Goal: Information Seeking & Learning: Compare options

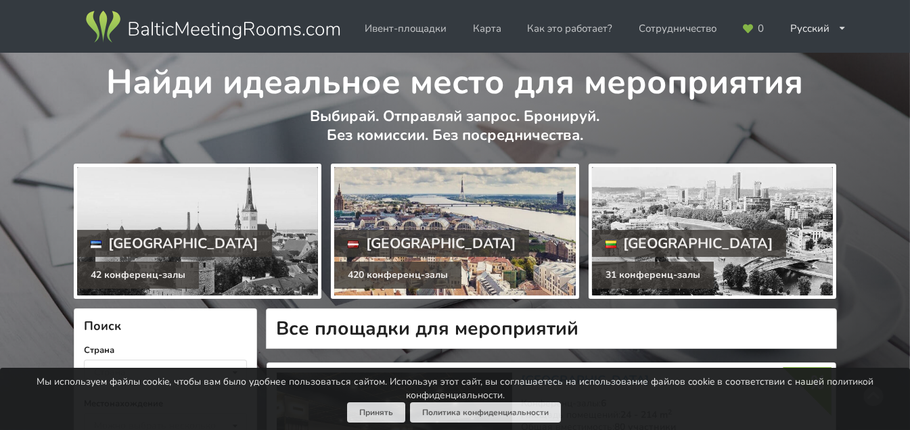
click at [416, 212] on div at bounding box center [454, 231] width 241 height 129
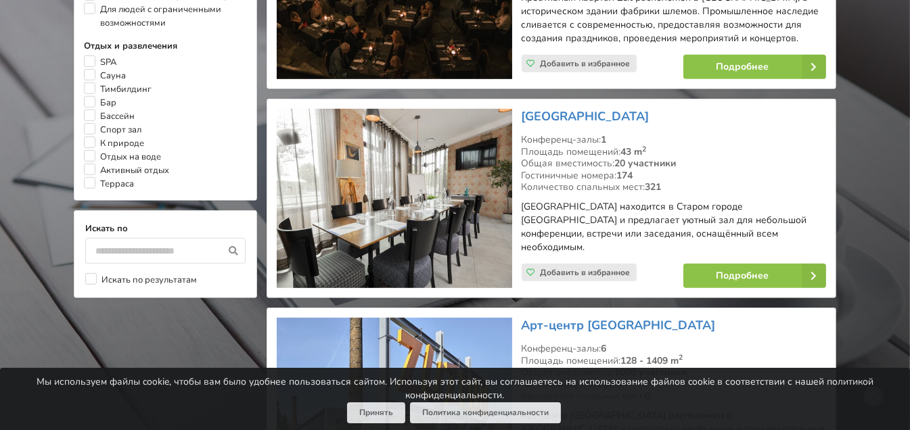
scroll to position [1140, 0]
click at [743, 264] on link "Подробнее" at bounding box center [754, 276] width 143 height 24
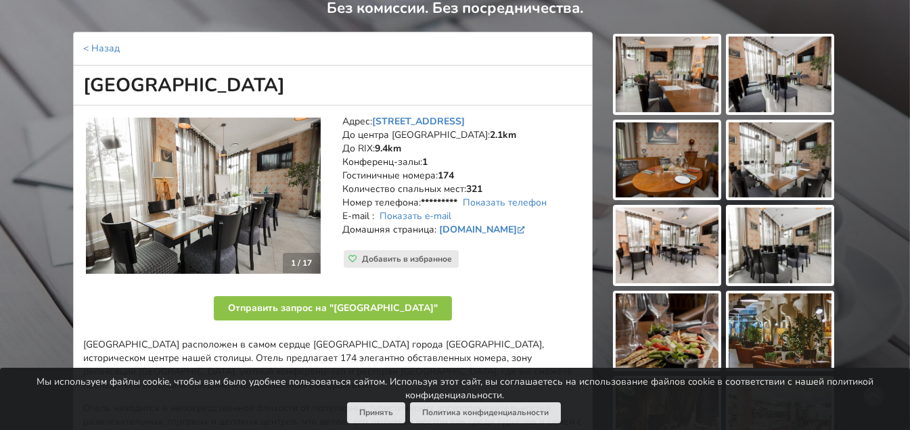
scroll to position [125, 0]
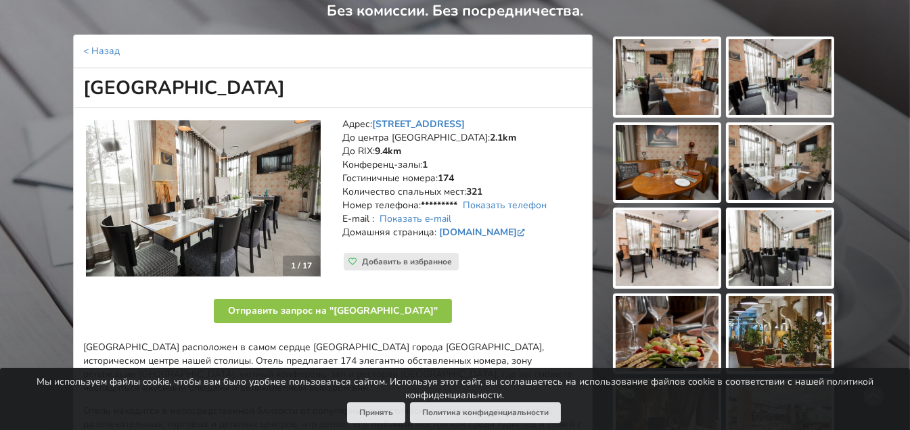
click at [671, 58] on img at bounding box center [667, 77] width 103 height 76
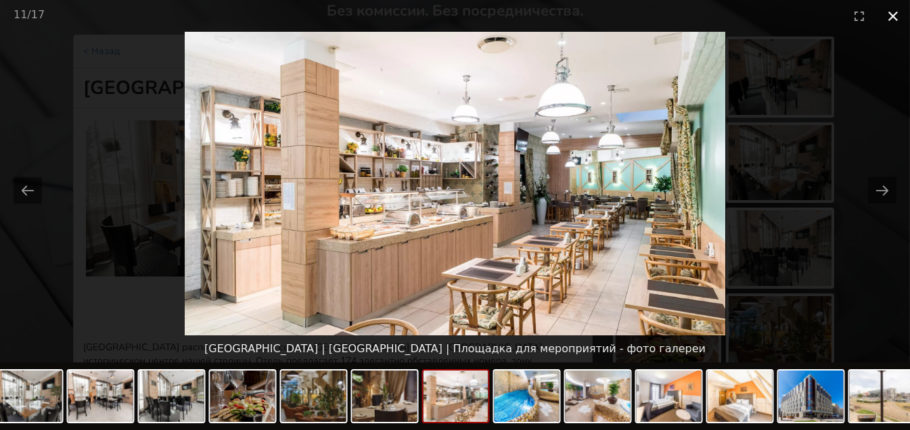
click at [893, 21] on button "Close gallery" at bounding box center [893, 16] width 34 height 32
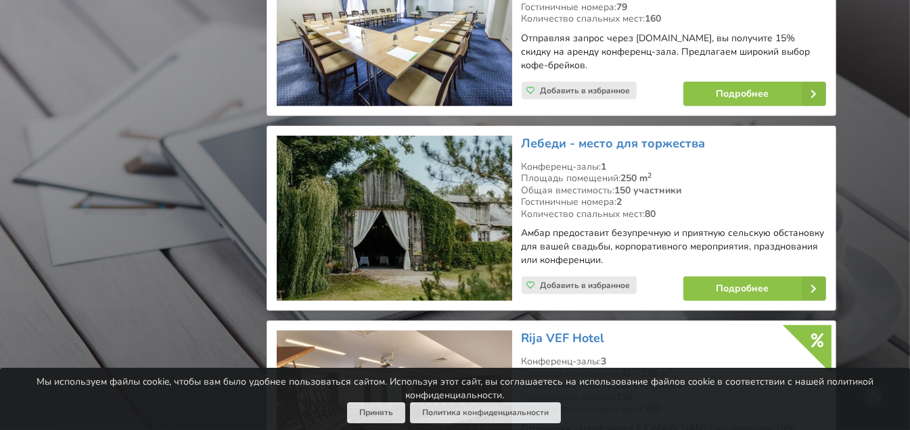
scroll to position [2126, 0]
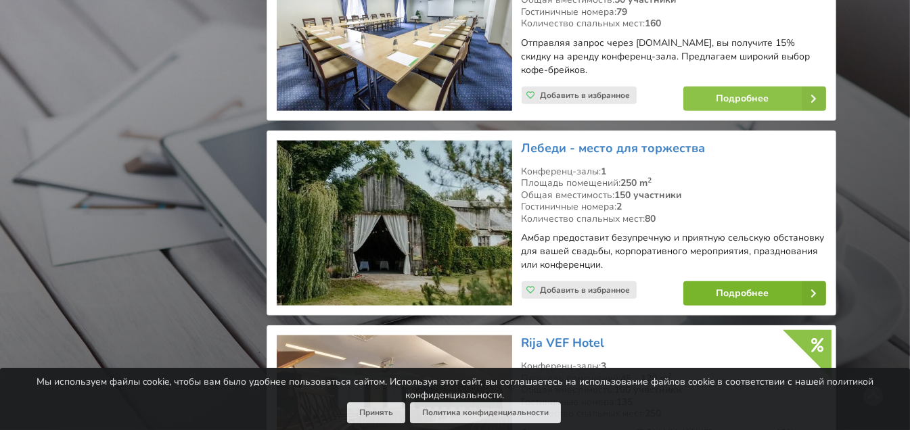
click at [735, 282] on link "Подробнее" at bounding box center [754, 294] width 143 height 24
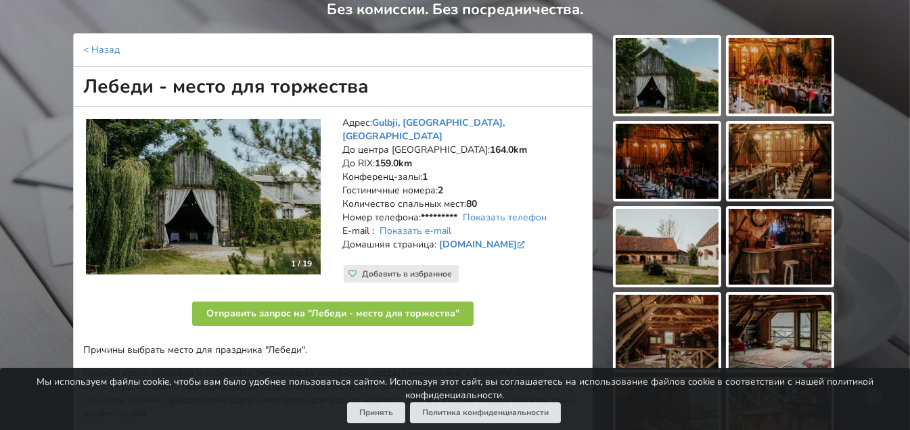
scroll to position [119, 0]
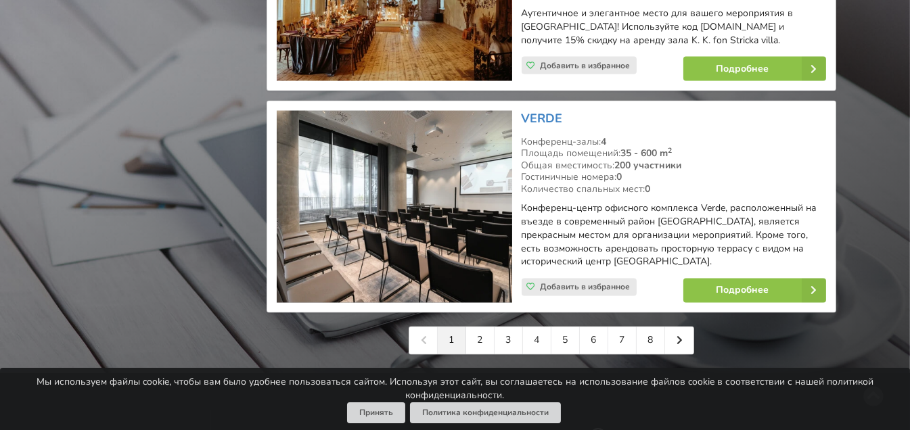
scroll to position [3151, 0]
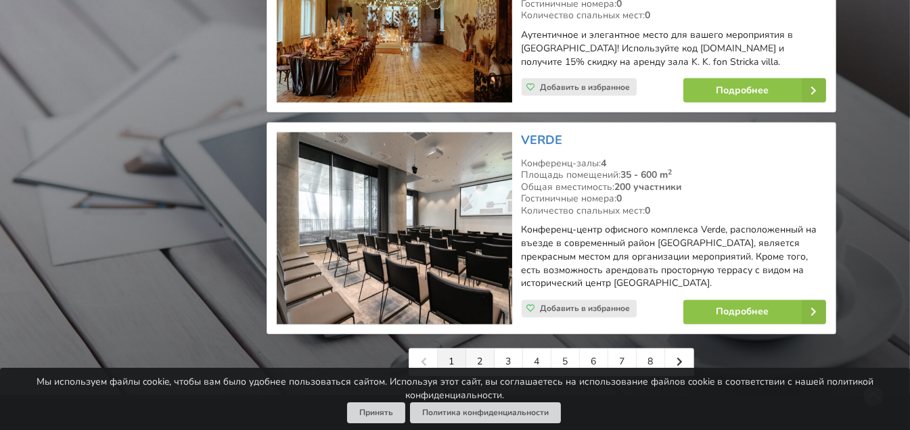
click at [482, 349] on link "2" at bounding box center [480, 362] width 28 height 27
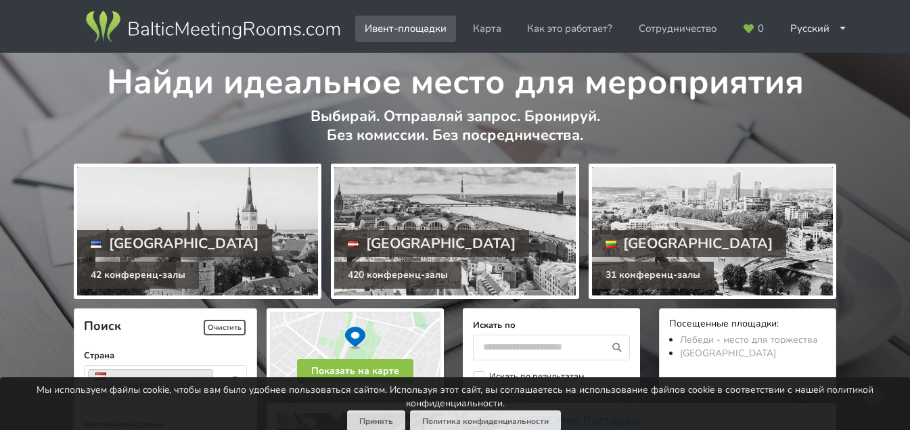
scroll to position [3151, 0]
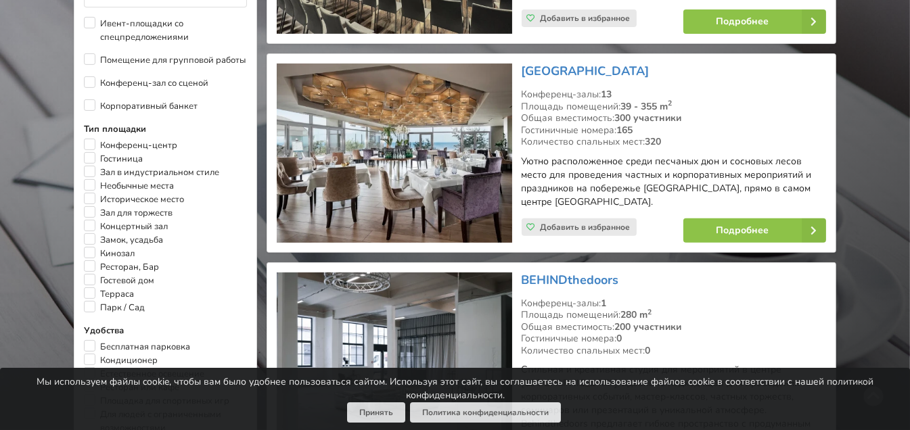
scroll to position [715, 0]
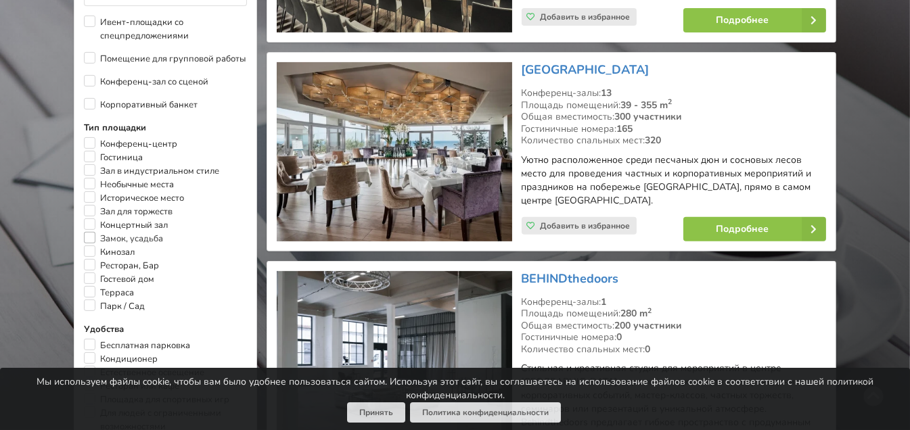
click at [90, 235] on label "Замок, усадьба" at bounding box center [123, 239] width 79 height 14
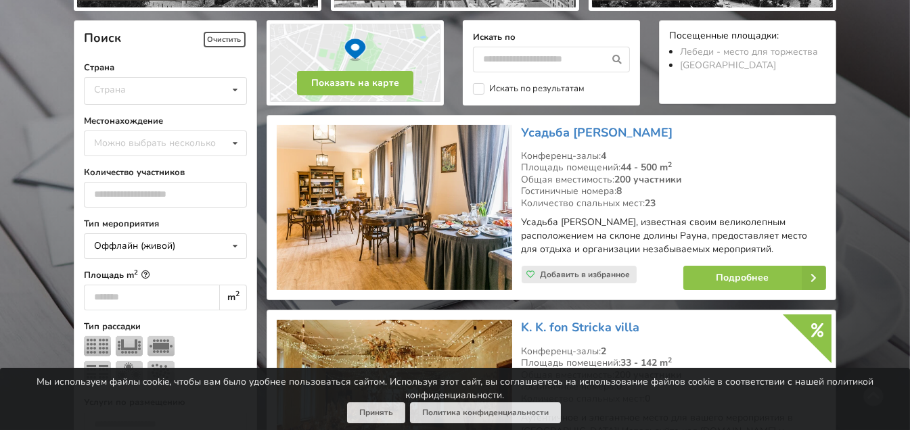
scroll to position [288, 0]
click at [164, 85] on div "Страна Латвия [GEOGRAPHIC_DATA] [GEOGRAPHIC_DATA]" at bounding box center [165, 91] width 163 height 28
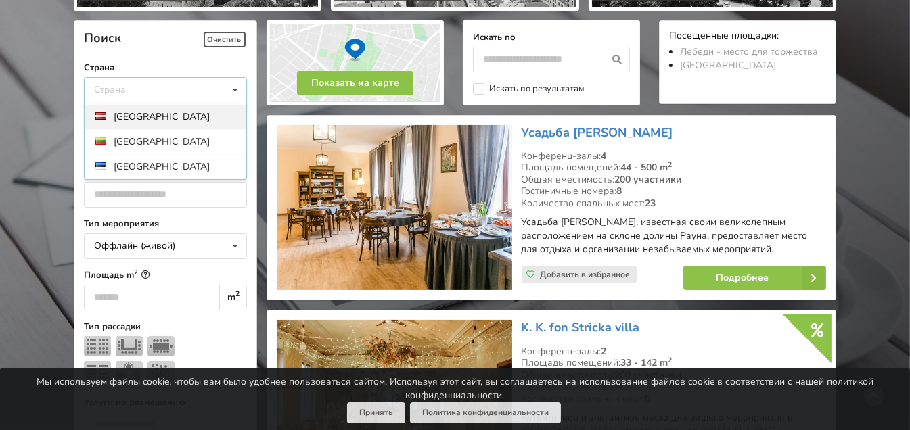
click at [137, 120] on div "[GEOGRAPHIC_DATA]" at bounding box center [166, 116] width 162 height 25
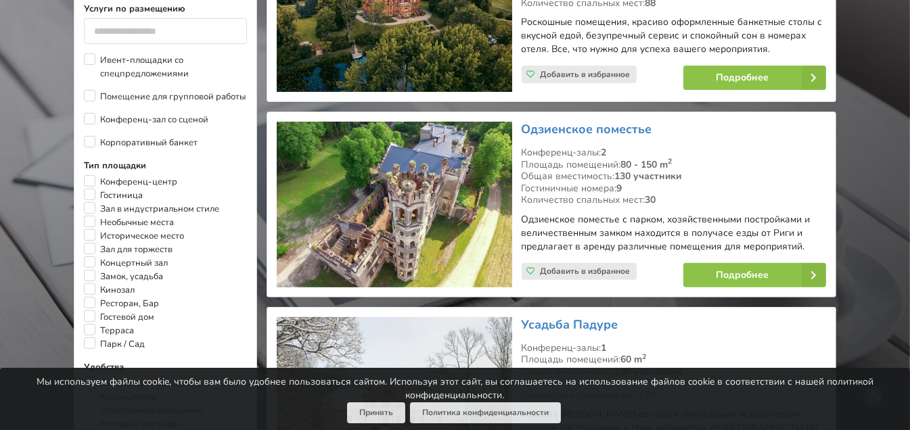
scroll to position [702, 0]
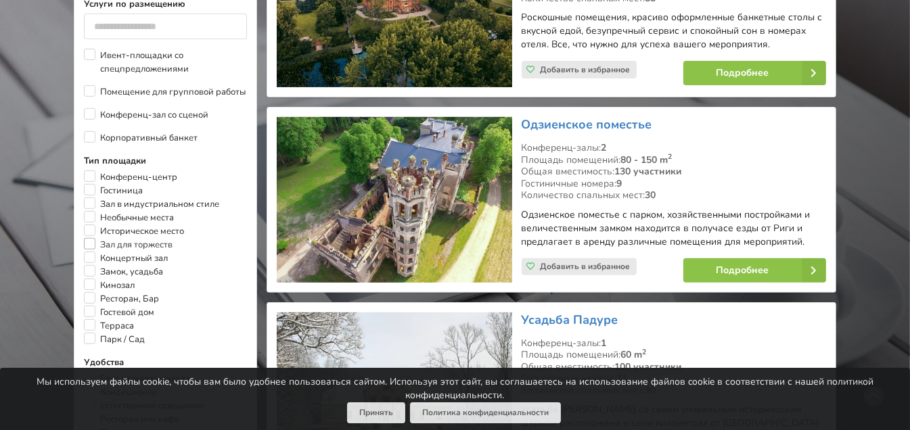
click at [91, 238] on label "Зал для торжеств" at bounding box center [128, 245] width 89 height 14
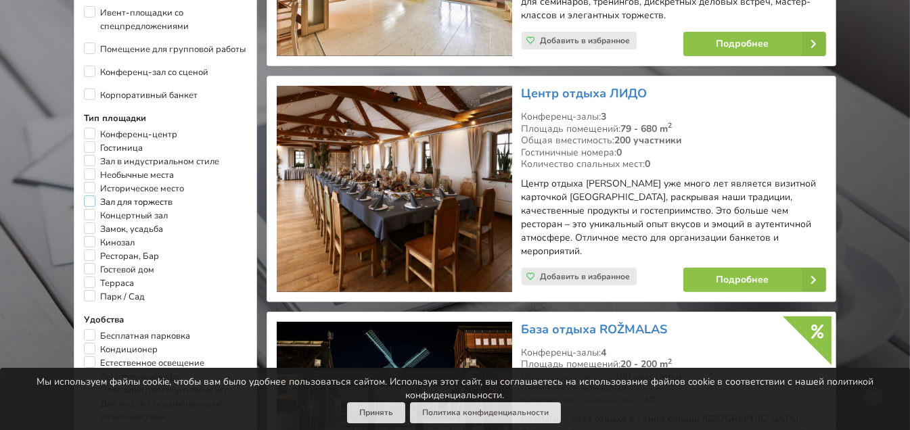
scroll to position [746, 0]
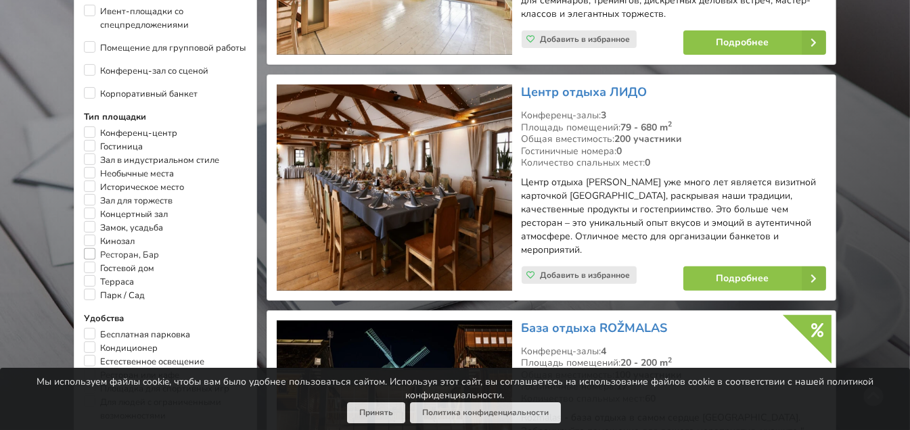
click at [91, 248] on label "Ресторан, Бар" at bounding box center [121, 255] width 75 height 14
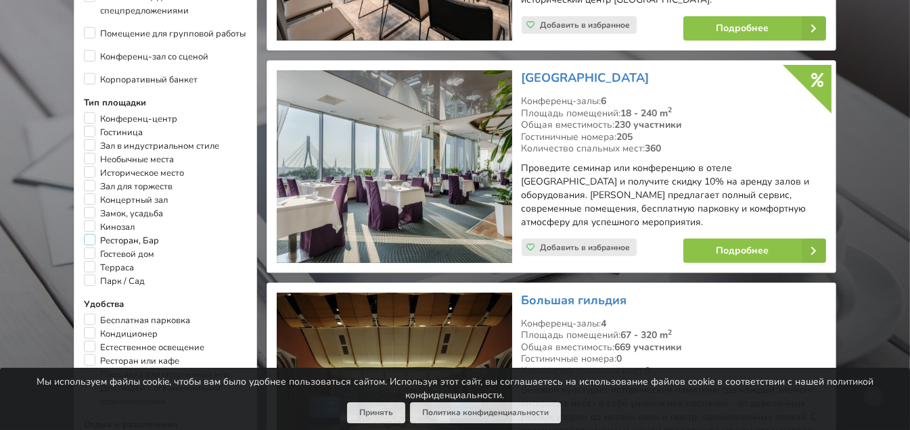
scroll to position [768, 0]
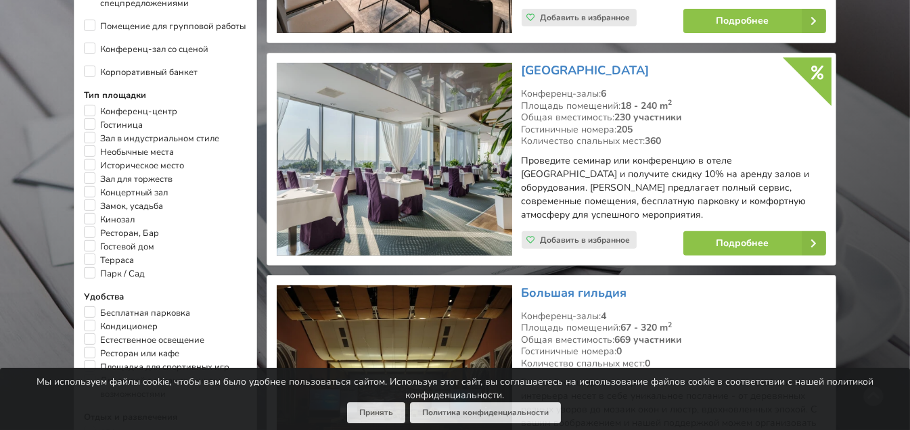
click at [81, 168] on div "Поиск Очистить Страна Латвия Страна Латвия Литва Эстония Местонахождение Можно …" at bounding box center [165, 57] width 183 height 1032
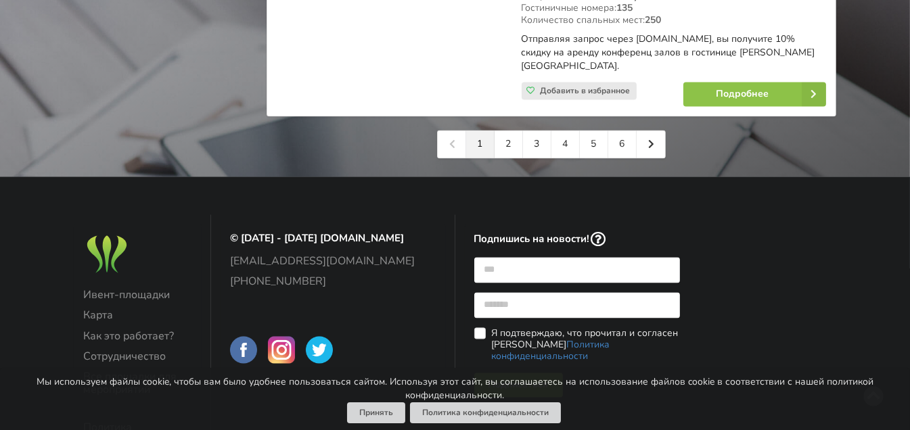
scroll to position [3343, 0]
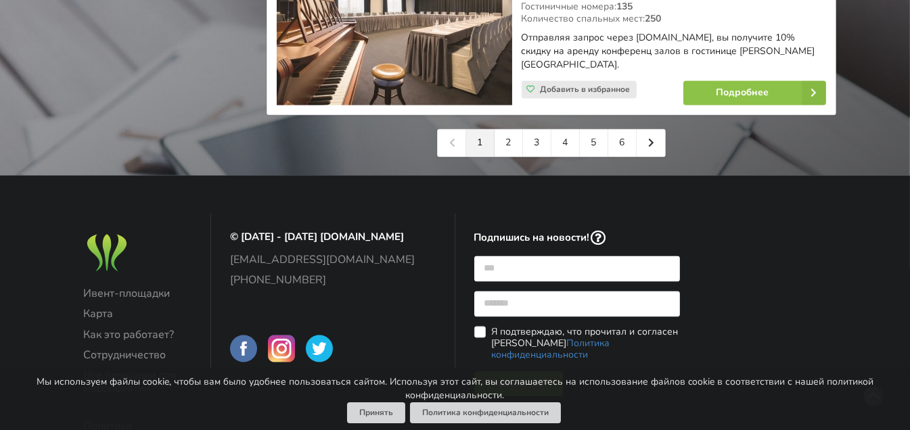
click at [200, 223] on div "Ивент-площадки Карта Как это работает? Сотрудничество Все площадки для мероприя…" at bounding box center [138, 343] width 128 height 240
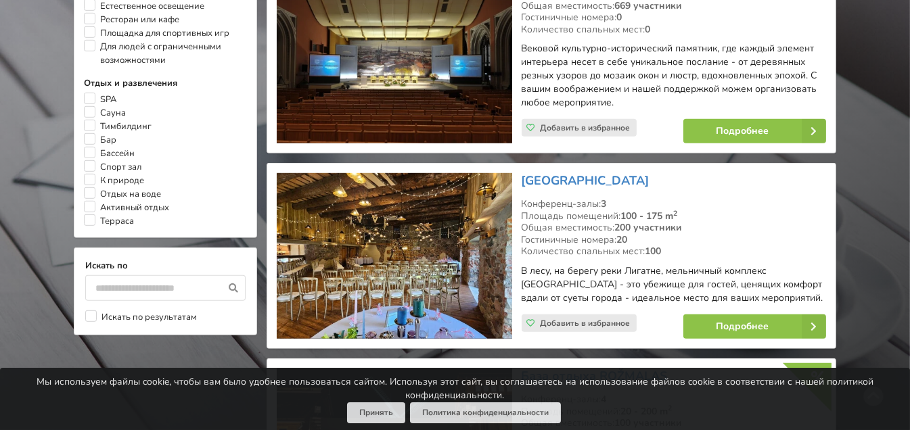
scroll to position [1119, 0]
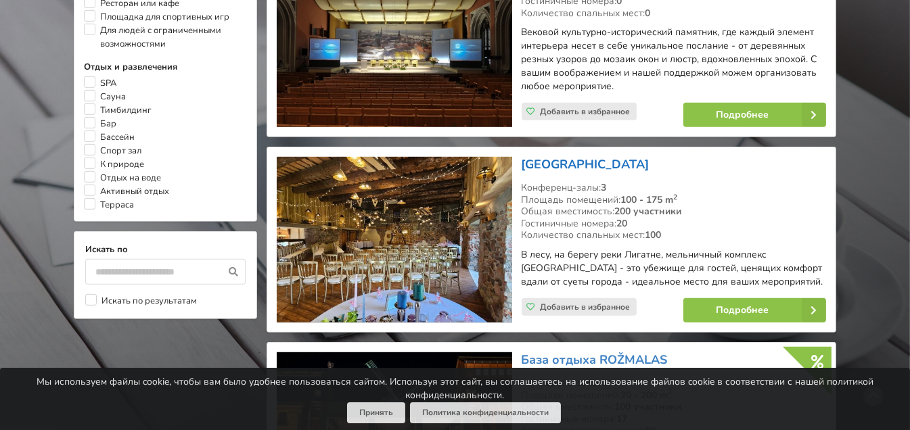
click at [556, 156] on link "[GEOGRAPHIC_DATA]" at bounding box center [586, 164] width 128 height 16
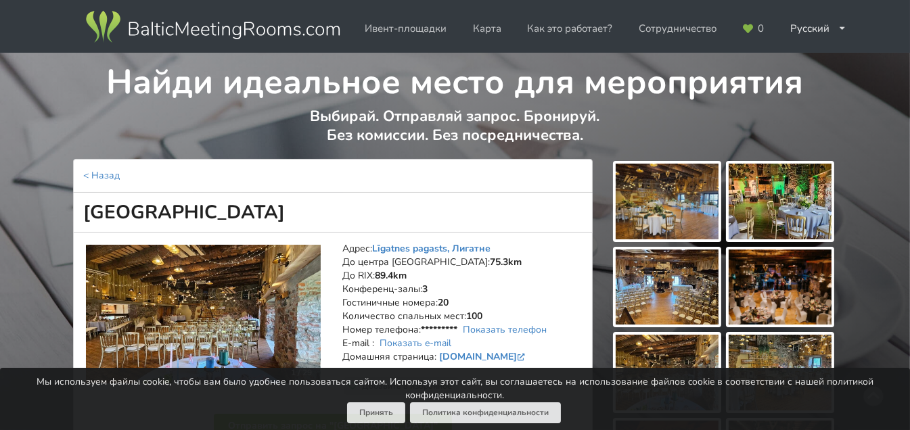
click at [658, 221] on img at bounding box center [667, 202] width 103 height 76
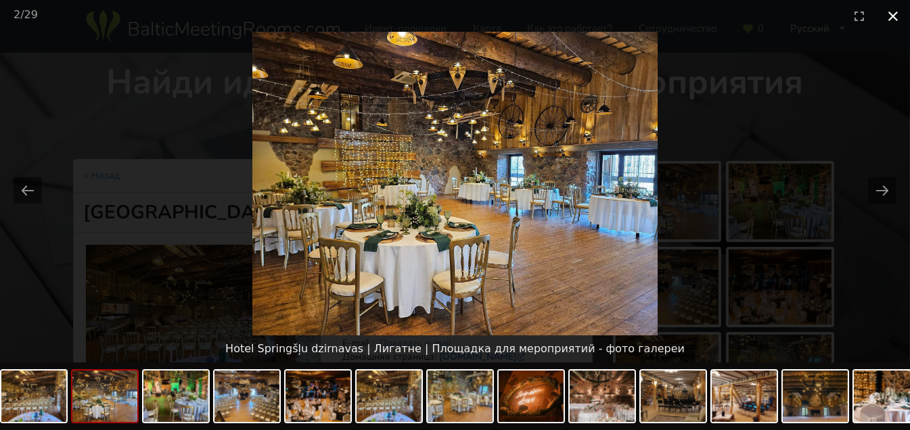
click at [894, 20] on button "Close gallery" at bounding box center [893, 16] width 34 height 32
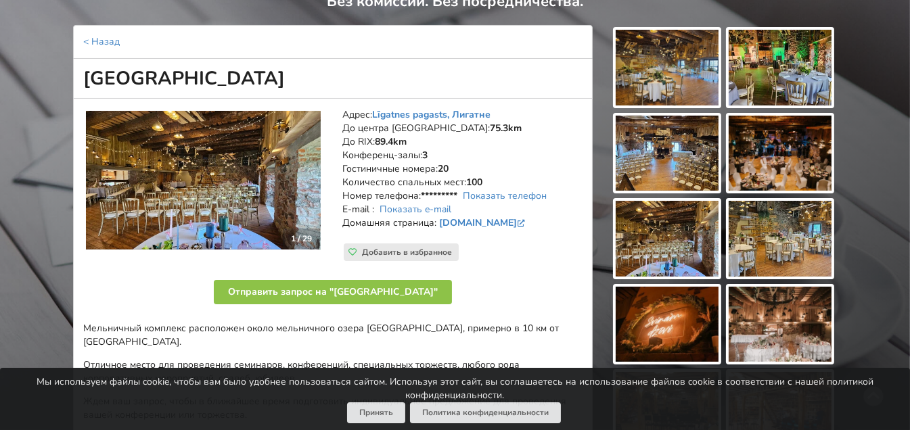
scroll to position [131, 0]
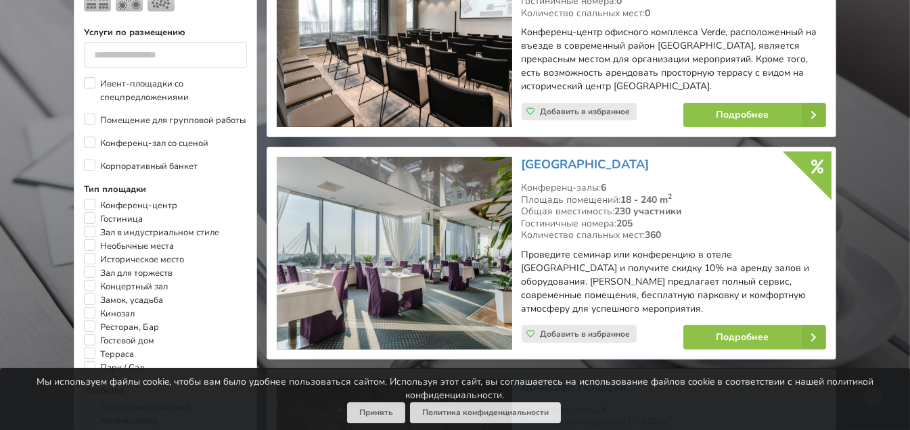
scroll to position [733, 0]
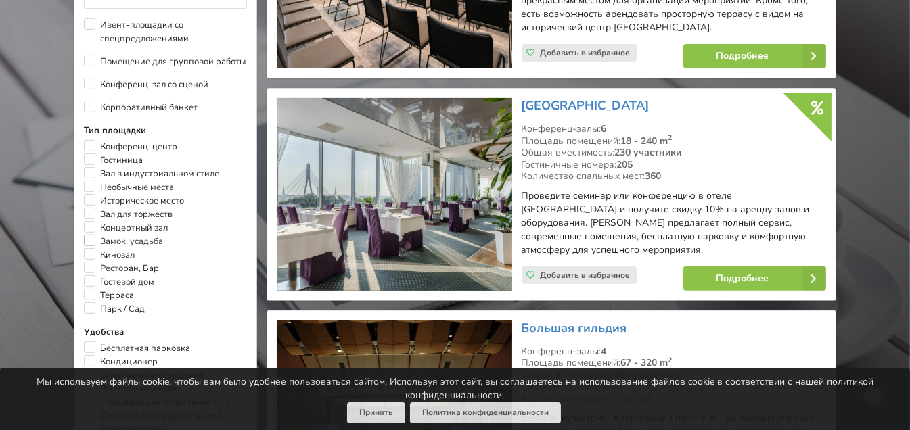
click at [87, 235] on label "Замок, усадьба" at bounding box center [123, 242] width 79 height 14
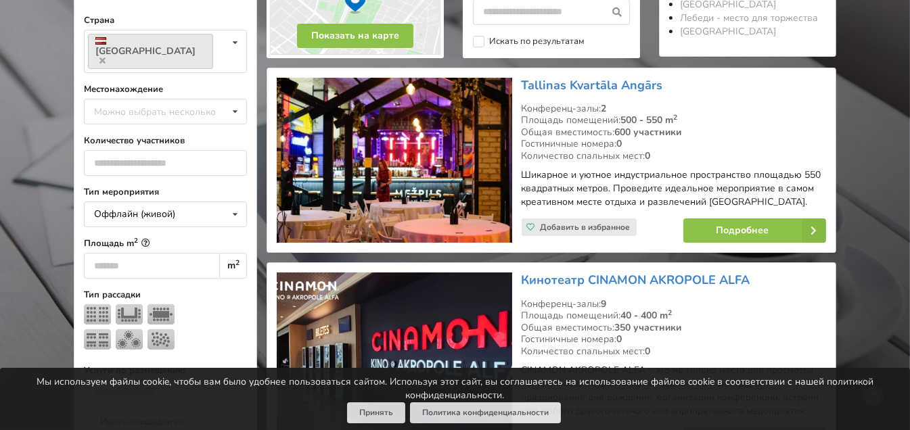
scroll to position [336, 0]
click at [179, 202] on div "Оффлайн (живой) Оффлайн (живой) Онлайн Гибридное (оффлайн + онлайн)" at bounding box center [165, 215] width 163 height 26
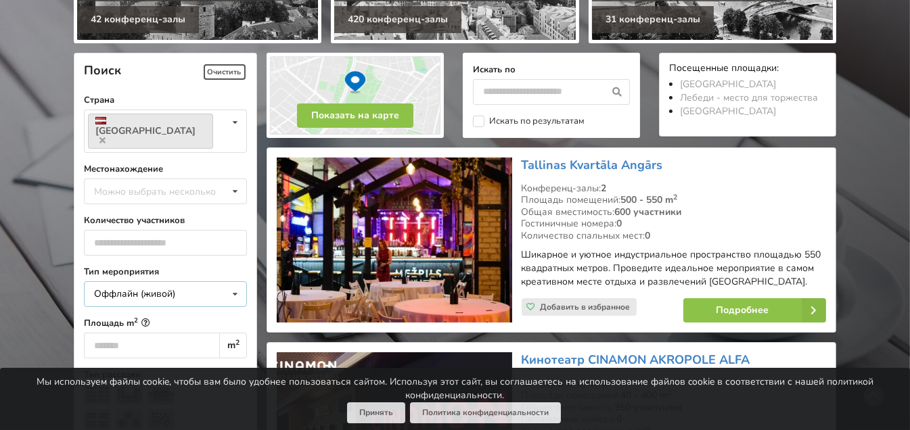
scroll to position [257, 0]
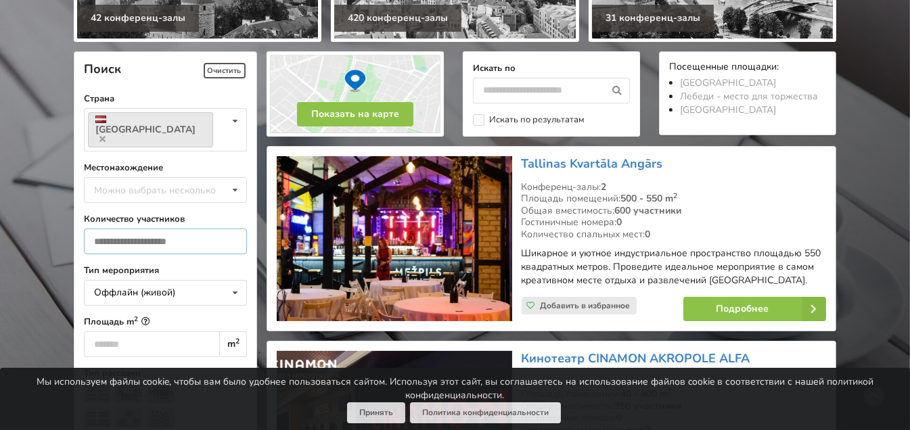
click at [186, 231] on input "number" at bounding box center [165, 242] width 163 height 26
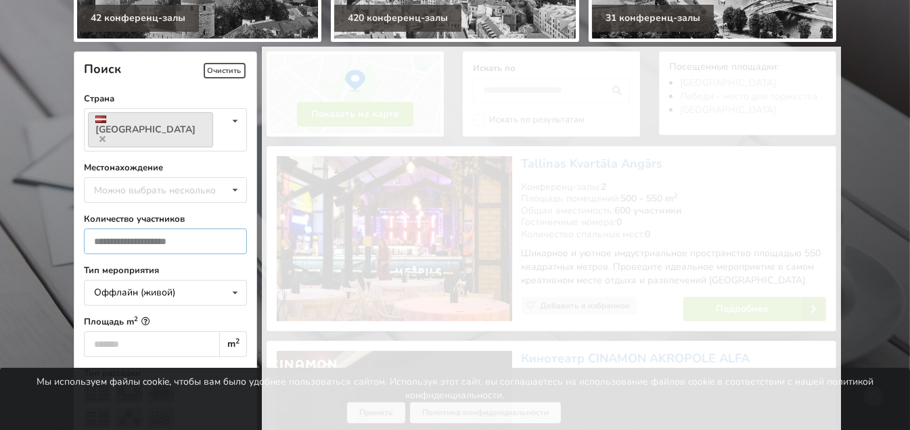
type input "*"
click at [232, 229] on input "*" at bounding box center [165, 242] width 163 height 26
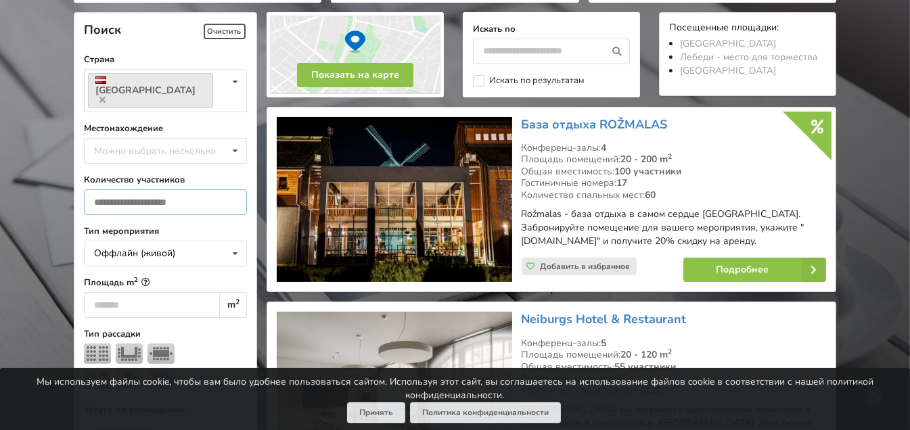
scroll to position [303, 0]
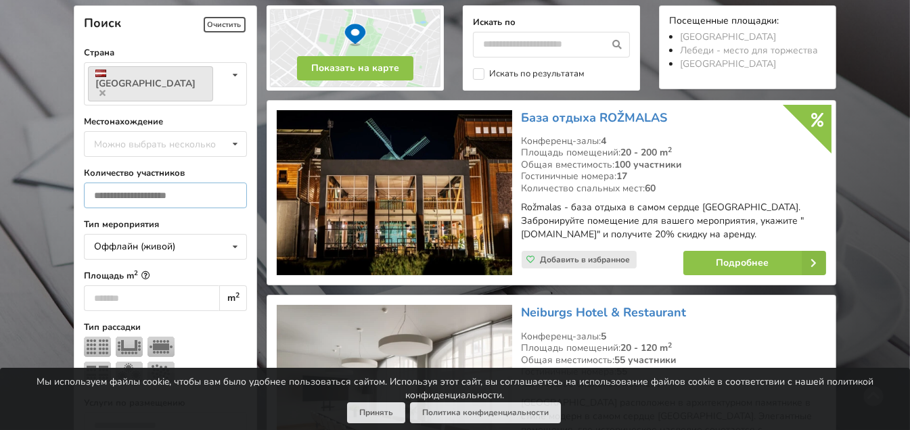
click at [171, 183] on input "*" at bounding box center [165, 196] width 163 height 26
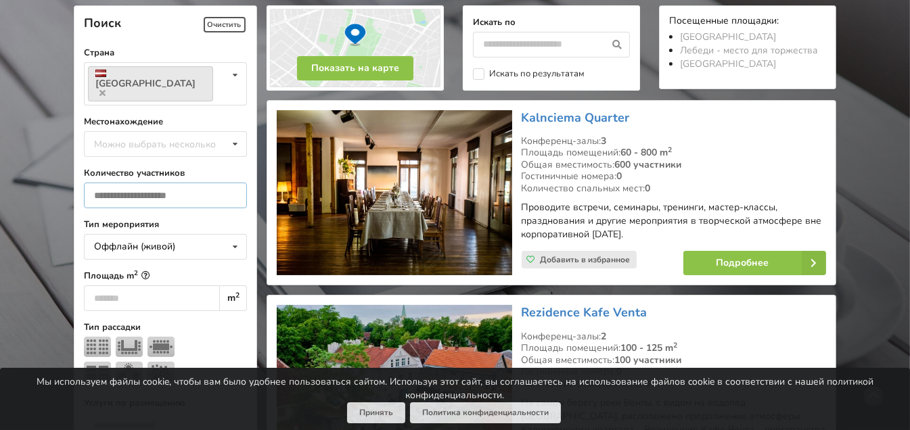
click at [171, 183] on input "number" at bounding box center [165, 196] width 163 height 26
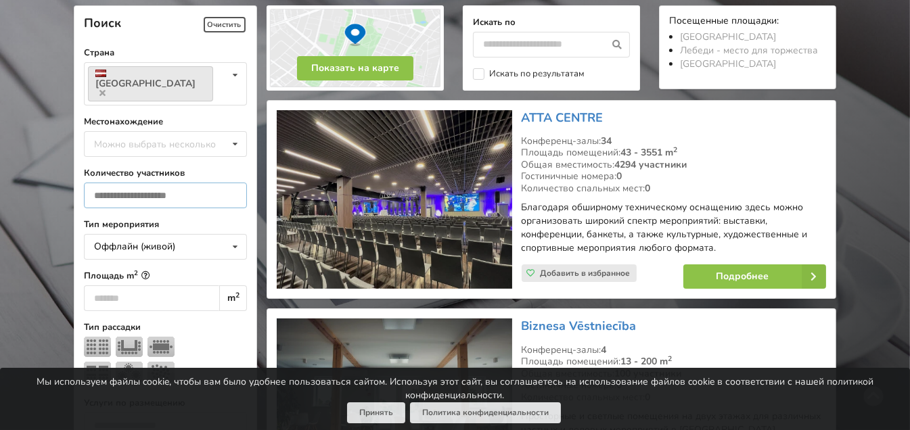
type input "**"
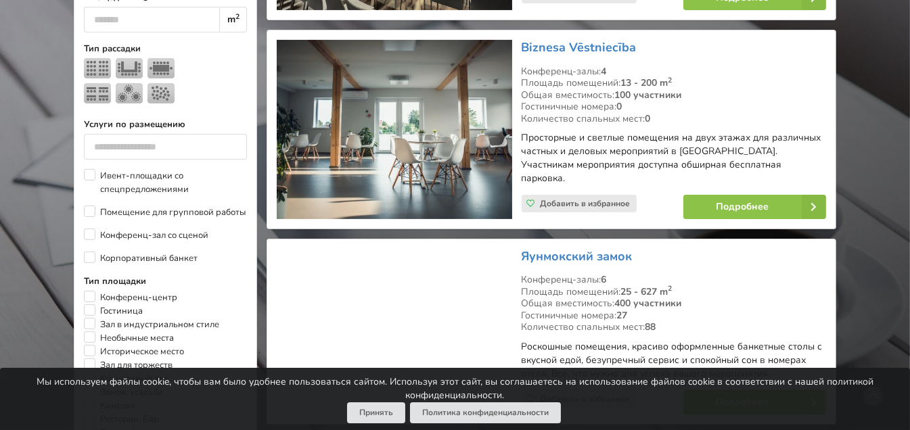
scroll to position [773, 0]
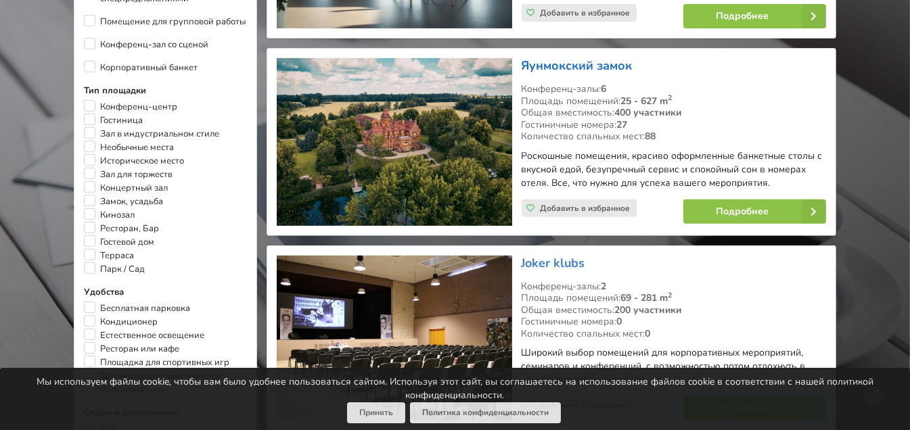
click at [549, 58] on link "Яунмокский замок" at bounding box center [577, 66] width 111 height 16
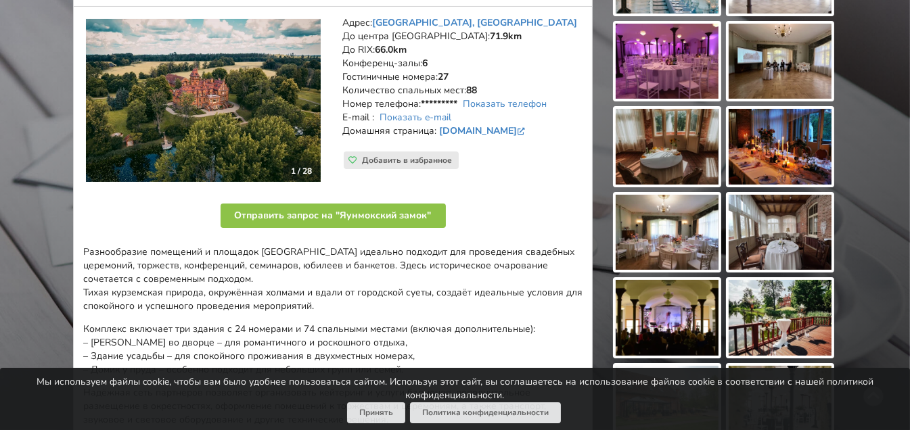
scroll to position [252, 0]
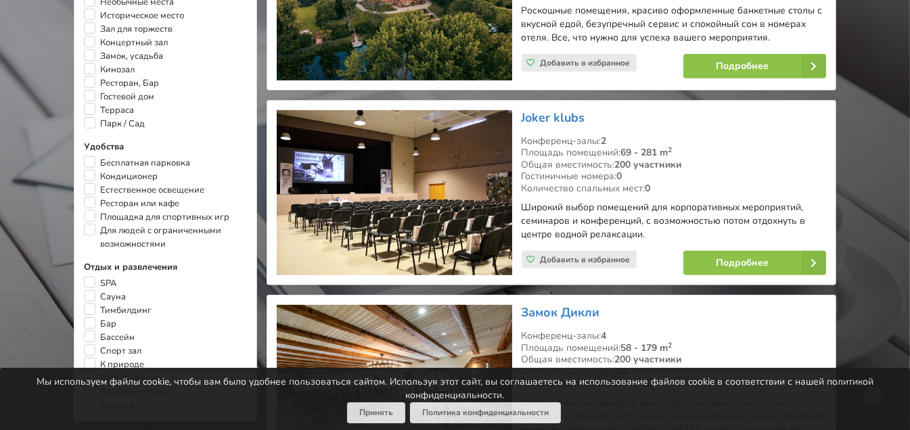
scroll to position [916, 0]
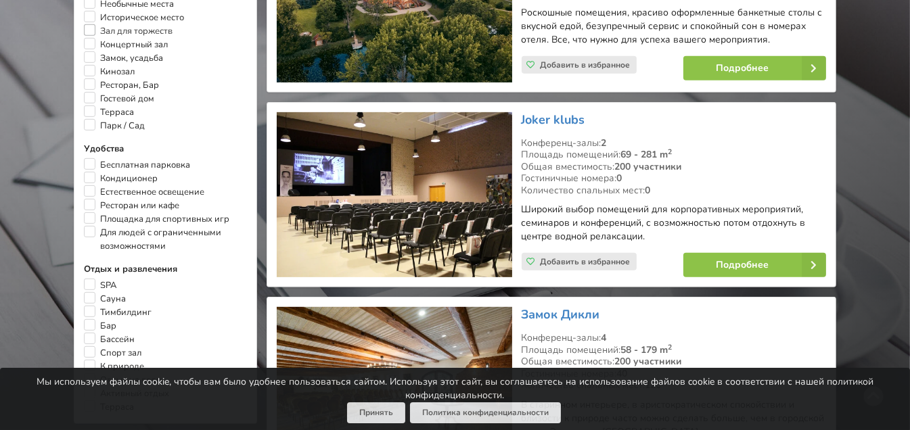
click at [87, 24] on label "Зал для торжеств" at bounding box center [128, 31] width 89 height 14
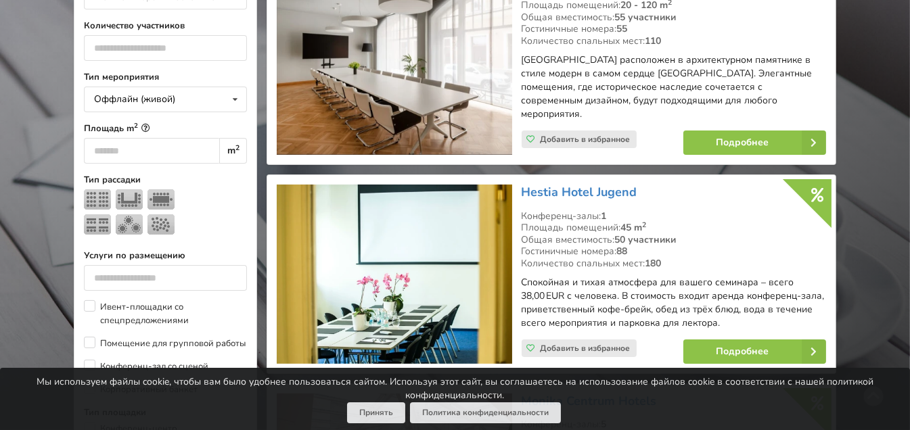
scroll to position [331, 0]
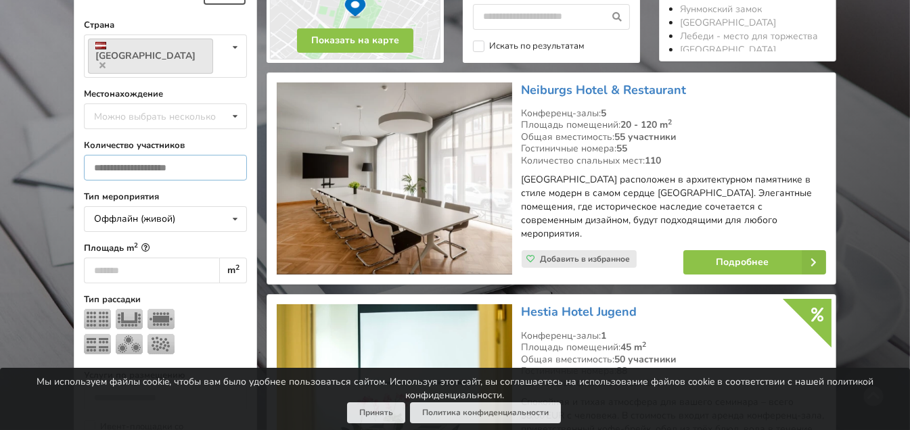
click at [175, 155] on input "**" at bounding box center [165, 168] width 163 height 26
type input "*"
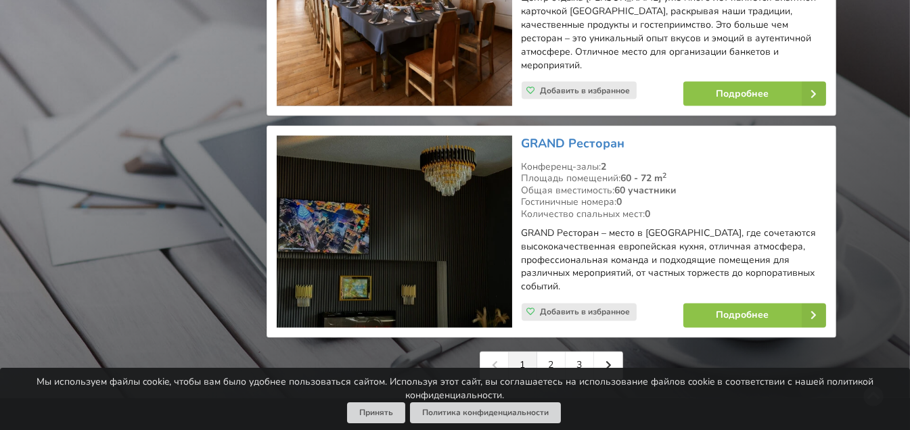
scroll to position [3161, 0]
click at [548, 353] on link "2" at bounding box center [551, 366] width 28 height 27
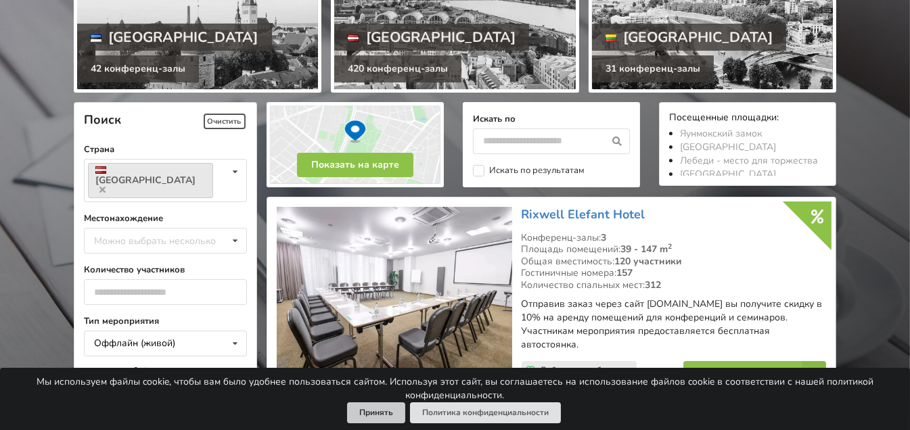
scroll to position [205, 0]
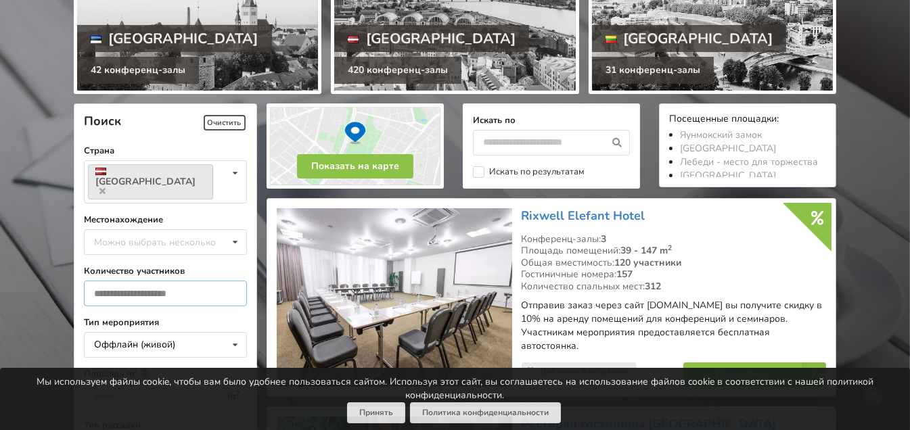
click at [111, 284] on input "number" at bounding box center [165, 294] width 163 height 26
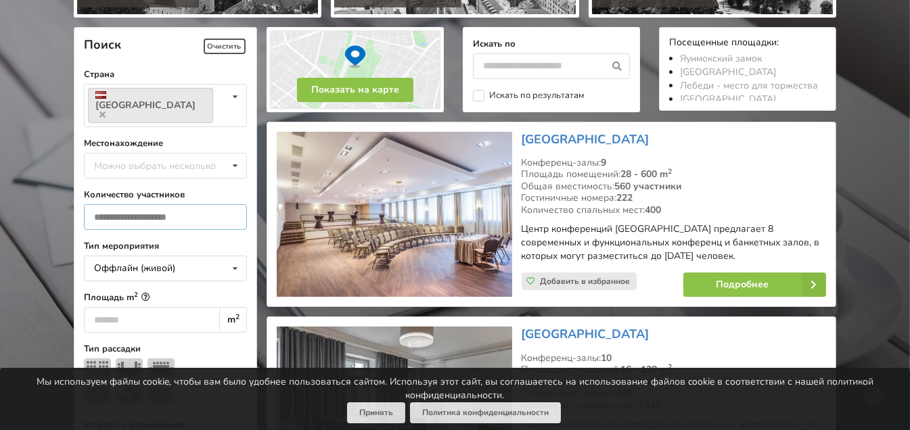
scroll to position [303, 0]
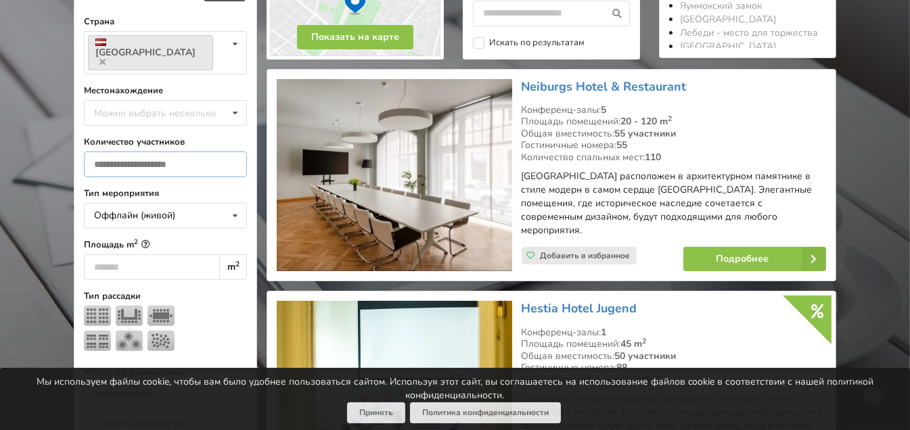
scroll to position [334, 0]
type input "*"
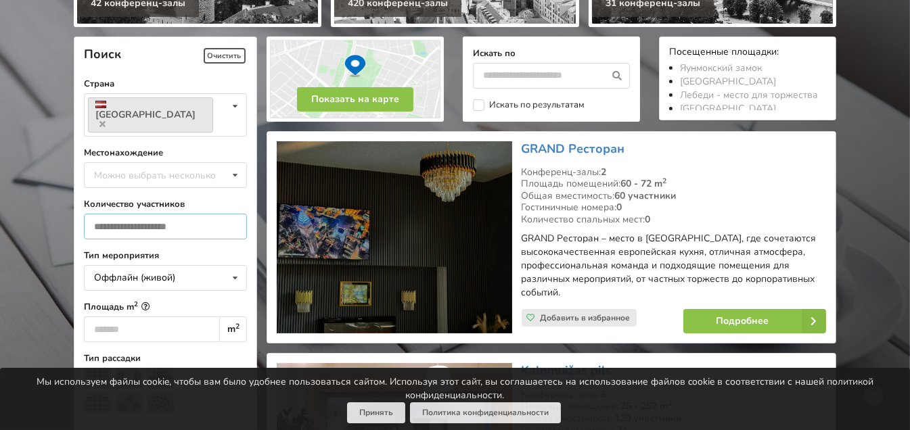
scroll to position [223, 0]
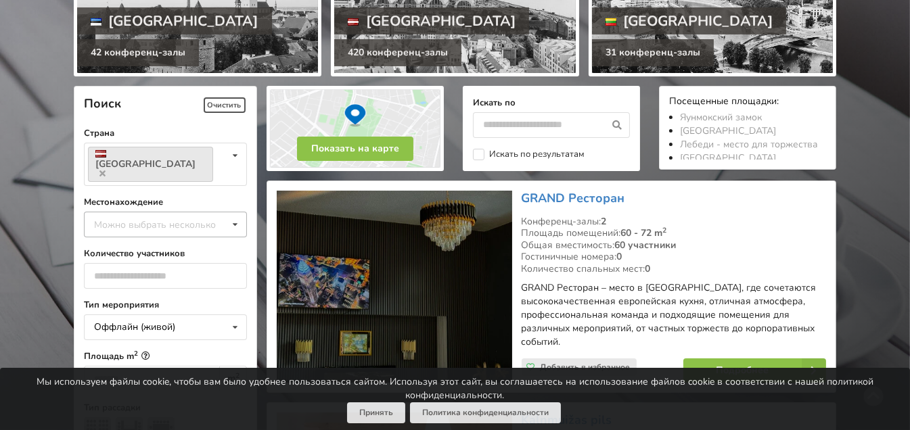
click at [181, 217] on div "Можно выбрать несколько" at bounding box center [169, 225] width 156 height 16
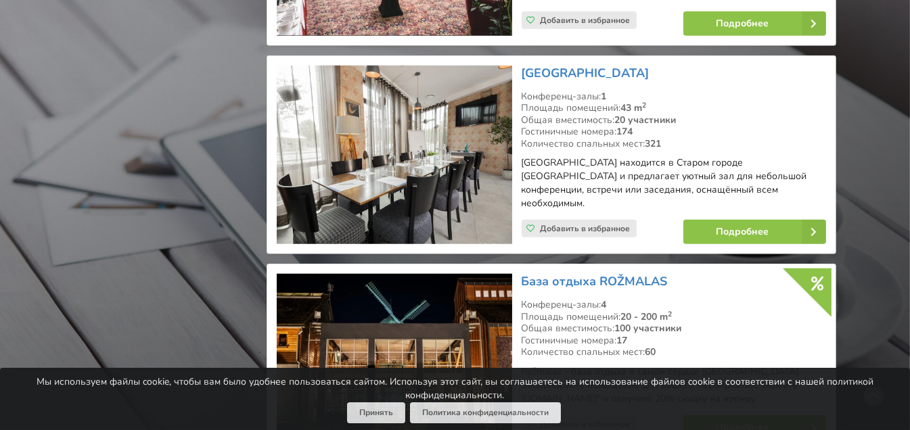
scroll to position [1587, 0]
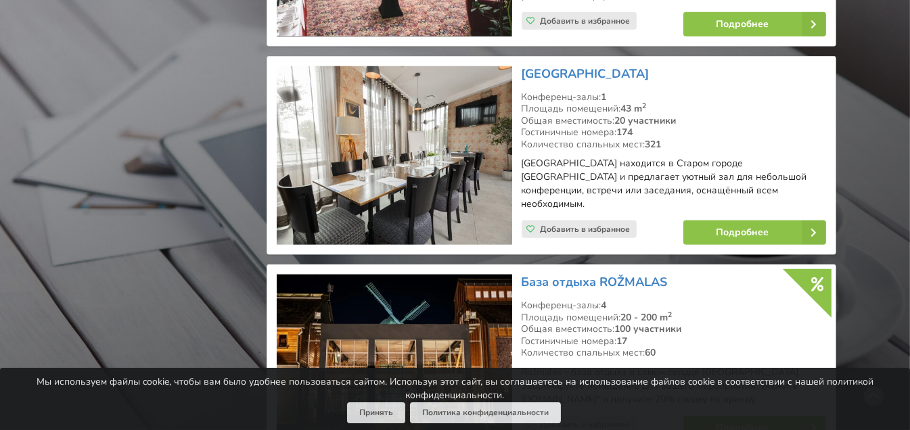
click at [405, 181] on img at bounding box center [394, 155] width 235 height 179
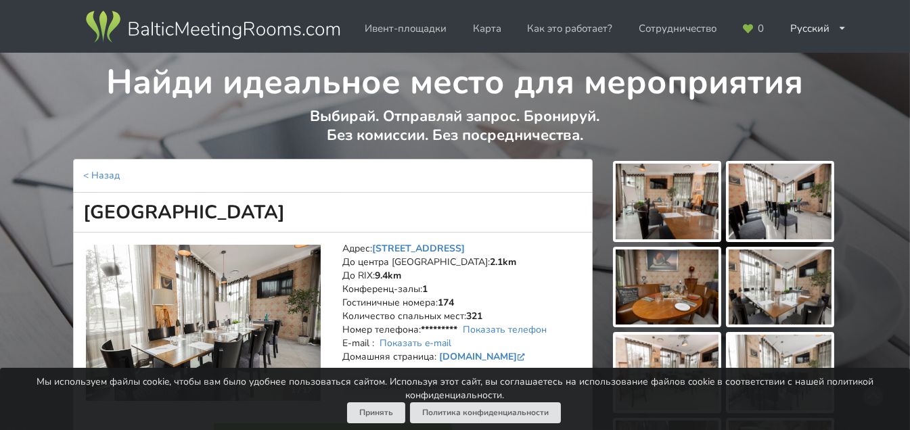
click at [658, 198] on img at bounding box center [667, 202] width 103 height 76
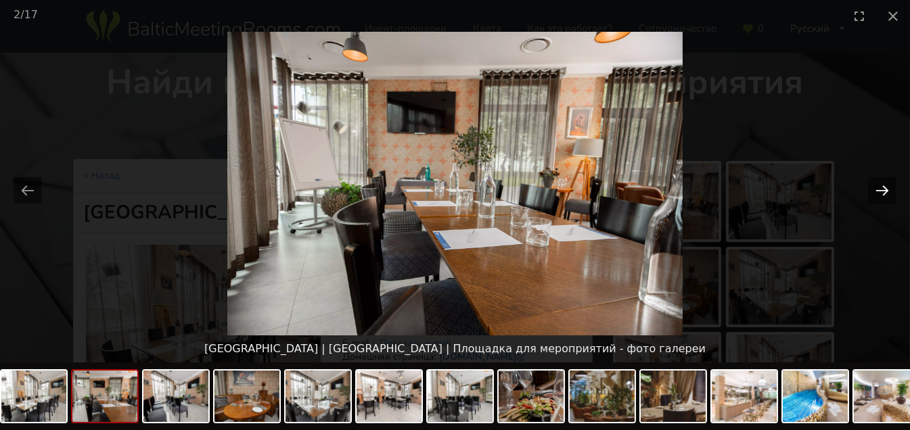
click at [886, 183] on button "Next slide" at bounding box center [882, 190] width 28 height 26
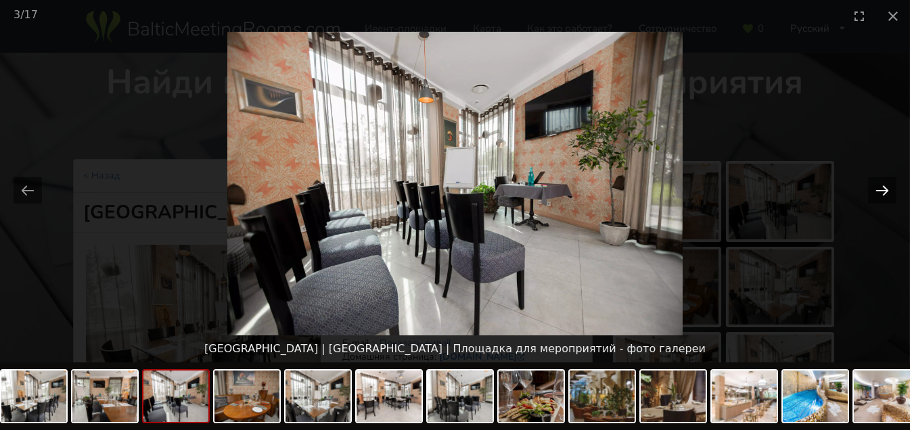
click at [886, 183] on button "Next slide" at bounding box center [882, 190] width 28 height 26
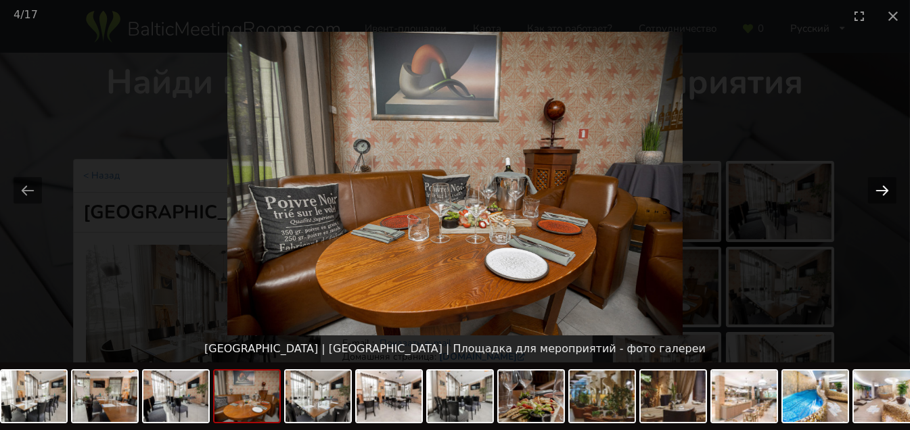
click at [886, 183] on button "Next slide" at bounding box center [882, 190] width 28 height 26
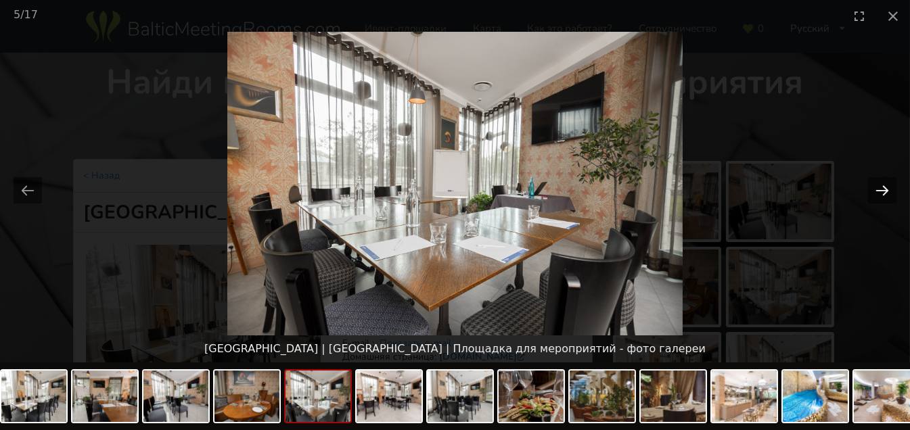
click at [886, 183] on button "Next slide" at bounding box center [882, 190] width 28 height 26
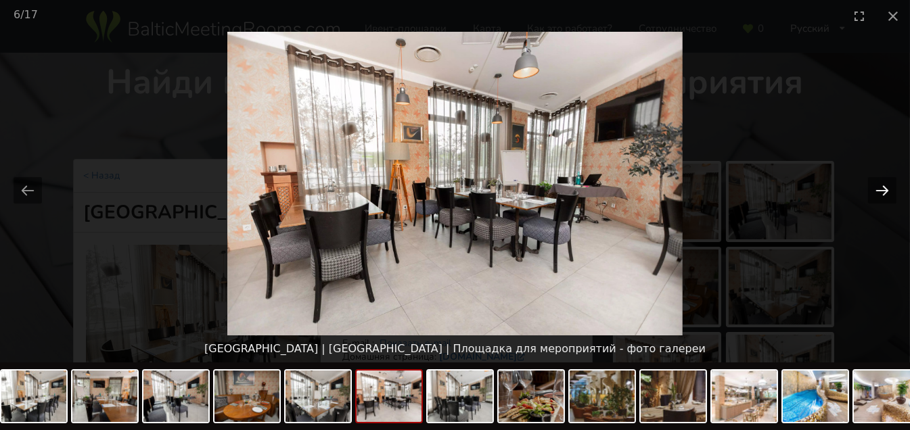
click at [886, 183] on button "Next slide" at bounding box center [882, 190] width 28 height 26
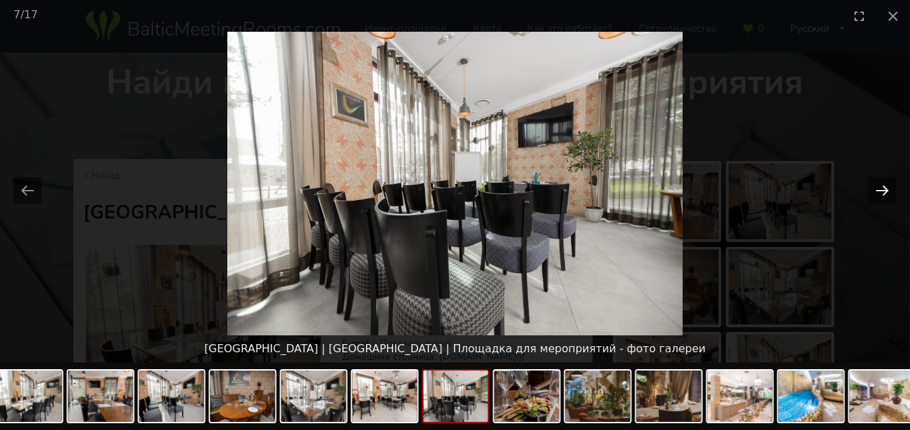
click at [886, 183] on button "Next slide" at bounding box center [882, 190] width 28 height 26
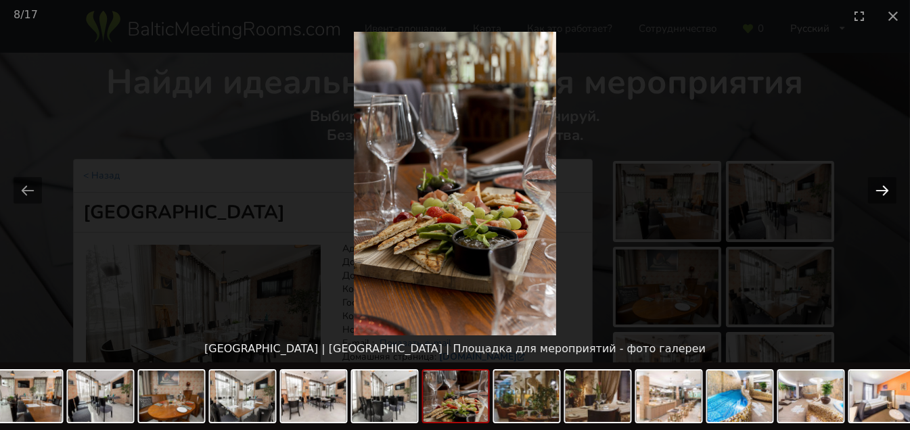
click at [886, 183] on button "Next slide" at bounding box center [882, 190] width 28 height 26
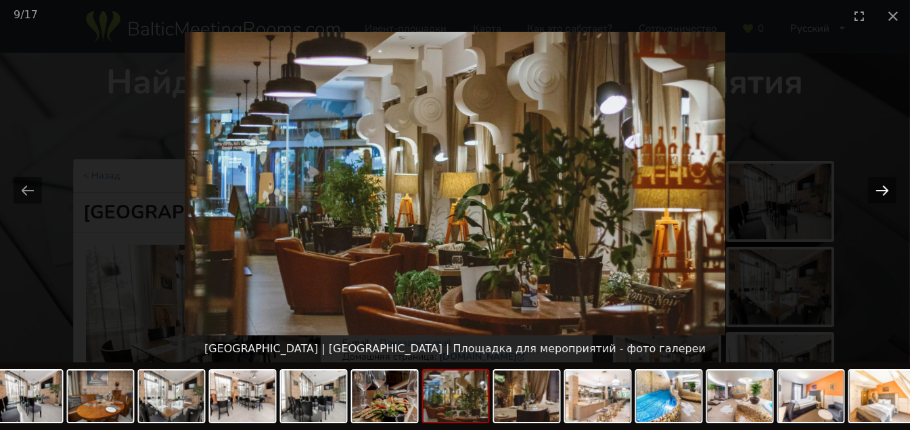
click at [886, 183] on button "Next slide" at bounding box center [882, 190] width 28 height 26
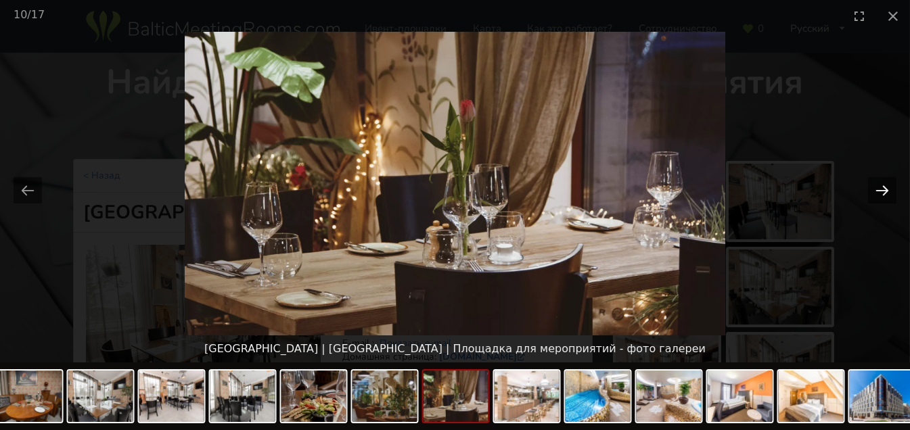
click at [886, 183] on button "Next slide" at bounding box center [882, 190] width 28 height 26
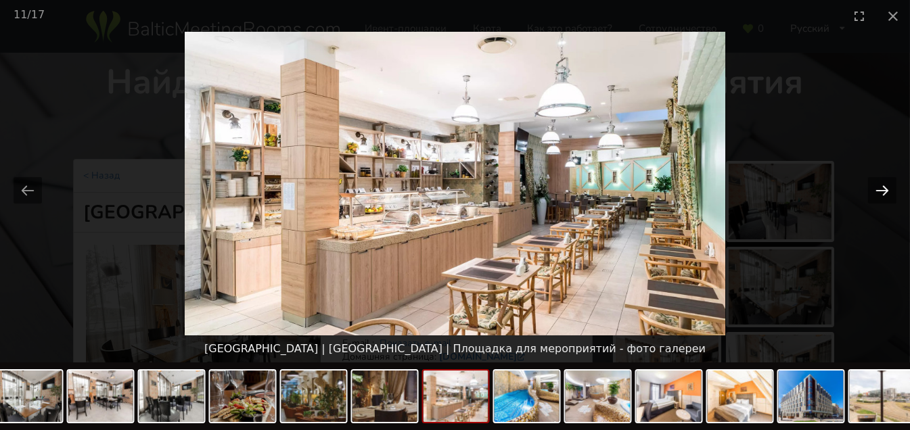
click at [886, 183] on button "Next slide" at bounding box center [882, 190] width 28 height 26
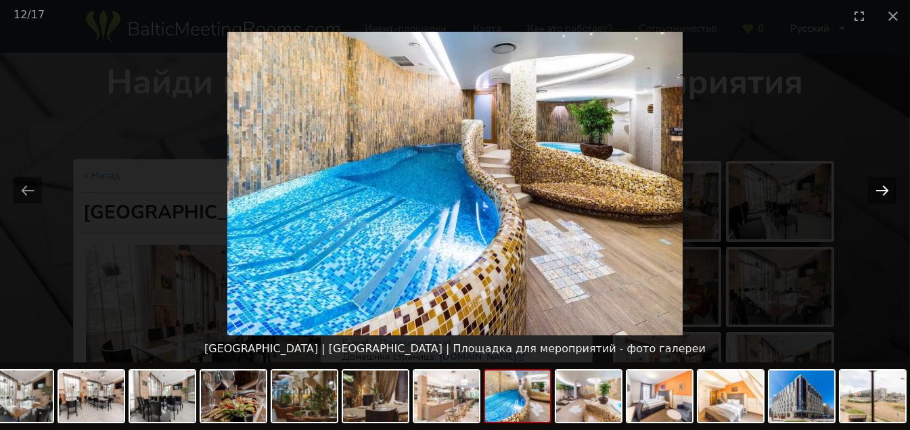
click at [886, 183] on button "Next slide" at bounding box center [882, 190] width 28 height 26
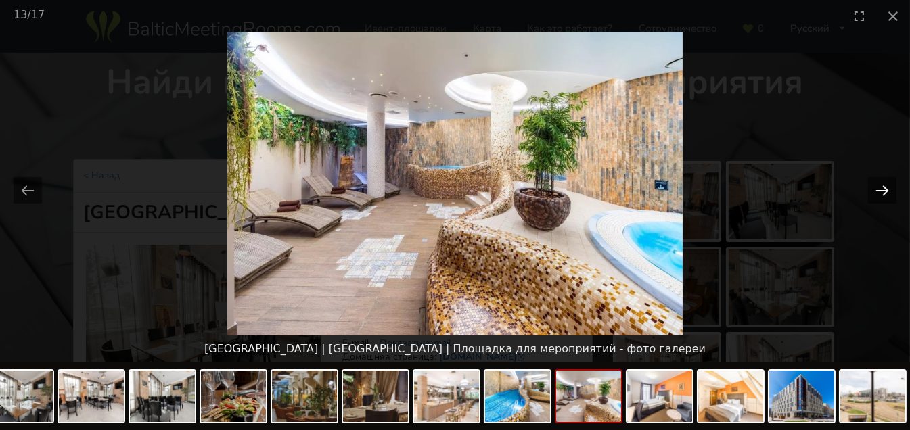
click at [886, 183] on button "Next slide" at bounding box center [882, 190] width 28 height 26
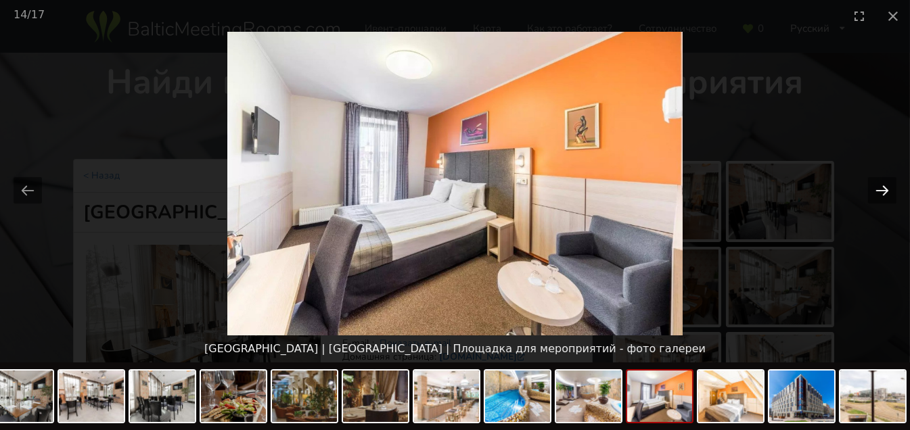
click at [886, 183] on button "Next slide" at bounding box center [882, 190] width 28 height 26
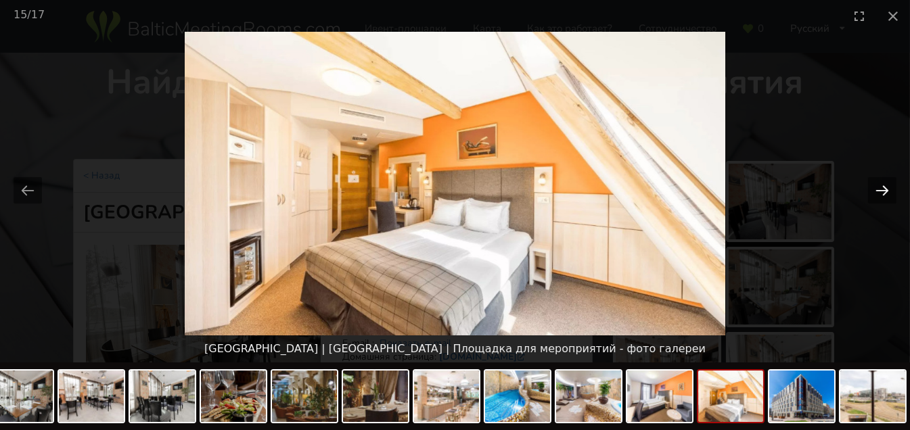
click at [886, 183] on button "Next slide" at bounding box center [882, 190] width 28 height 26
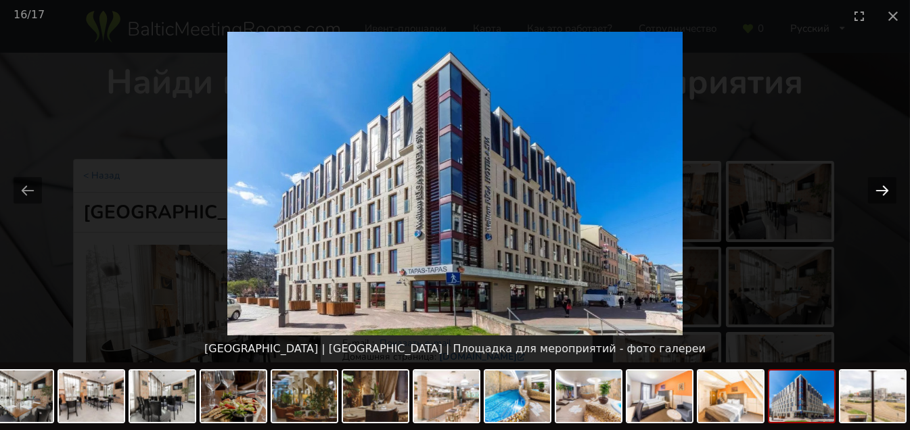
click at [886, 183] on button "Next slide" at bounding box center [882, 190] width 28 height 26
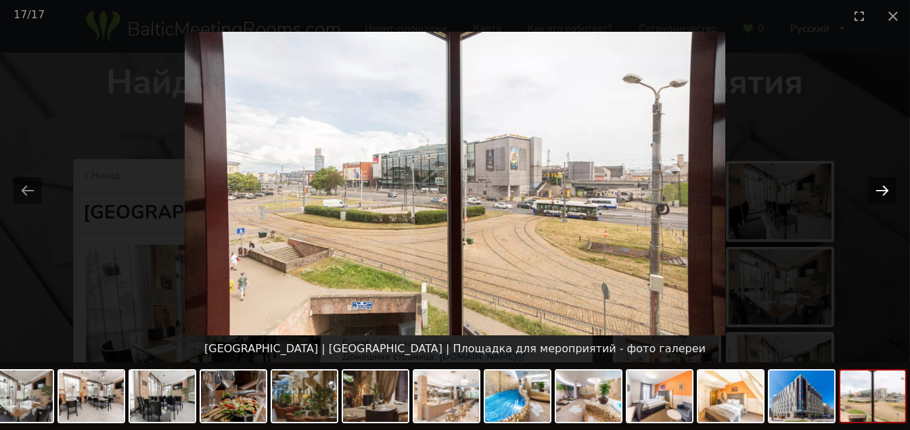
click at [886, 183] on button "Next slide" at bounding box center [882, 190] width 28 height 26
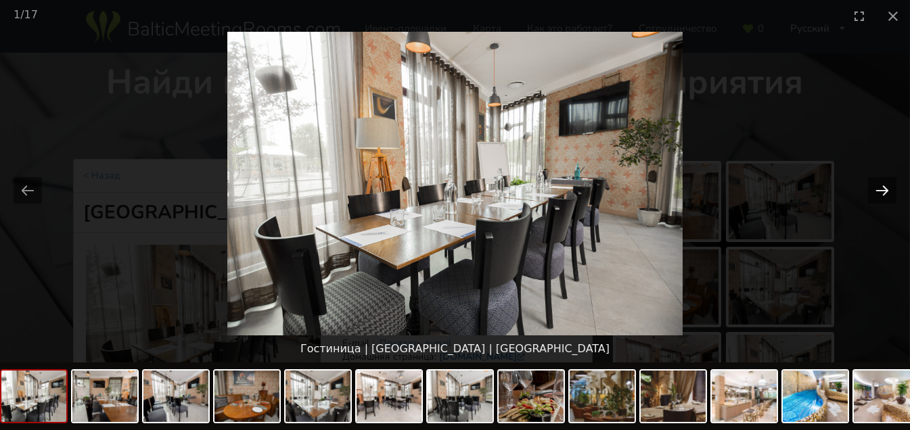
click at [886, 183] on button "Next slide" at bounding box center [882, 190] width 28 height 26
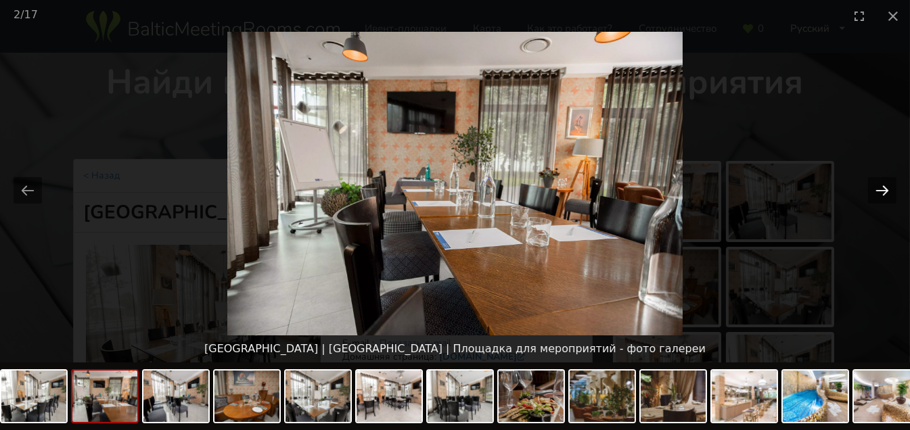
click at [886, 183] on button "Next slide" at bounding box center [882, 190] width 28 height 26
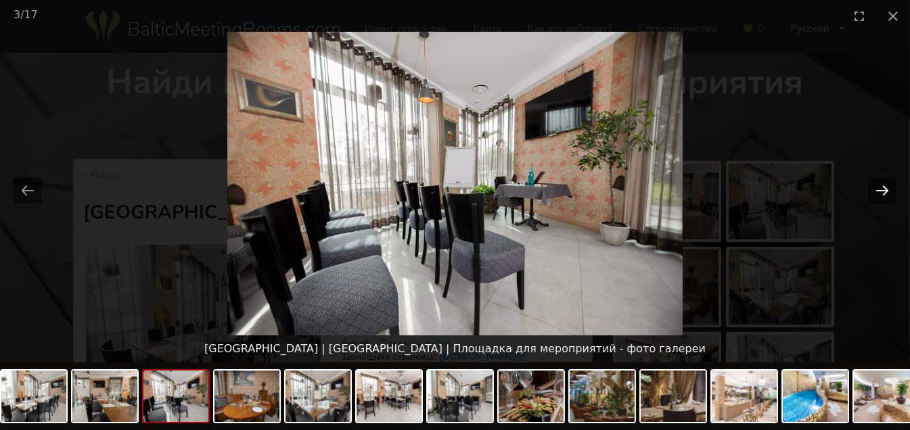
click at [884, 191] on button "Next slide" at bounding box center [882, 190] width 28 height 26
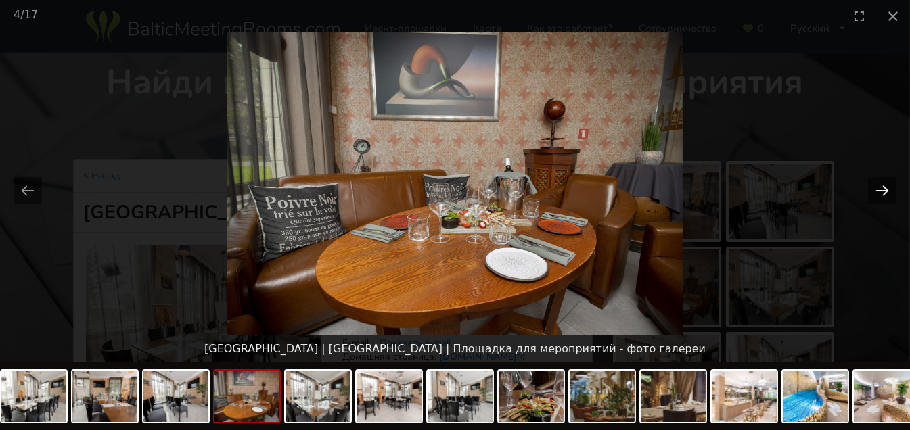
click at [884, 191] on button "Next slide" at bounding box center [882, 190] width 28 height 26
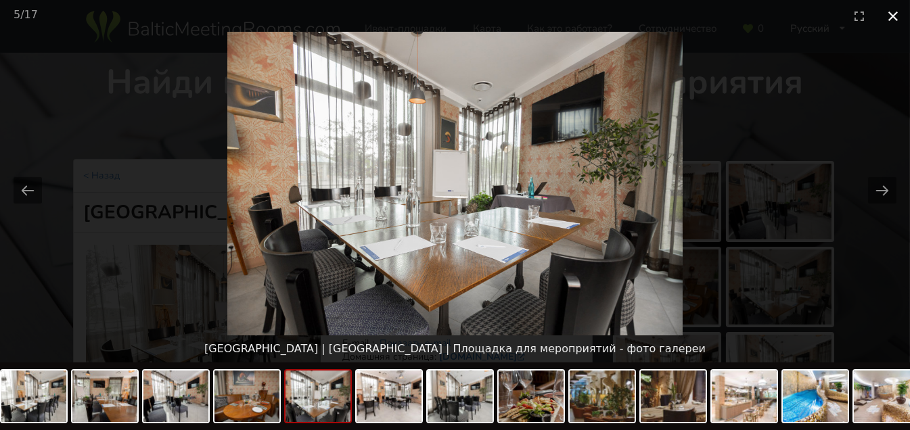
click at [893, 19] on button "Close gallery" at bounding box center [893, 16] width 34 height 32
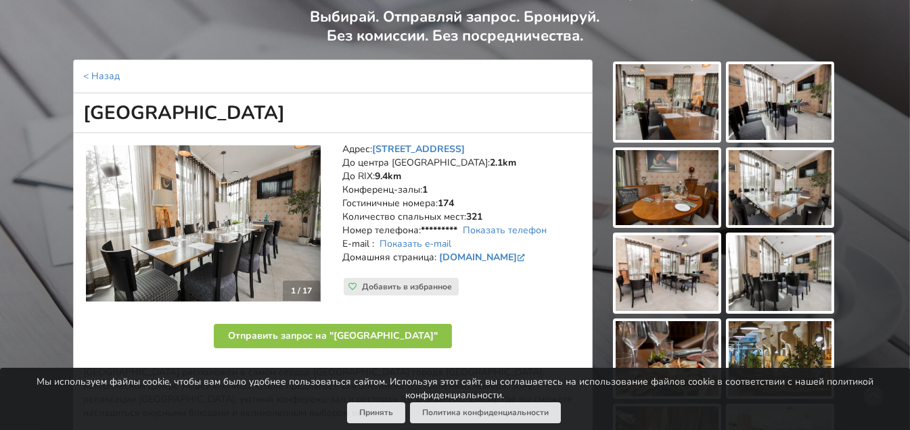
scroll to position [102, 0]
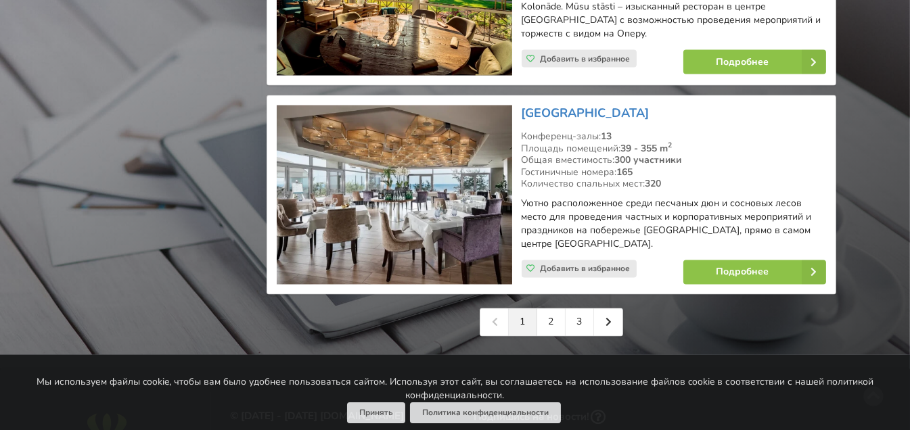
scroll to position [3183, 0]
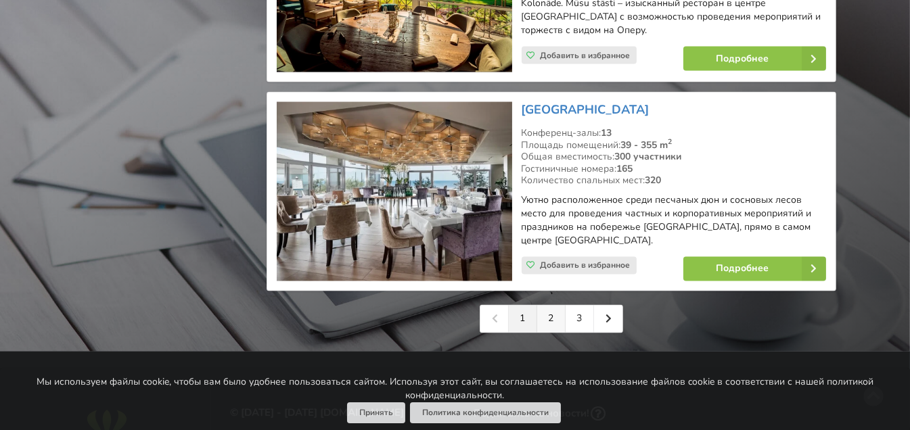
click at [554, 306] on link "2" at bounding box center [551, 319] width 28 height 27
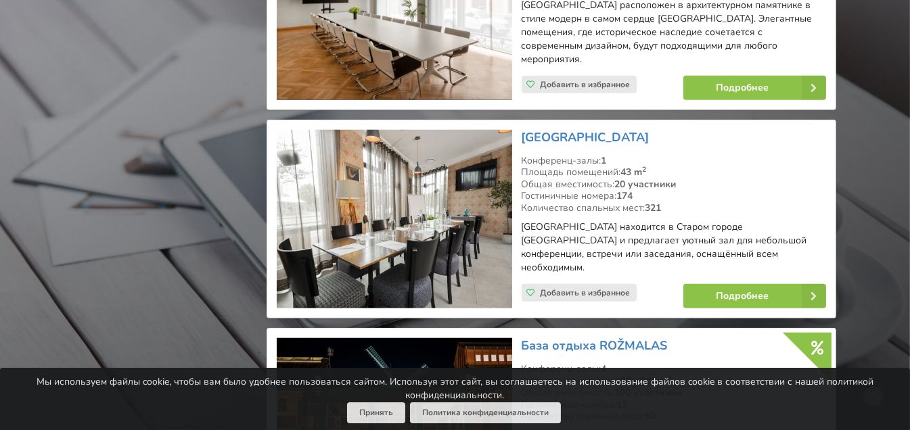
scroll to position [1545, 0]
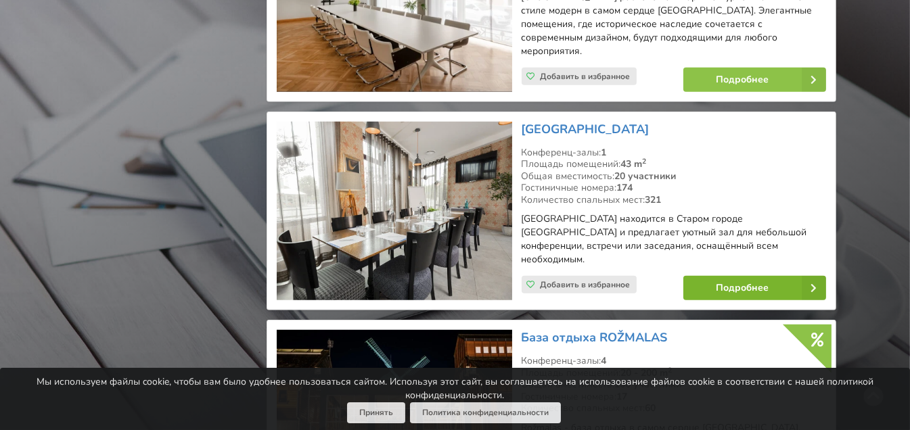
click at [738, 276] on link "Подробнее" at bounding box center [754, 288] width 143 height 24
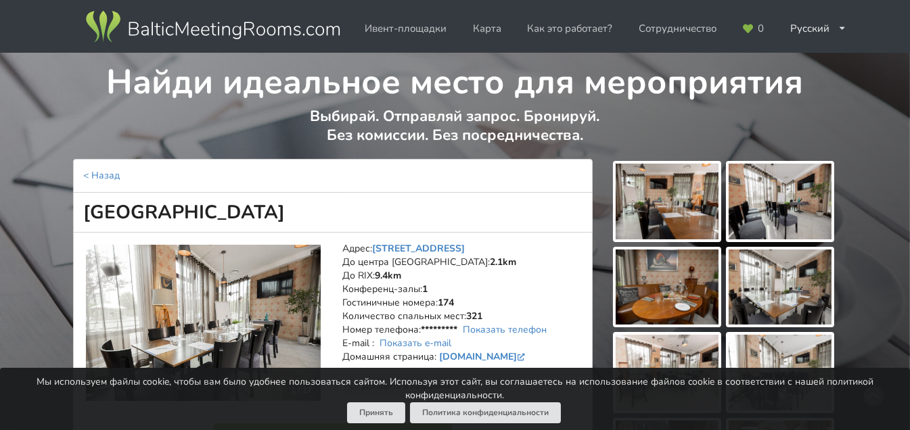
click at [648, 213] on img at bounding box center [667, 202] width 103 height 76
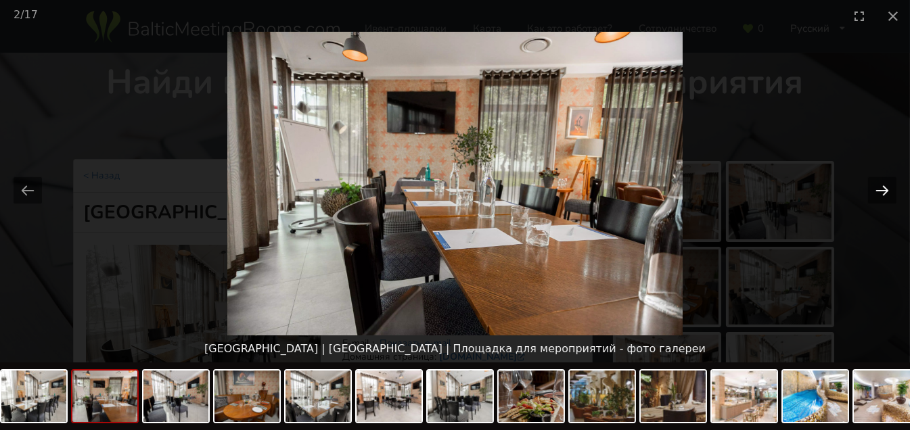
click at [888, 194] on button "Next slide" at bounding box center [882, 190] width 28 height 26
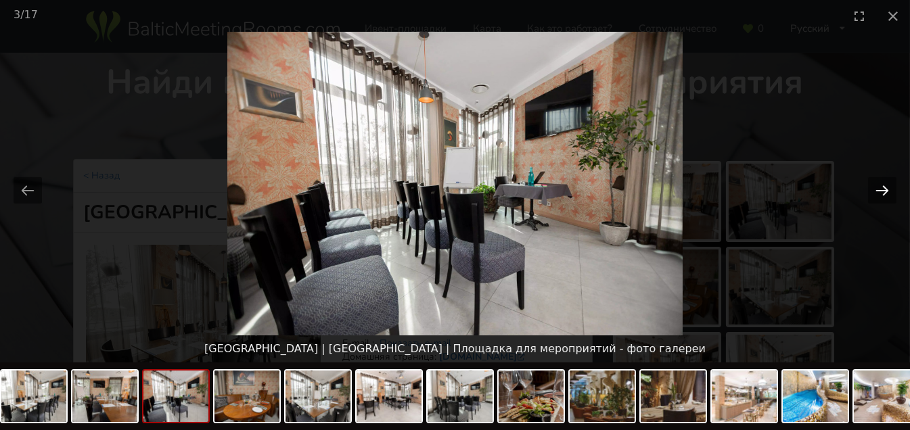
click at [888, 194] on button "Next slide" at bounding box center [882, 190] width 28 height 26
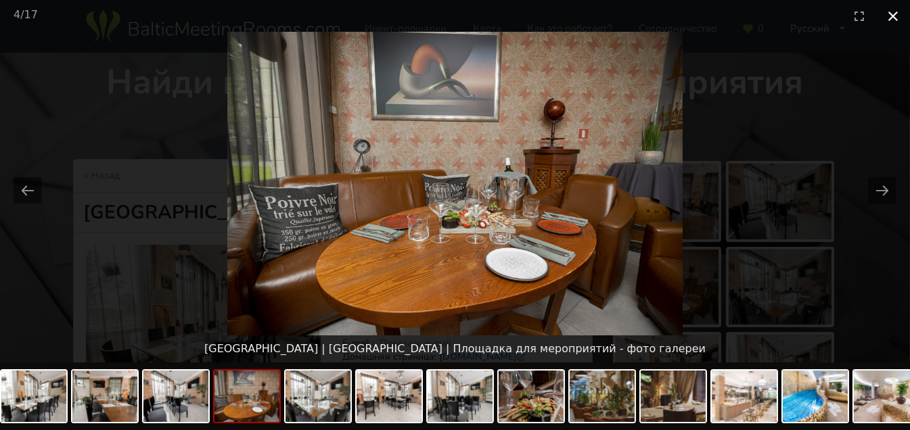
click at [893, 24] on button "Close gallery" at bounding box center [893, 16] width 34 height 32
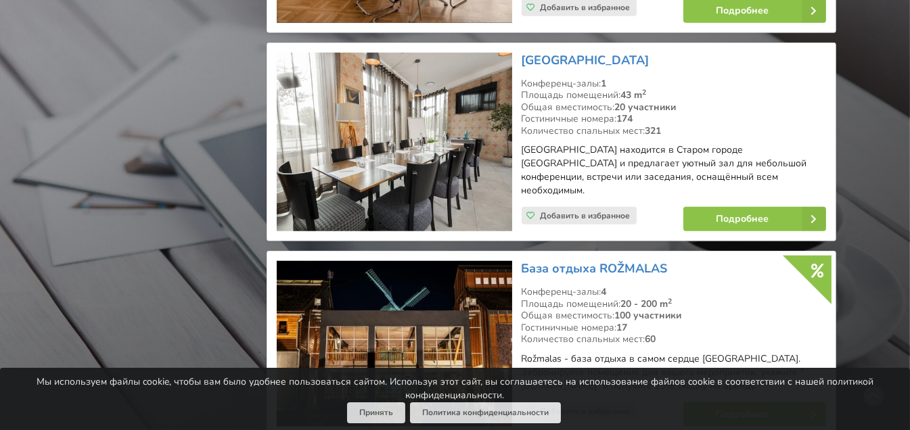
scroll to position [1734, 0]
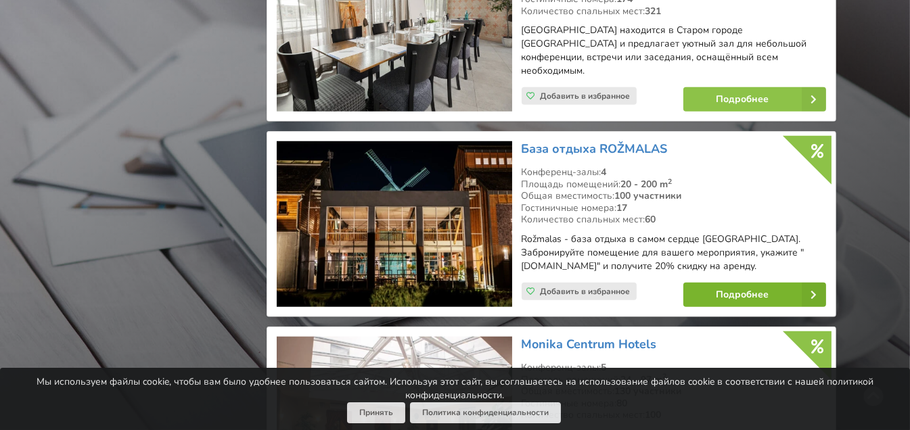
click at [732, 283] on link "Подробнее" at bounding box center [754, 295] width 143 height 24
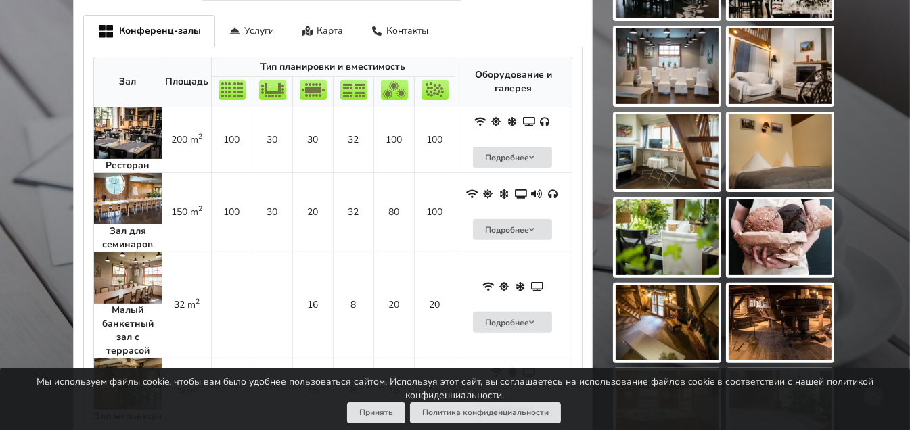
scroll to position [650, 0]
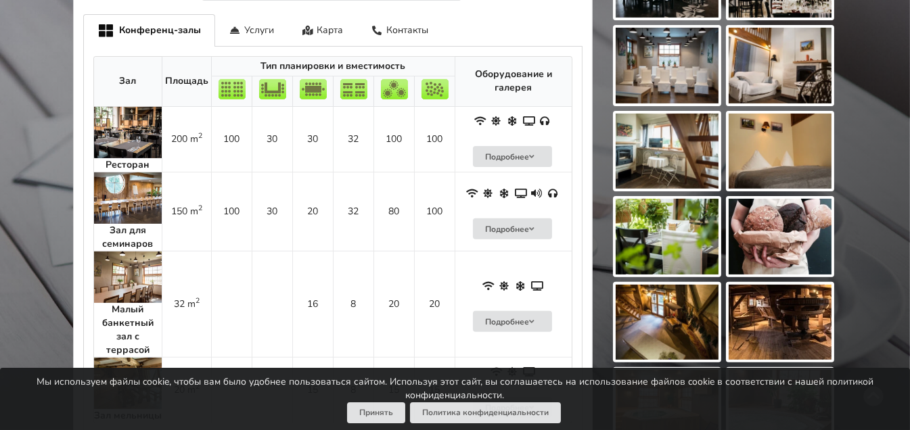
click at [114, 198] on img at bounding box center [128, 198] width 68 height 51
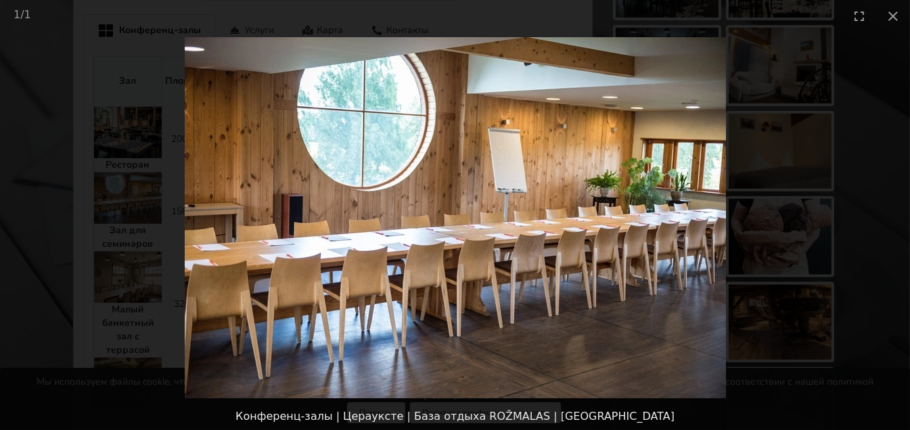
click at [872, 182] on picture at bounding box center [455, 218] width 910 height 372
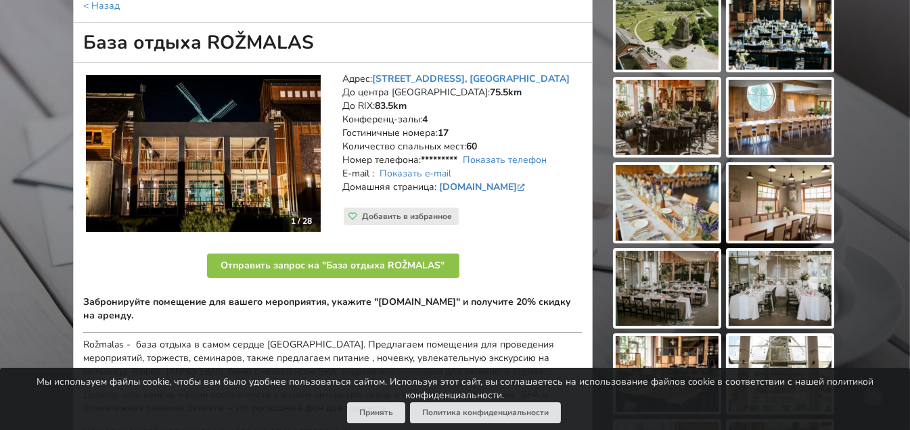
scroll to position [0, 0]
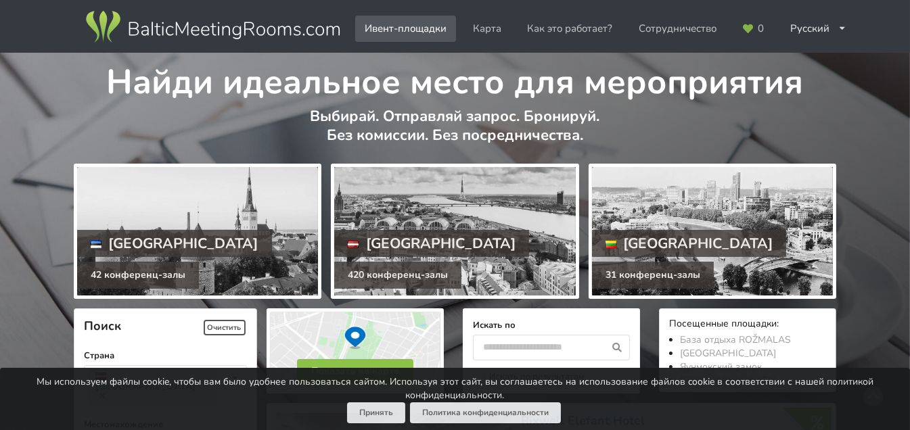
scroll to position [193, 0]
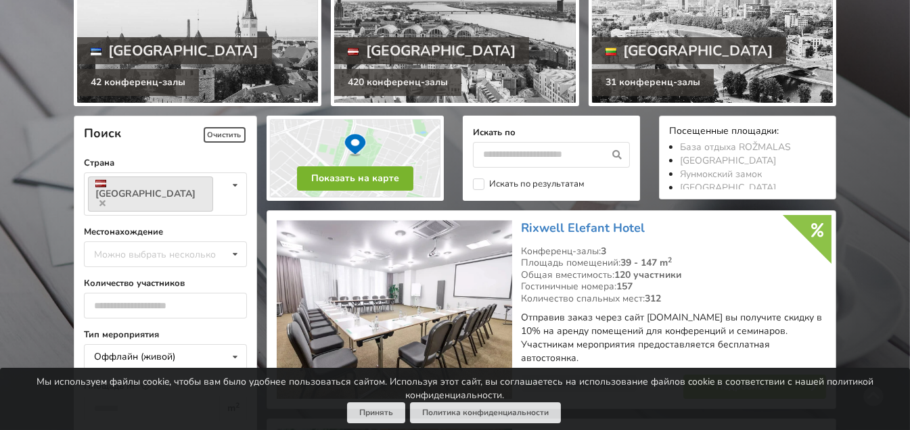
click at [355, 176] on button "Показать на карте" at bounding box center [355, 178] width 116 height 24
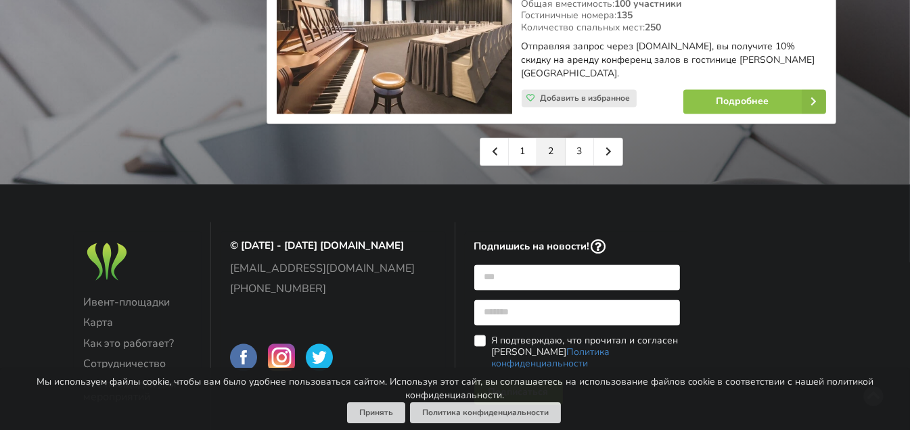
scroll to position [3348, 0]
click at [604, 139] on link at bounding box center [608, 152] width 28 height 27
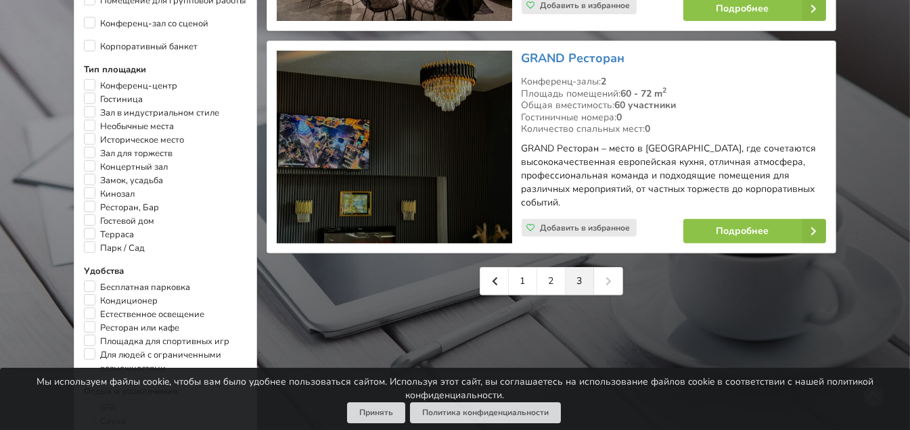
scroll to position [795, 0]
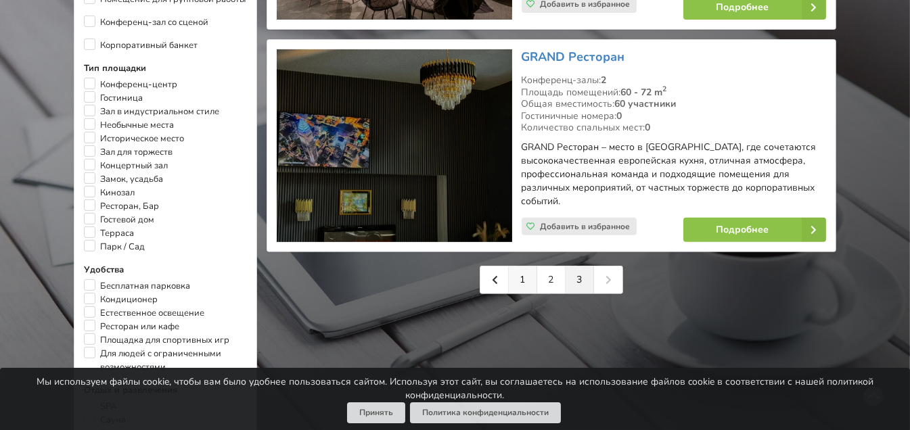
click at [518, 271] on link "1" at bounding box center [523, 280] width 28 height 27
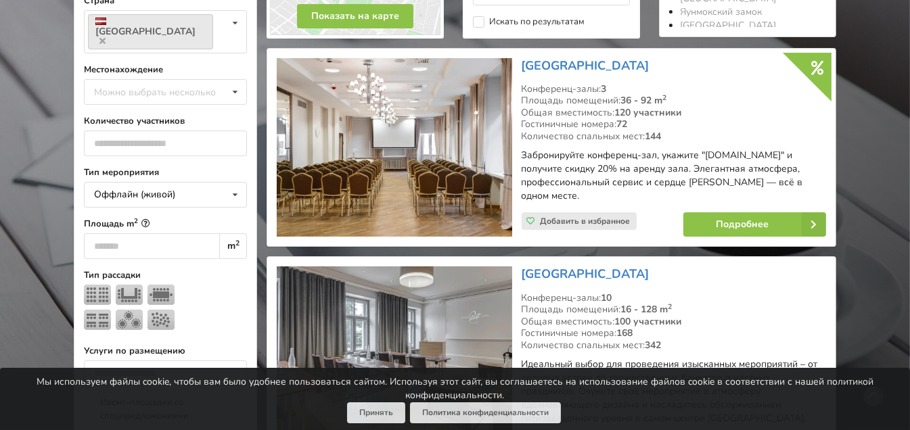
scroll to position [354, 0]
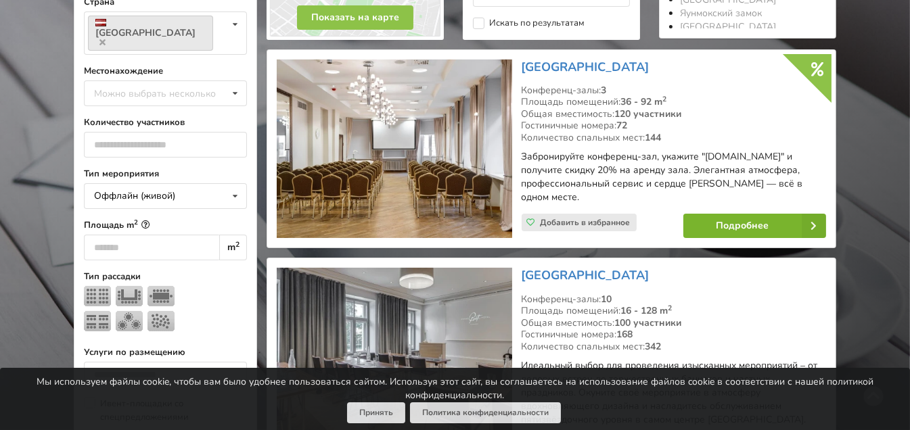
click at [717, 214] on link "Подробнее" at bounding box center [754, 226] width 143 height 24
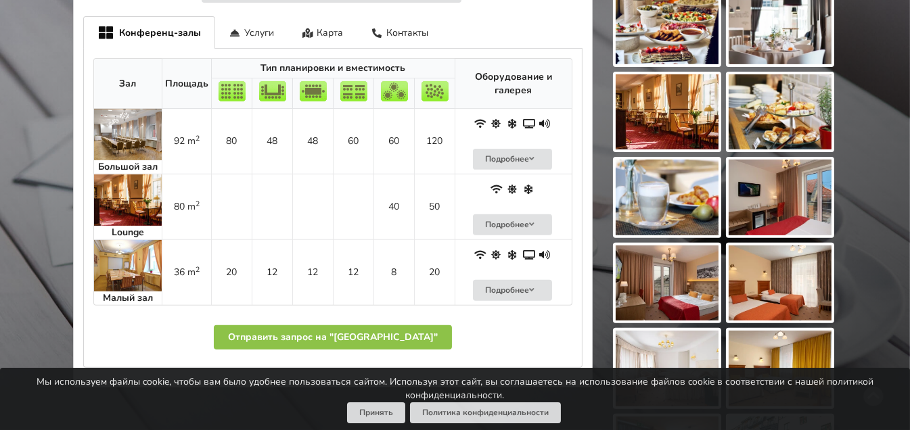
scroll to position [688, 0]
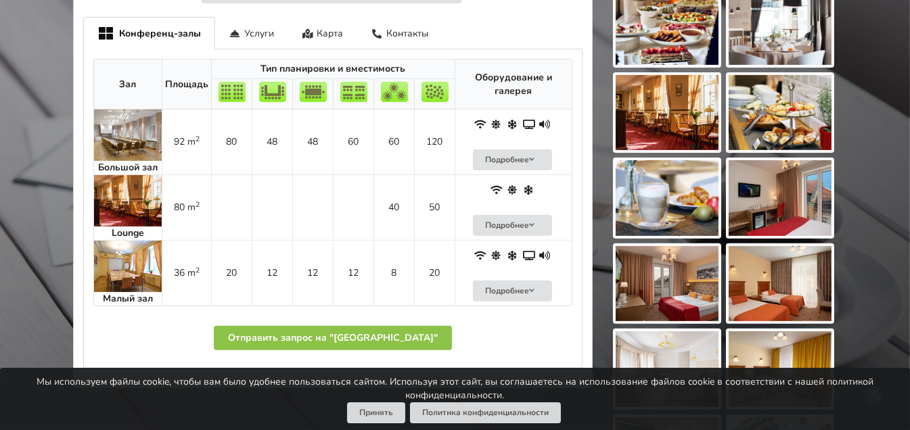
click at [125, 205] on img at bounding box center [128, 200] width 68 height 51
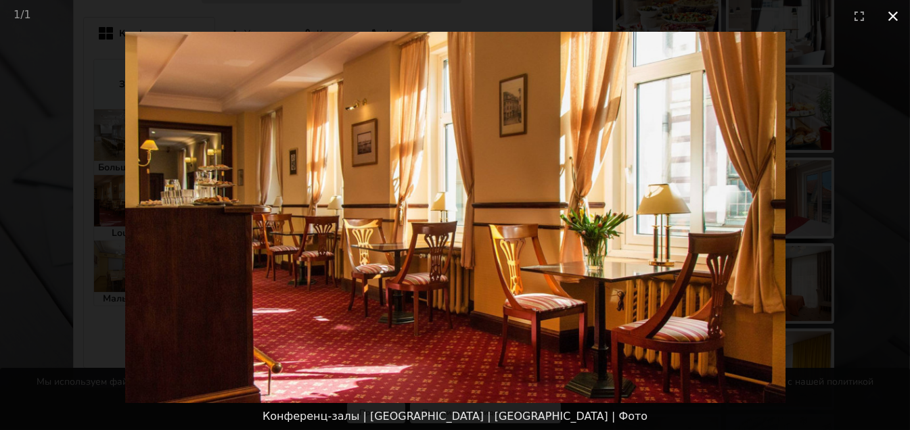
click at [898, 16] on button "Close gallery" at bounding box center [893, 16] width 34 height 32
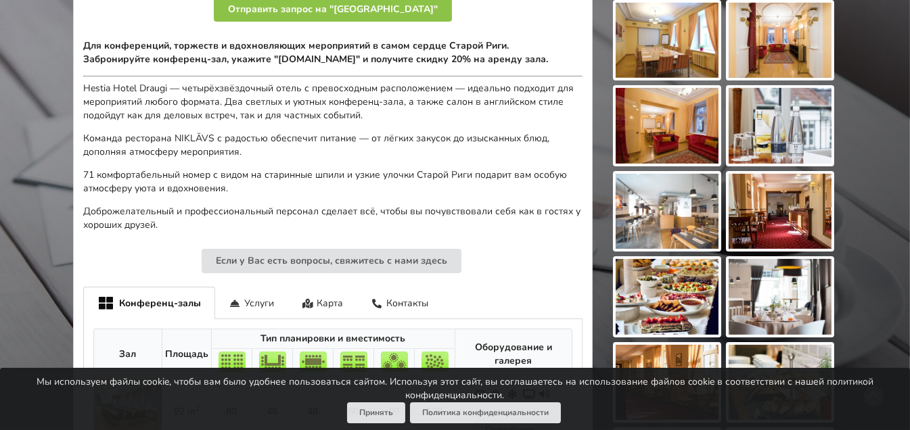
scroll to position [422, 0]
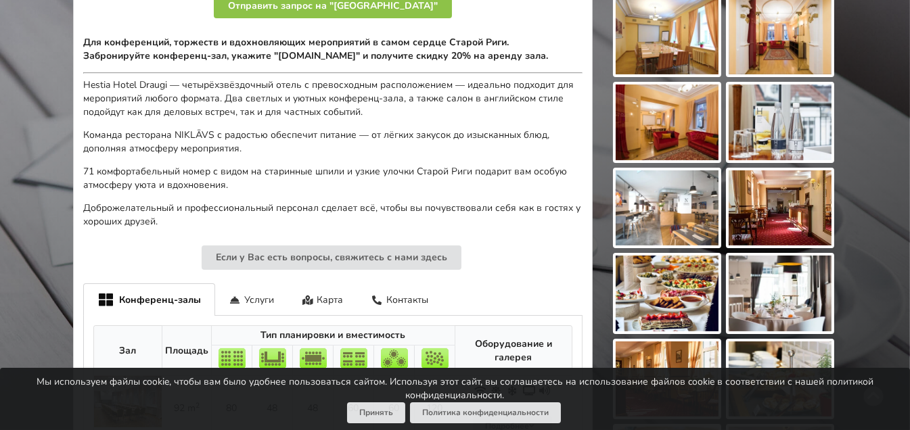
click at [780, 223] on img at bounding box center [780, 209] width 103 height 76
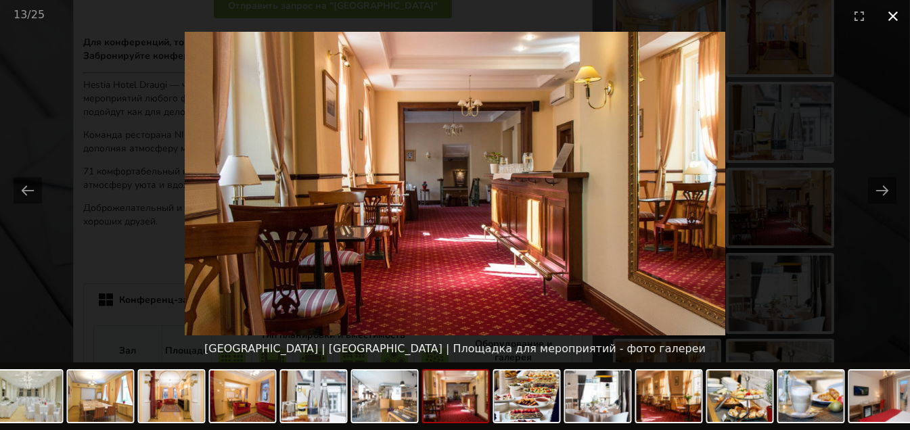
click at [894, 18] on button "Close gallery" at bounding box center [893, 16] width 34 height 32
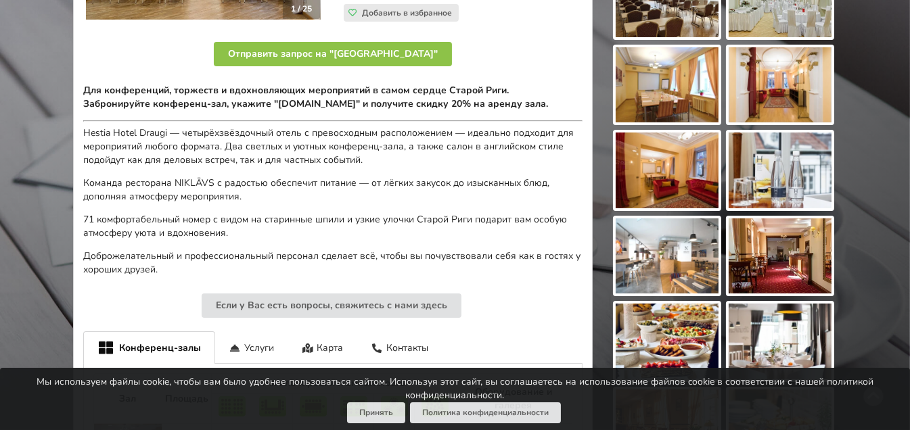
scroll to position [374, 0]
click at [659, 171] on img at bounding box center [667, 171] width 103 height 76
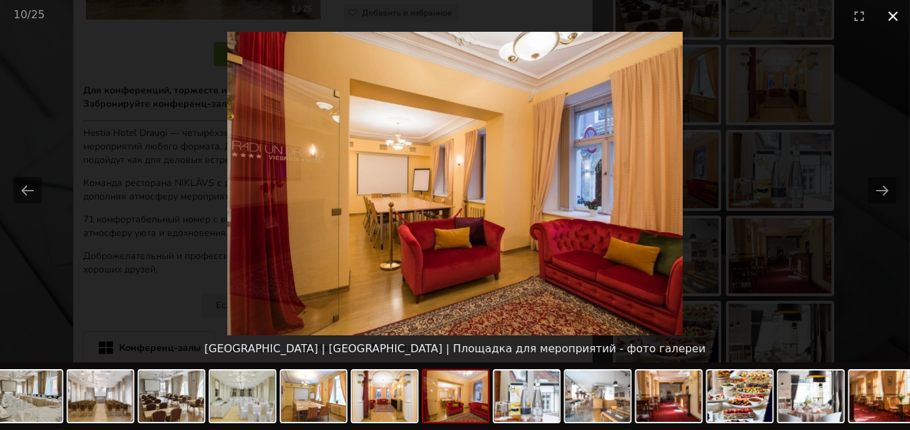
click at [898, 13] on button "Close gallery" at bounding box center [893, 16] width 34 height 32
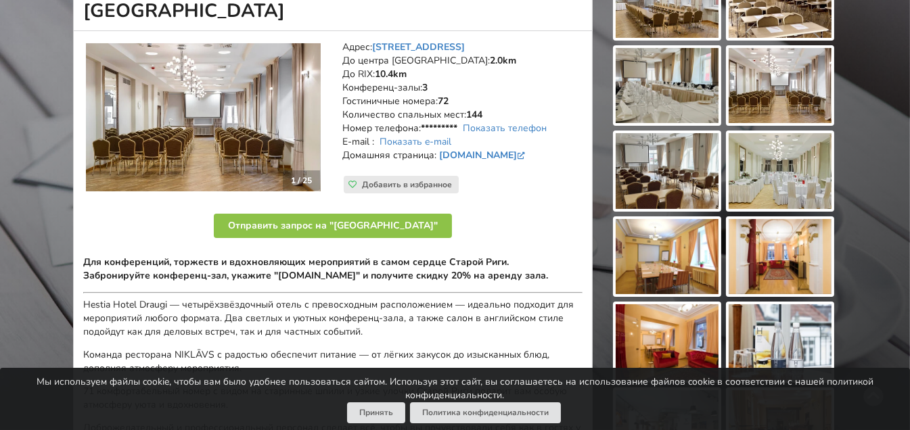
scroll to position [116, 0]
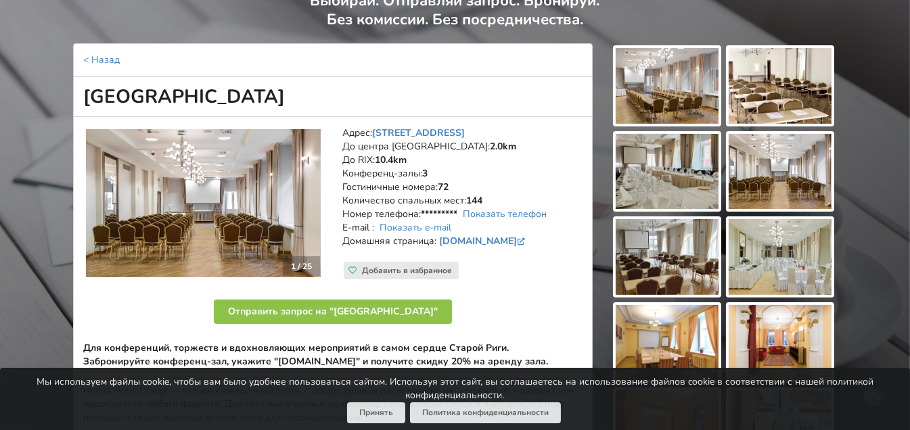
click at [778, 168] on img at bounding box center [780, 172] width 103 height 76
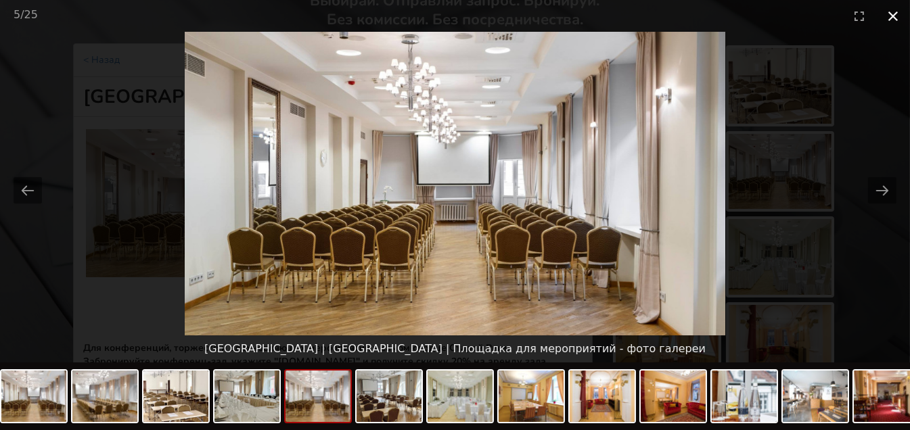
click at [894, 22] on button "Close gallery" at bounding box center [893, 16] width 34 height 32
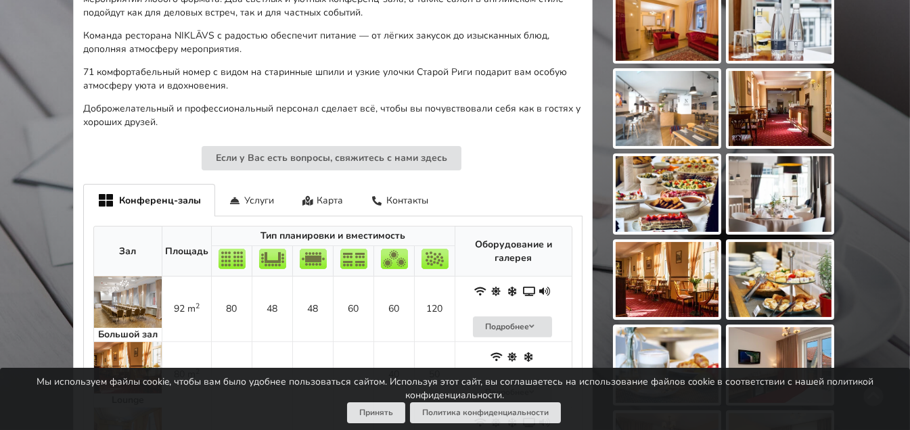
scroll to position [522, 0]
click at [254, 194] on div "Услуги" at bounding box center [251, 199] width 73 height 32
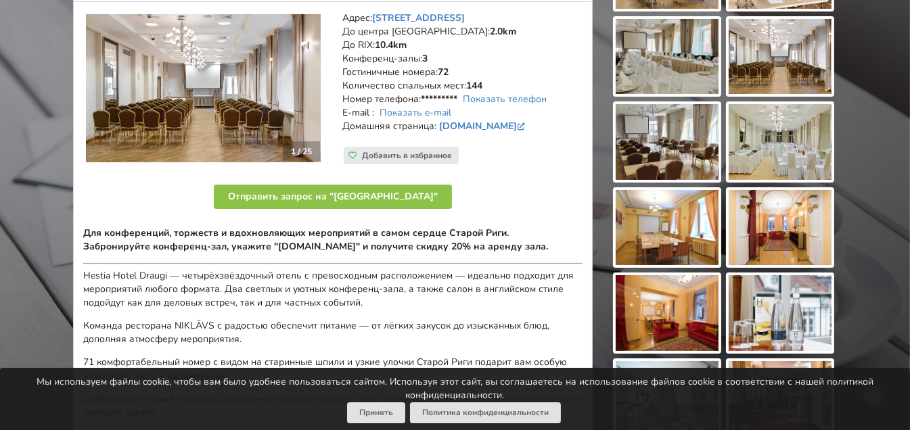
scroll to position [231, 0]
click at [497, 125] on link "www.hestiahotels.com" at bounding box center [483, 126] width 89 height 13
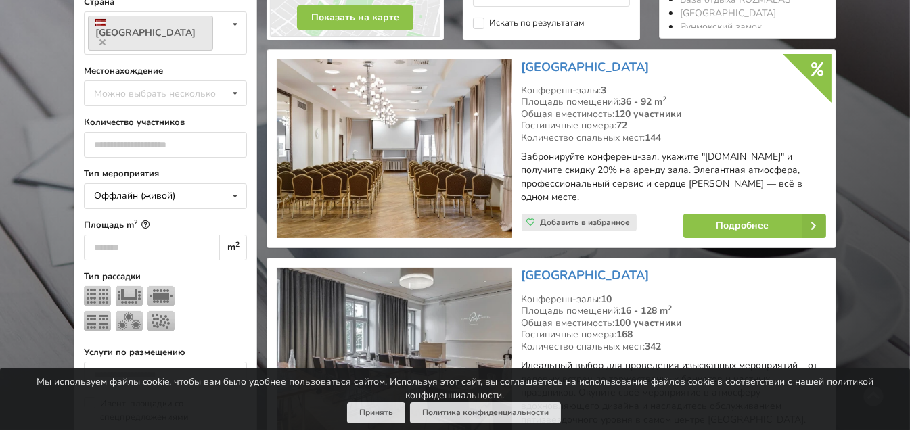
scroll to position [523, 0]
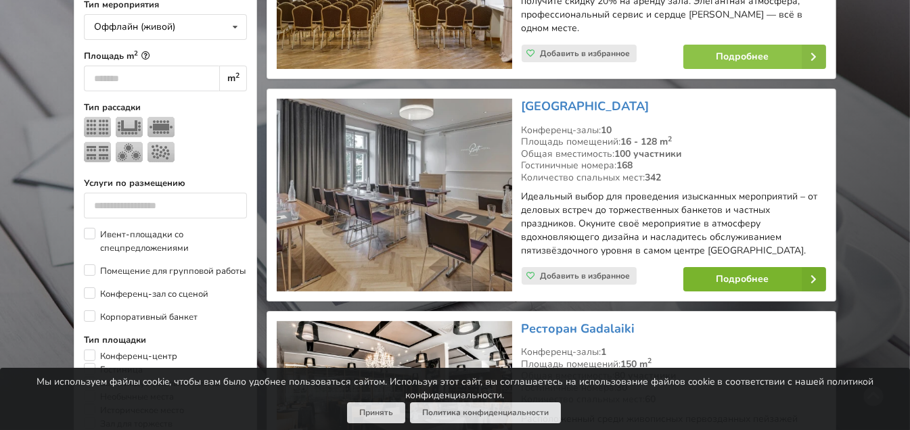
click at [717, 268] on link "Подробнее" at bounding box center [754, 279] width 143 height 24
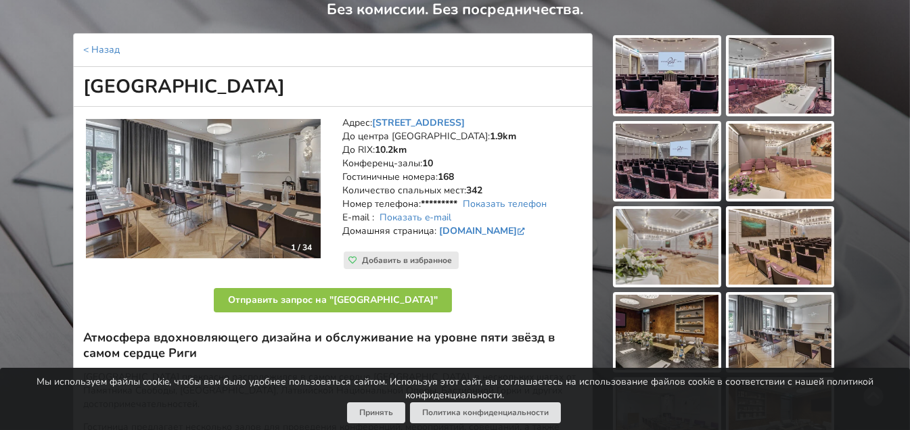
scroll to position [126, 0]
click at [646, 64] on img at bounding box center [667, 76] width 103 height 76
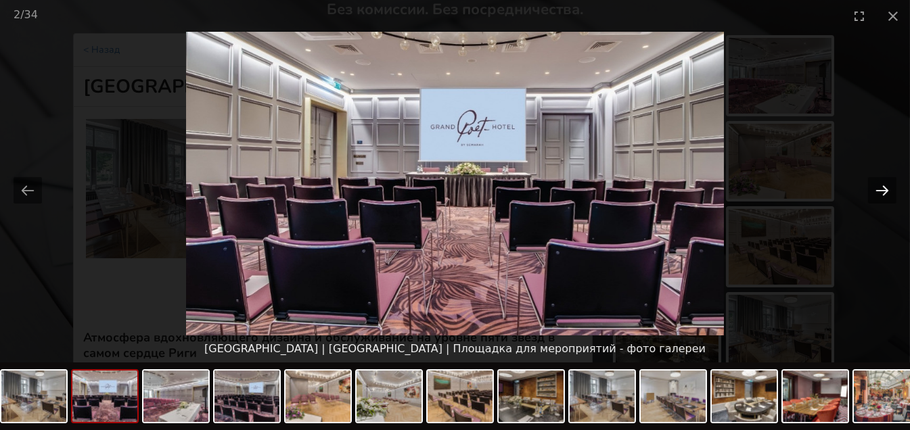
click at [874, 186] on button "Next slide" at bounding box center [882, 190] width 28 height 26
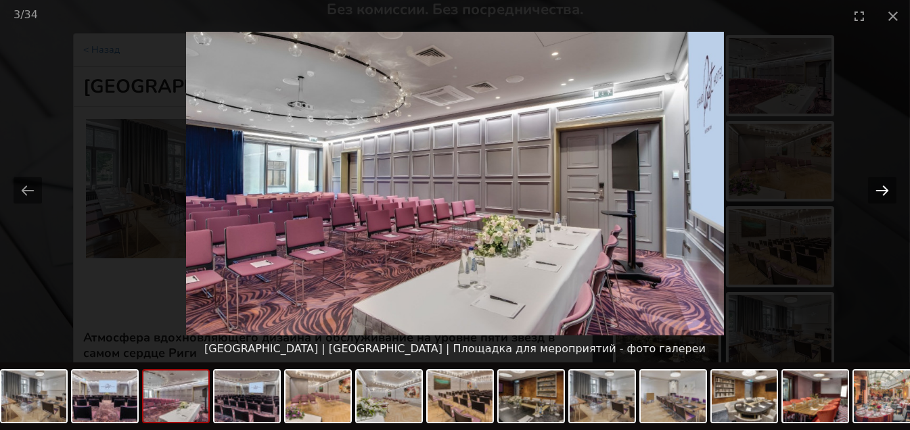
click at [874, 186] on button "Next slide" at bounding box center [882, 190] width 28 height 26
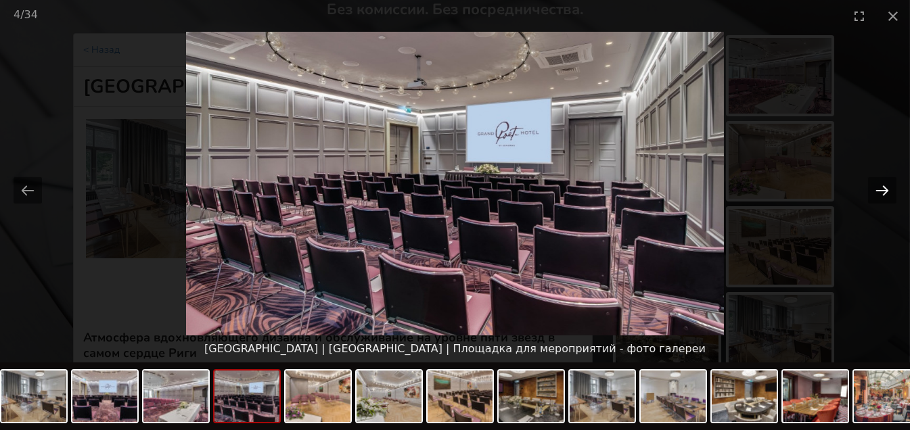
click at [874, 186] on button "Next slide" at bounding box center [882, 190] width 28 height 26
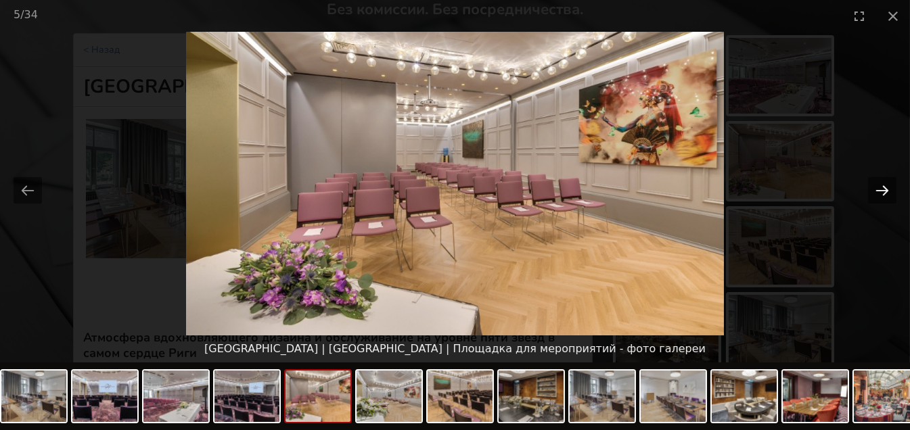
click at [874, 186] on button "Next slide" at bounding box center [882, 190] width 28 height 26
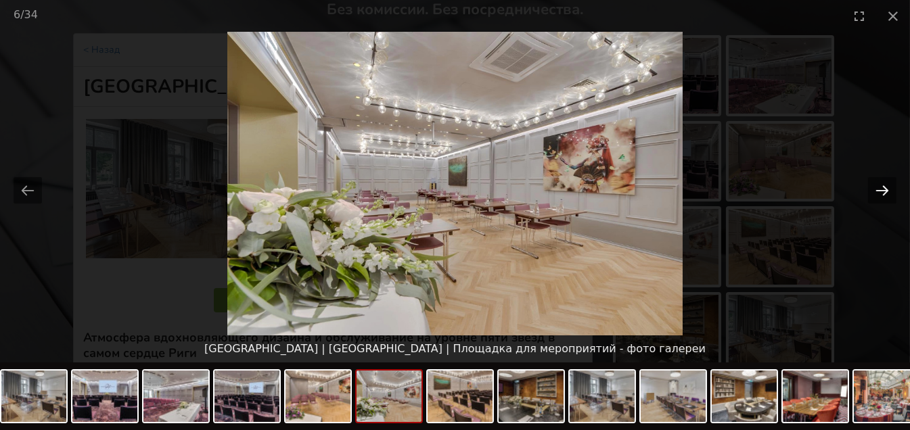
click at [874, 186] on button "Next slide" at bounding box center [882, 190] width 28 height 26
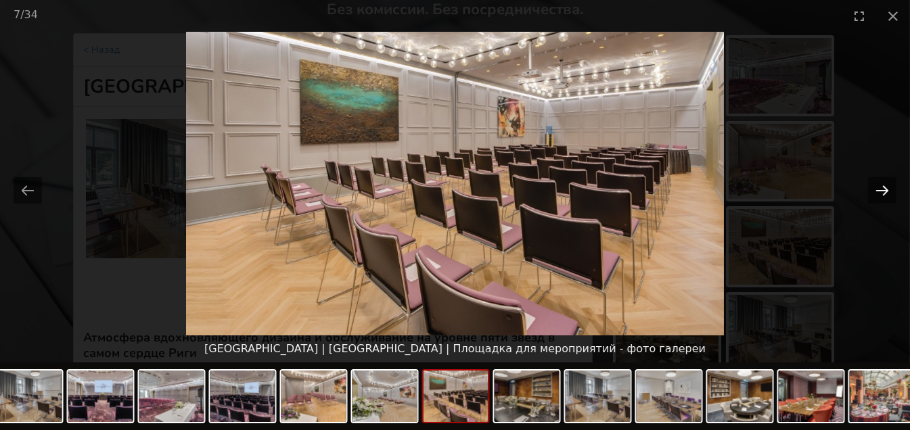
click at [874, 186] on button "Next slide" at bounding box center [882, 190] width 28 height 26
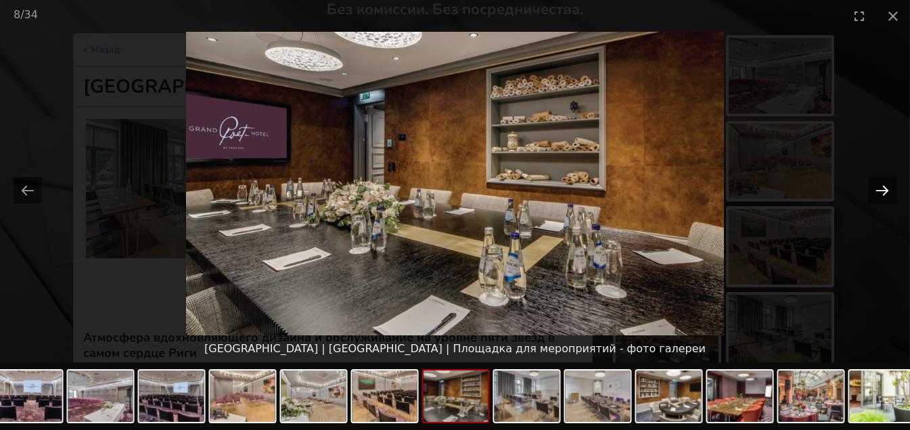
click at [874, 186] on button "Next slide" at bounding box center [882, 190] width 28 height 26
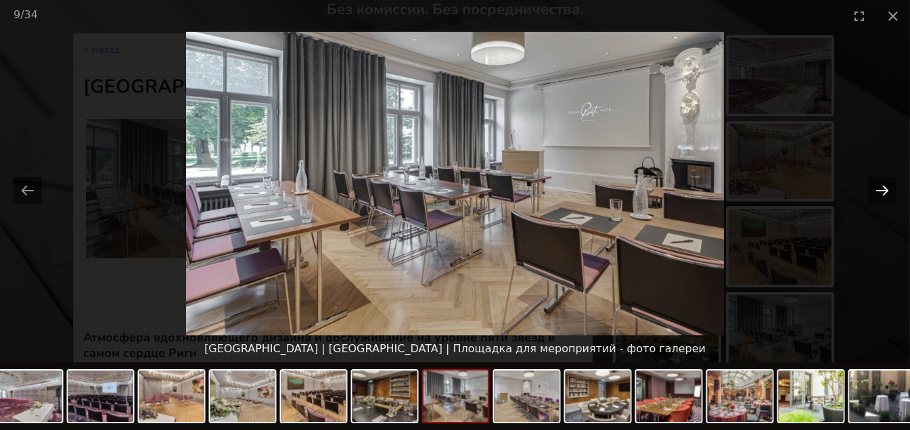
click at [874, 186] on button "Next slide" at bounding box center [882, 190] width 28 height 26
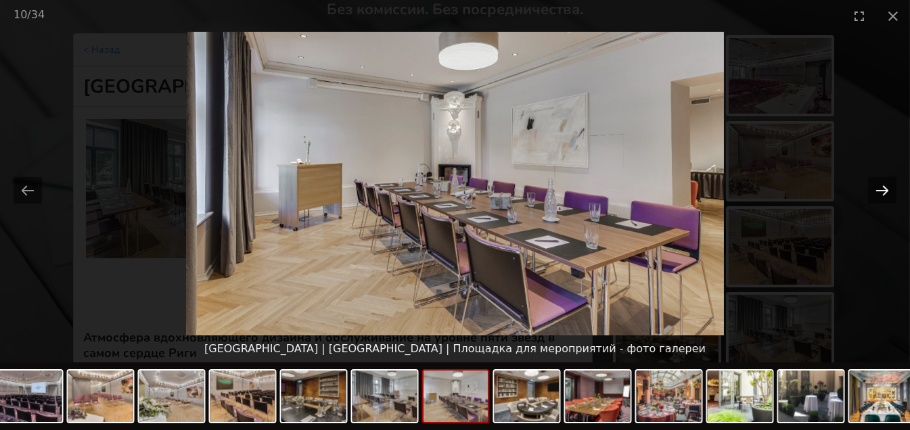
click at [874, 186] on button "Next slide" at bounding box center [882, 190] width 28 height 26
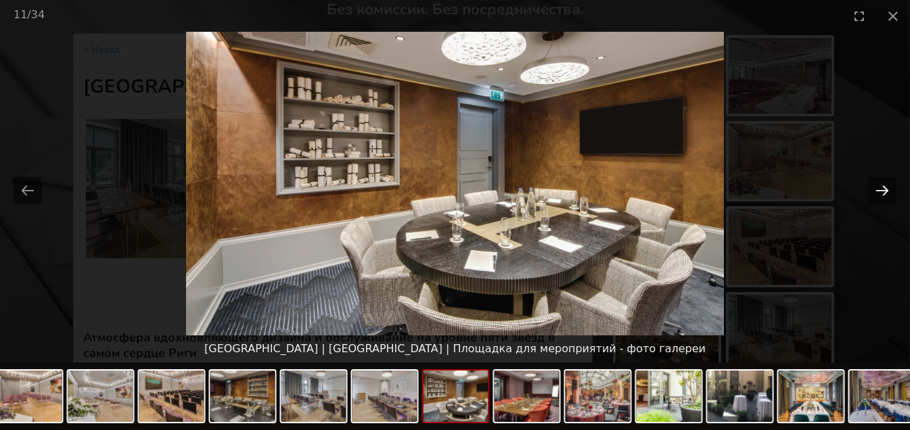
click at [874, 186] on button "Next slide" at bounding box center [882, 190] width 28 height 26
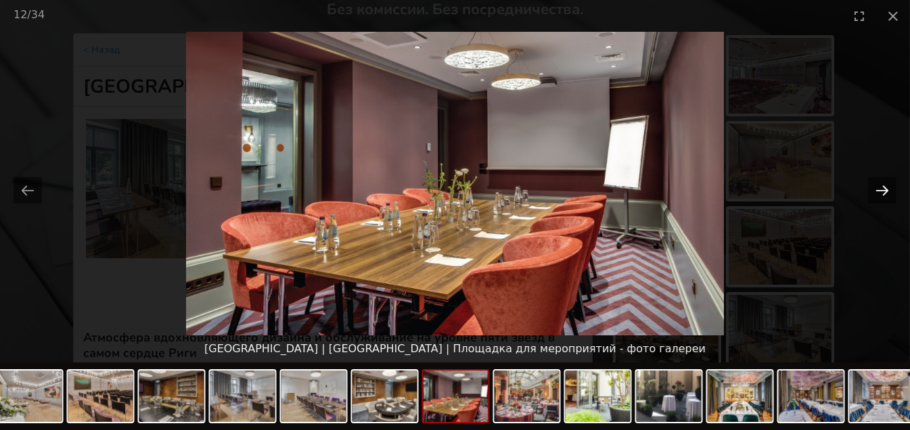
click at [874, 186] on button "Next slide" at bounding box center [882, 190] width 28 height 26
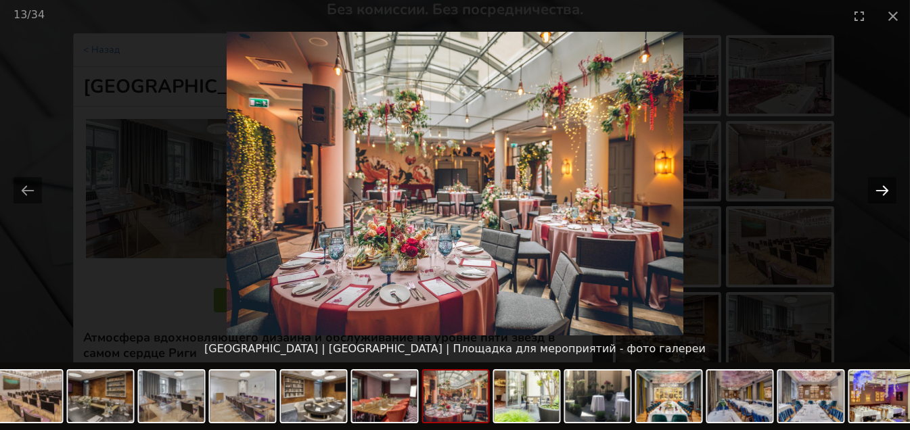
click at [874, 186] on button "Next slide" at bounding box center [882, 190] width 28 height 26
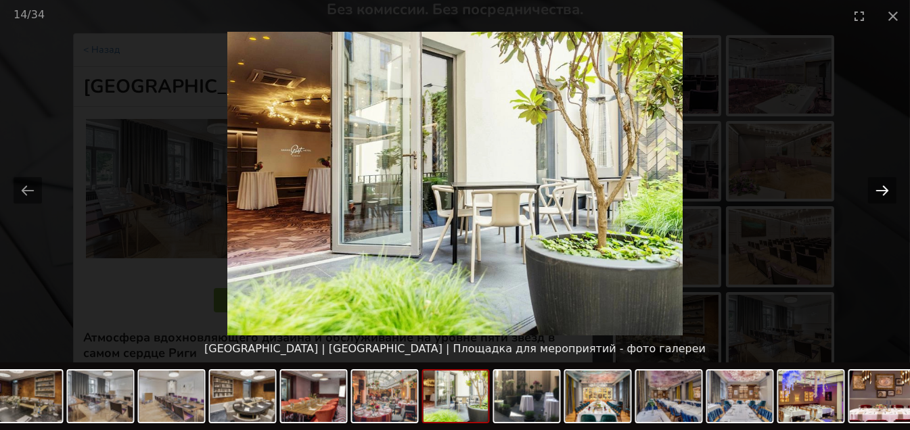
click at [874, 186] on button "Next slide" at bounding box center [882, 190] width 28 height 26
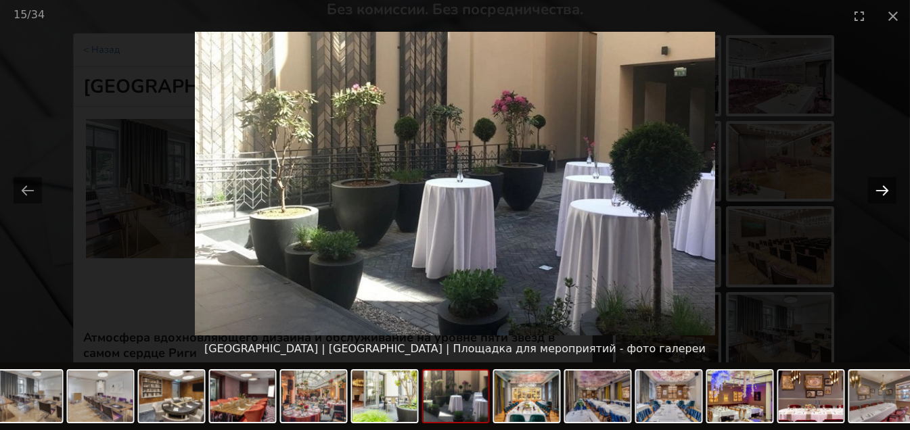
click at [874, 186] on button "Next slide" at bounding box center [882, 190] width 28 height 26
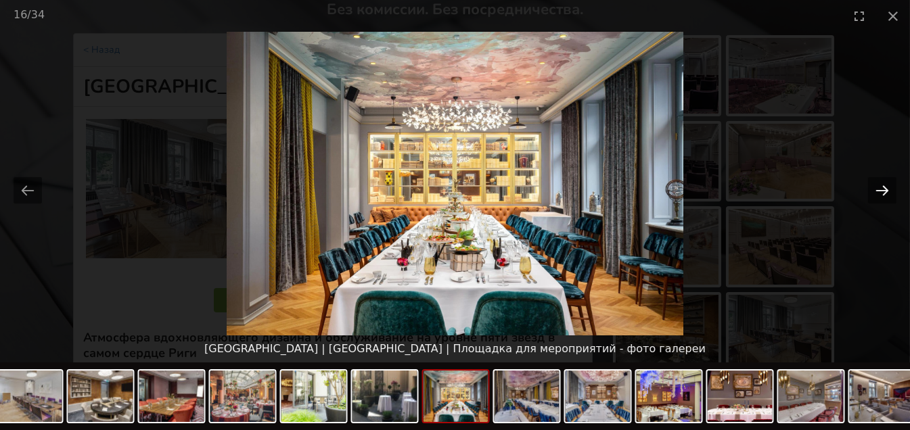
click at [874, 186] on button "Next slide" at bounding box center [882, 190] width 28 height 26
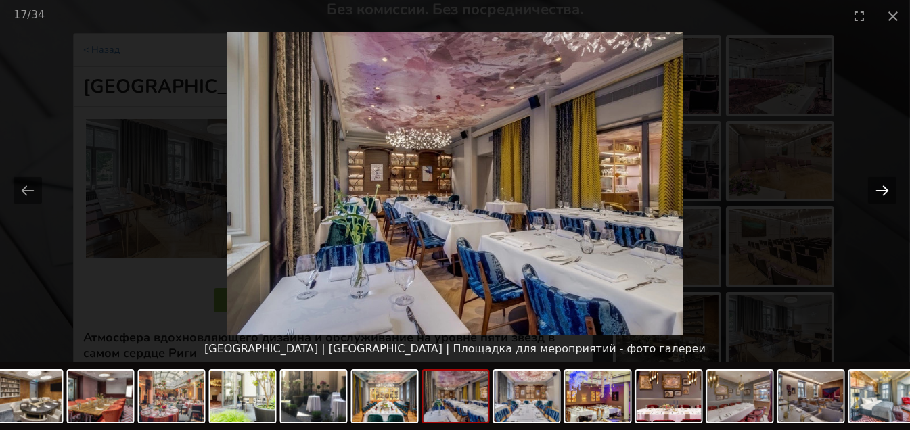
click at [874, 186] on button "Next slide" at bounding box center [882, 190] width 28 height 26
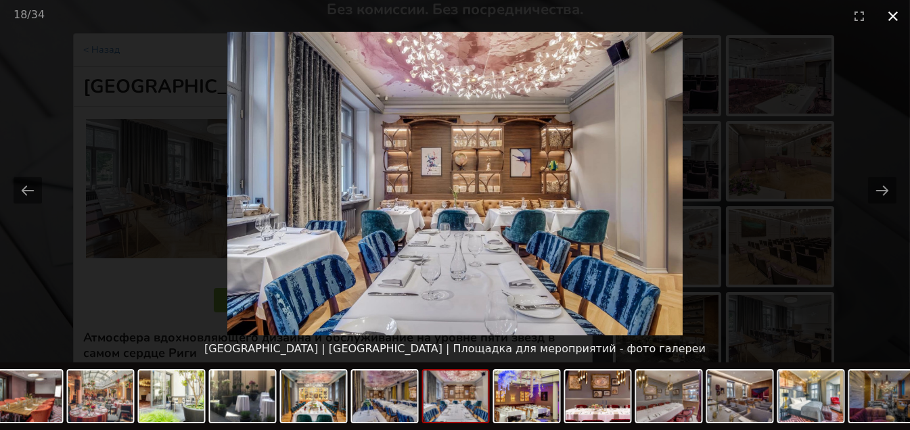
click at [895, 10] on button "Close gallery" at bounding box center [893, 16] width 34 height 32
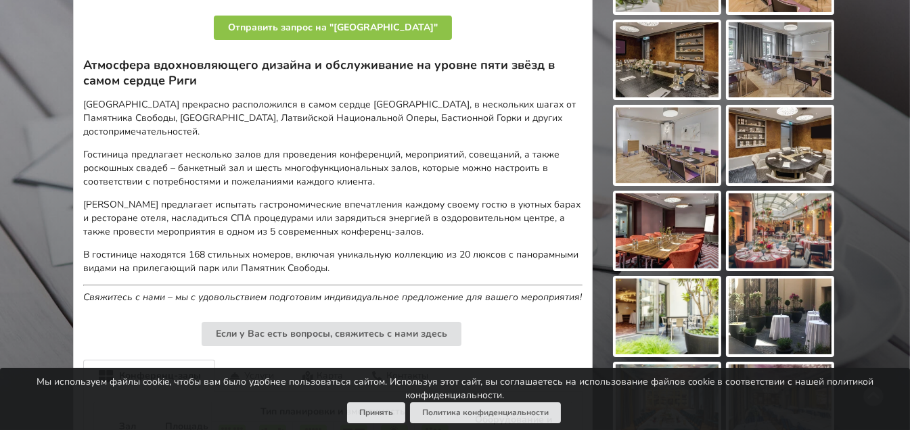
scroll to position [0, 0]
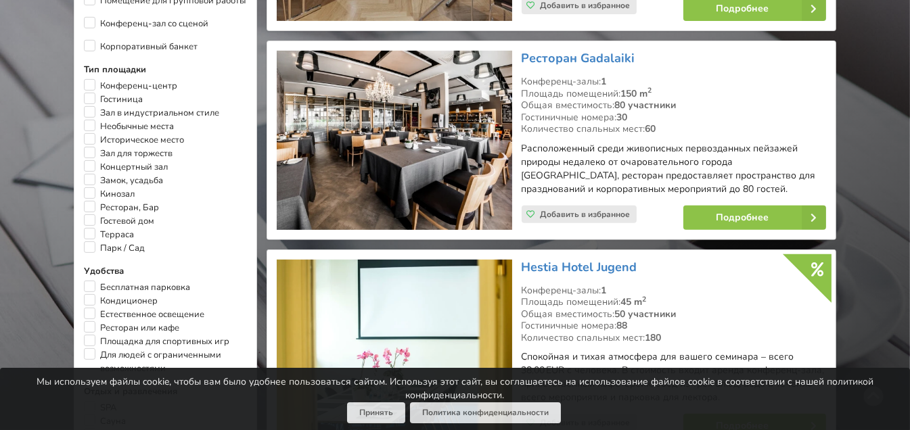
scroll to position [796, 0]
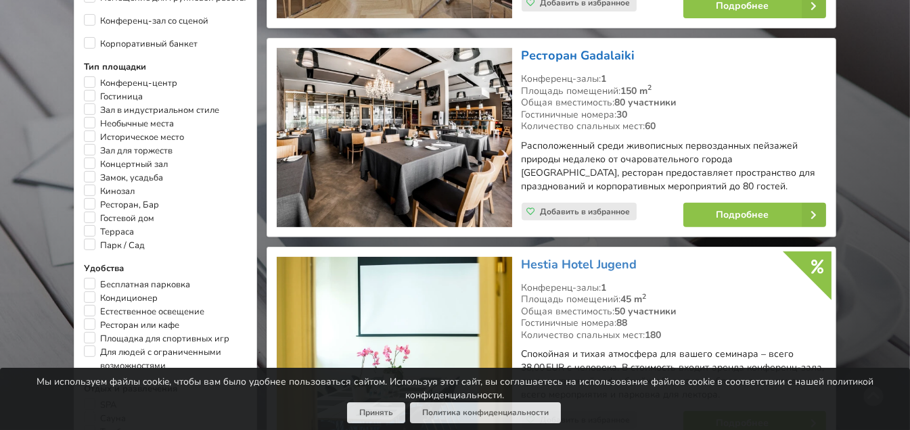
click at [560, 47] on link "Ресторан Gadalaiki" at bounding box center [579, 55] width 114 height 16
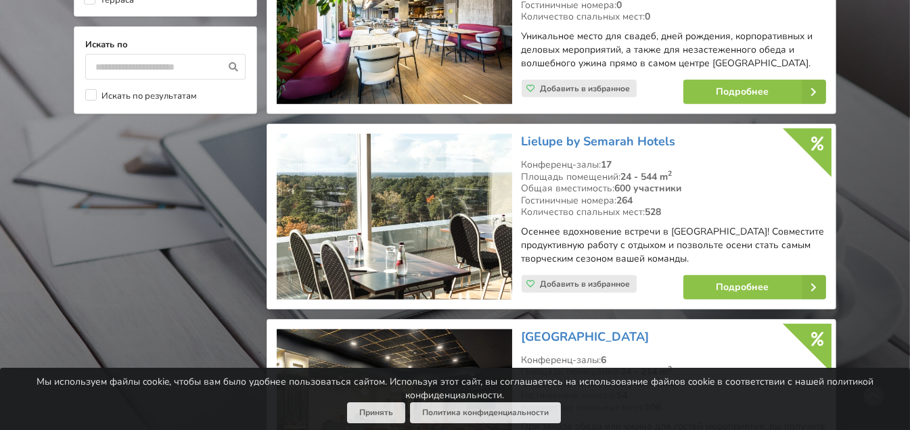
scroll to position [1323, 0]
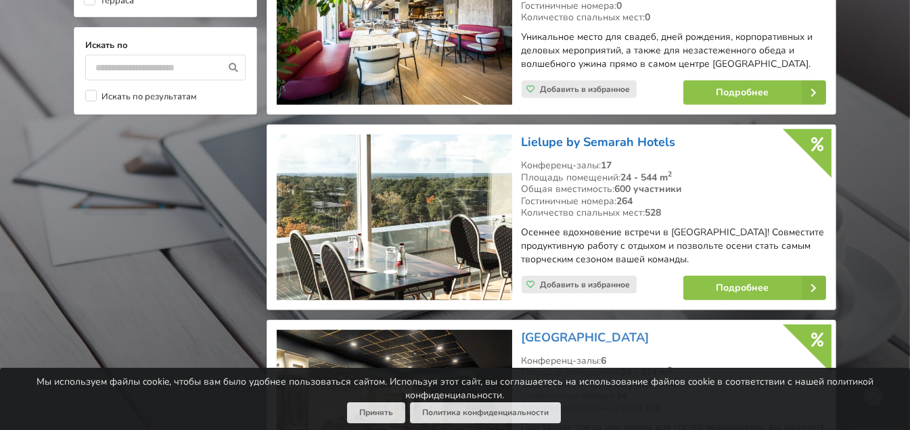
click at [623, 134] on link "Lielupe by Semarah Hotels" at bounding box center [599, 142] width 154 height 16
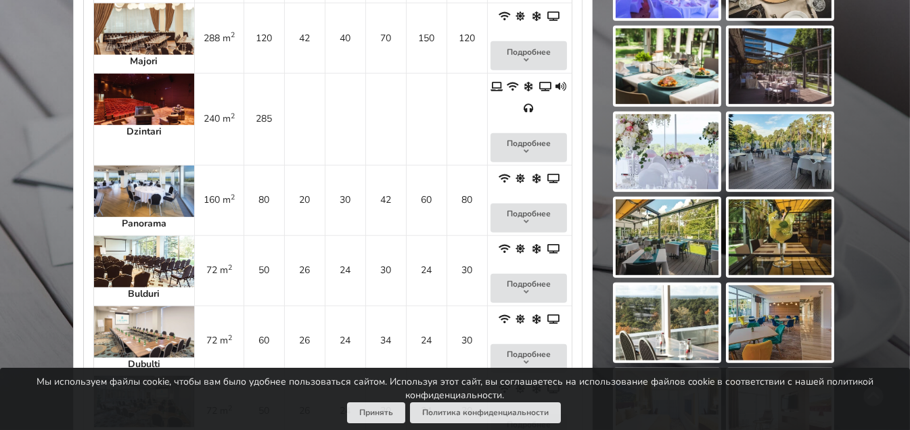
scroll to position [1203, 0]
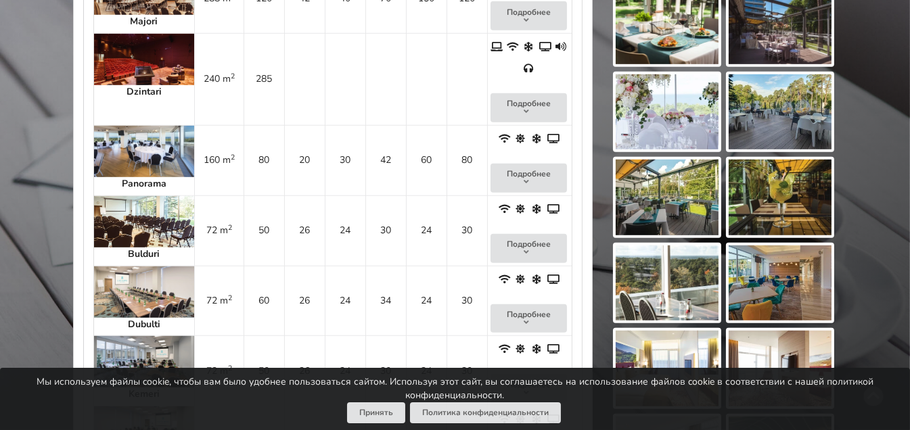
click at [139, 336] on img at bounding box center [144, 361] width 100 height 51
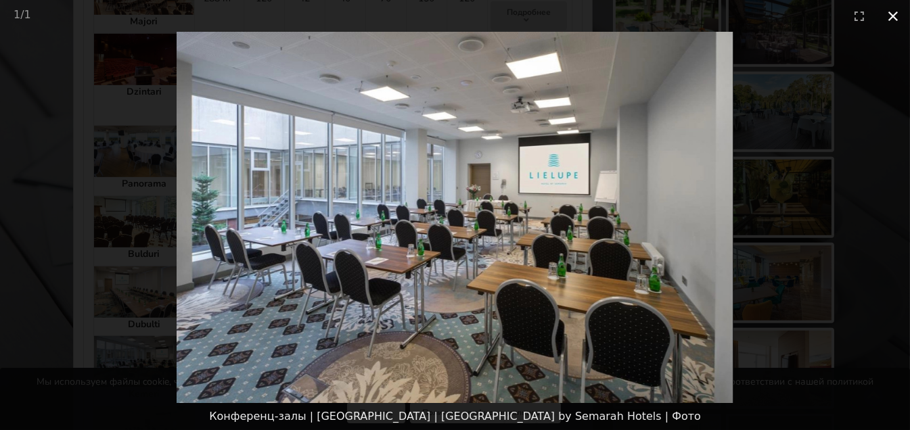
click at [886, 20] on button "Close gallery" at bounding box center [893, 16] width 34 height 32
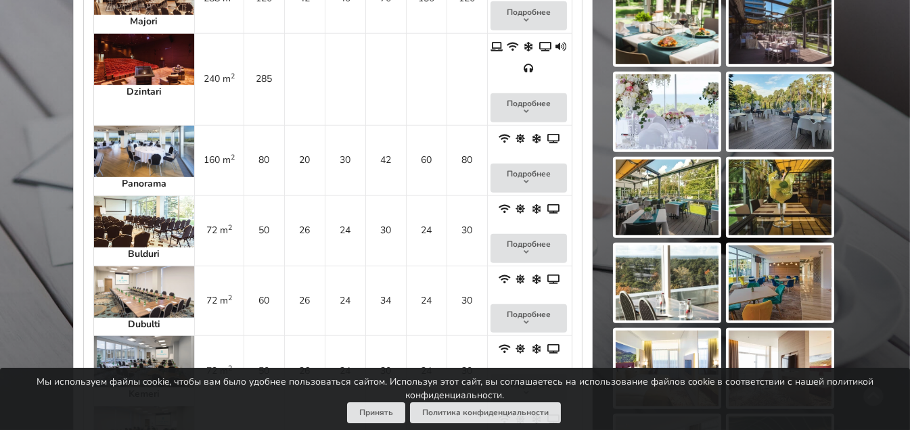
click at [127, 267] on img at bounding box center [144, 292] width 100 height 51
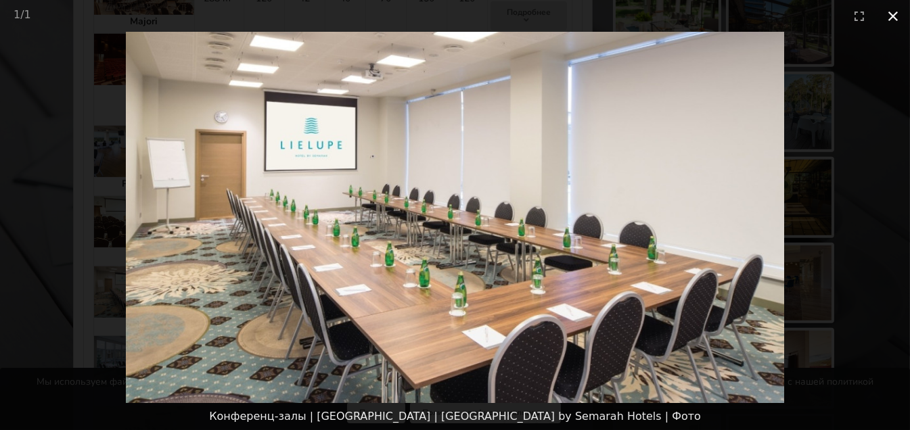
click at [887, 21] on button "Close gallery" at bounding box center [893, 16] width 34 height 32
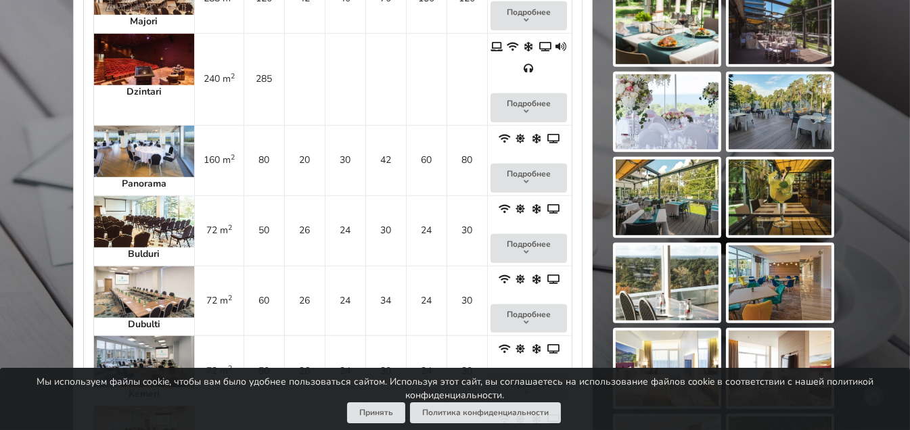
click at [110, 196] on img at bounding box center [144, 221] width 100 height 51
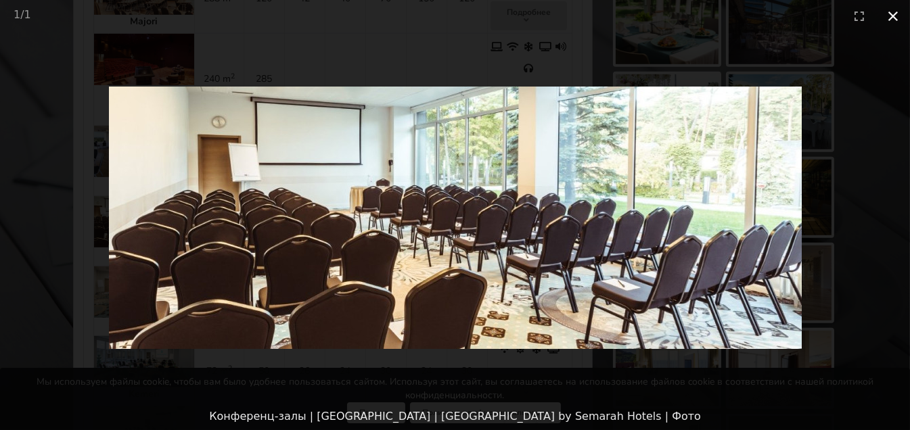
click at [887, 14] on button "Close gallery" at bounding box center [893, 16] width 34 height 32
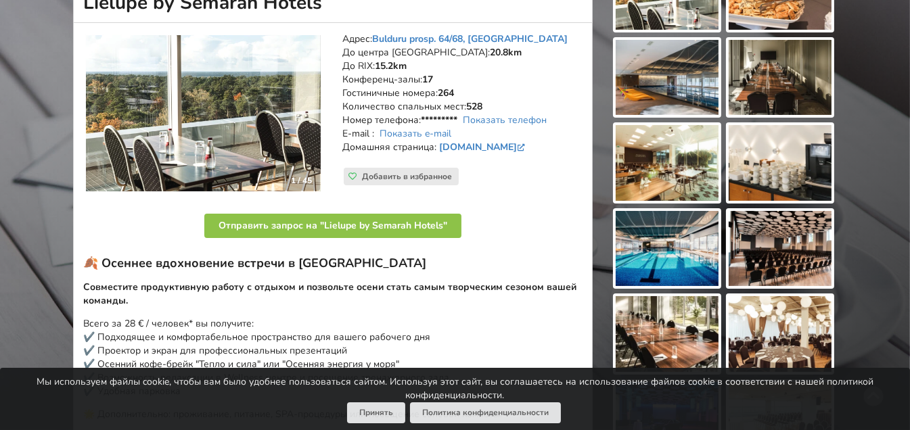
scroll to position [118, 0]
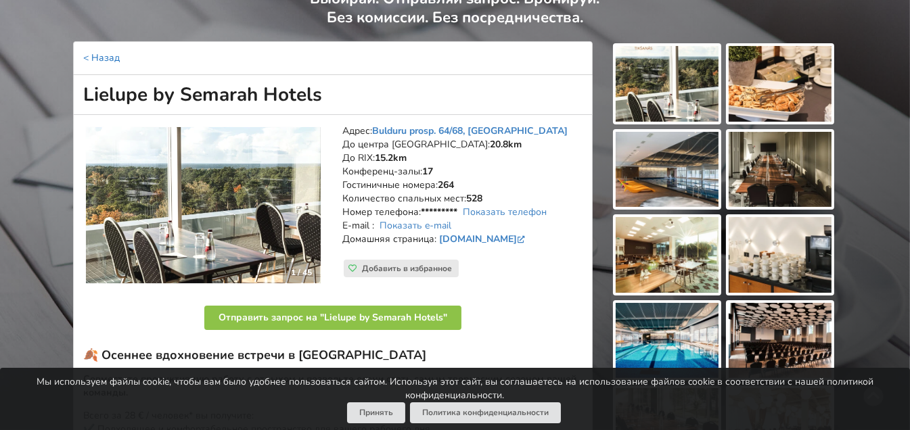
click at [105, 58] on link "< Назад" at bounding box center [101, 57] width 37 height 13
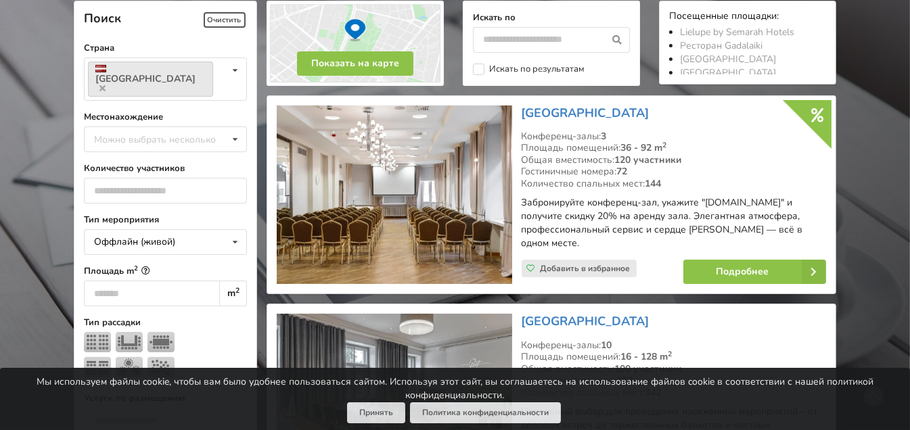
scroll to position [416, 0]
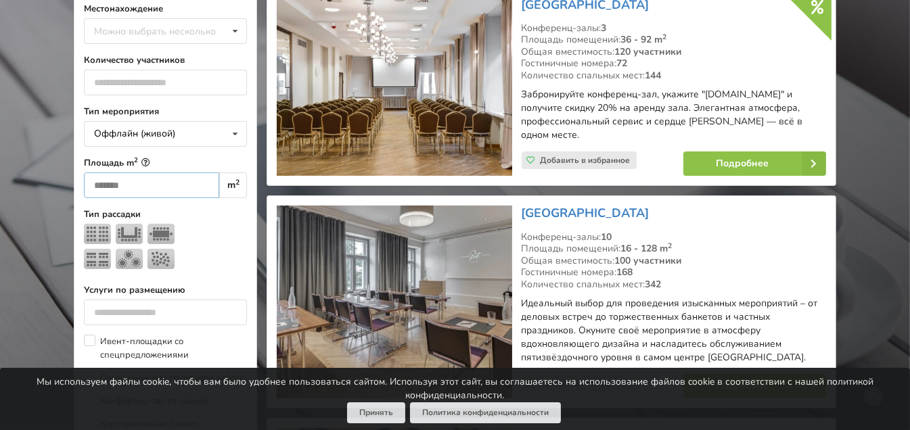
click at [135, 173] on input "number" at bounding box center [151, 186] width 135 height 26
click at [187, 173] on input "*" at bounding box center [151, 186] width 135 height 26
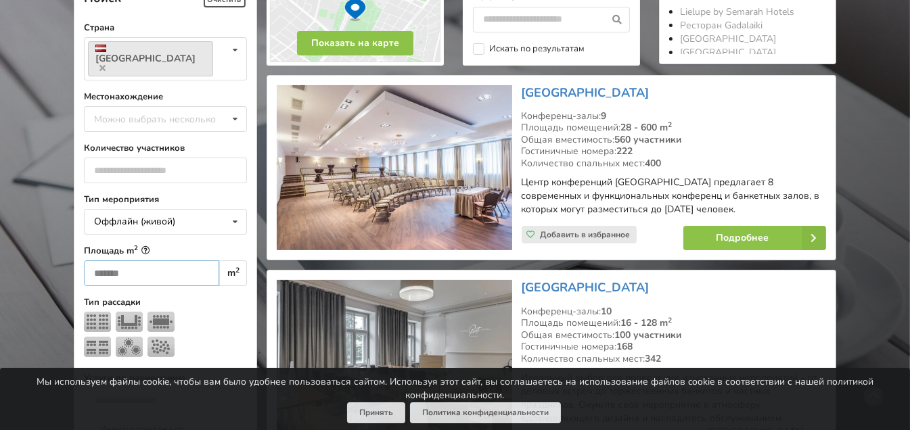
scroll to position [303, 0]
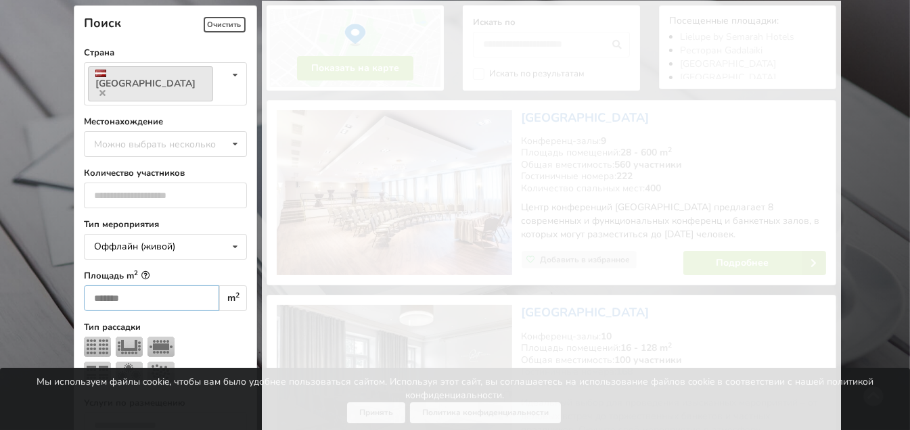
click at [188, 286] on input "*" at bounding box center [151, 299] width 135 height 26
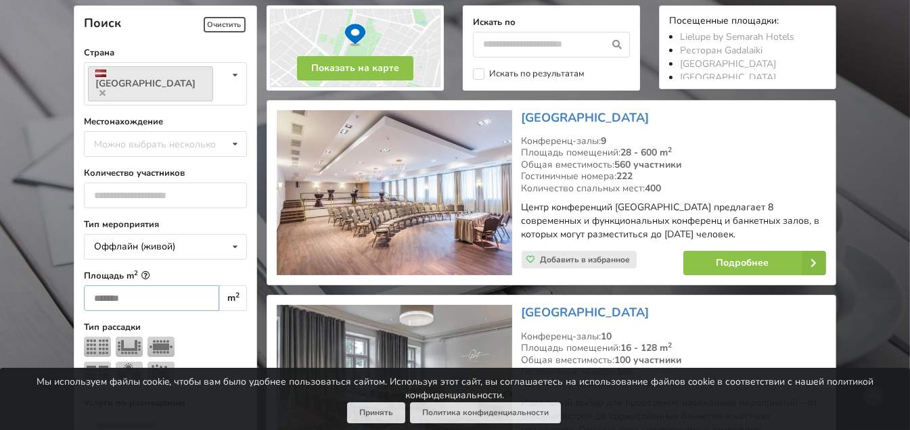
click at [188, 286] on input "*" at bounding box center [151, 299] width 135 height 26
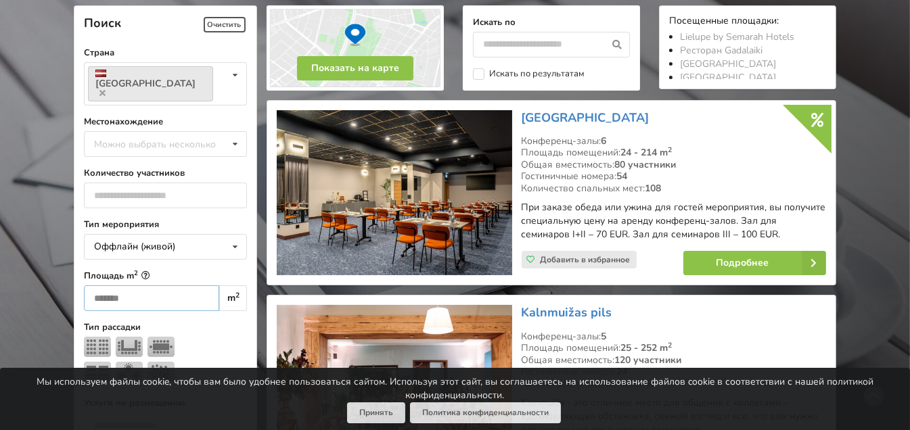
click at [188, 286] on input "*" at bounding box center [151, 299] width 135 height 26
click at [188, 286] on input "**" at bounding box center [151, 299] width 135 height 26
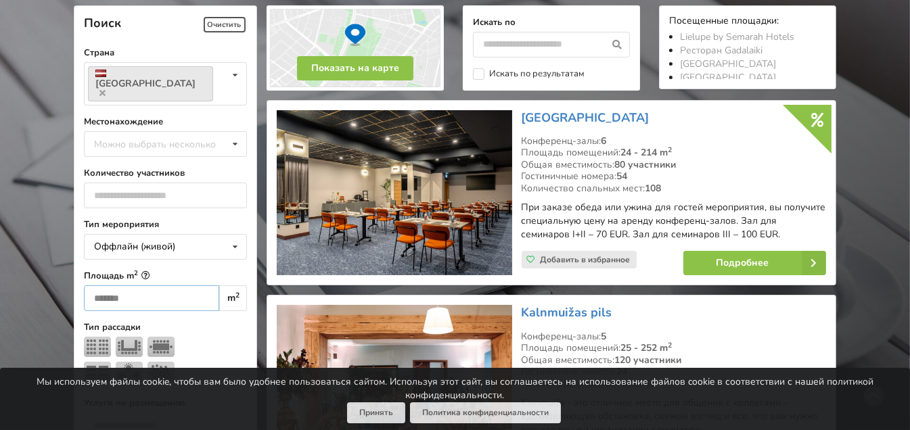
click at [188, 286] on input "**" at bounding box center [151, 299] width 135 height 26
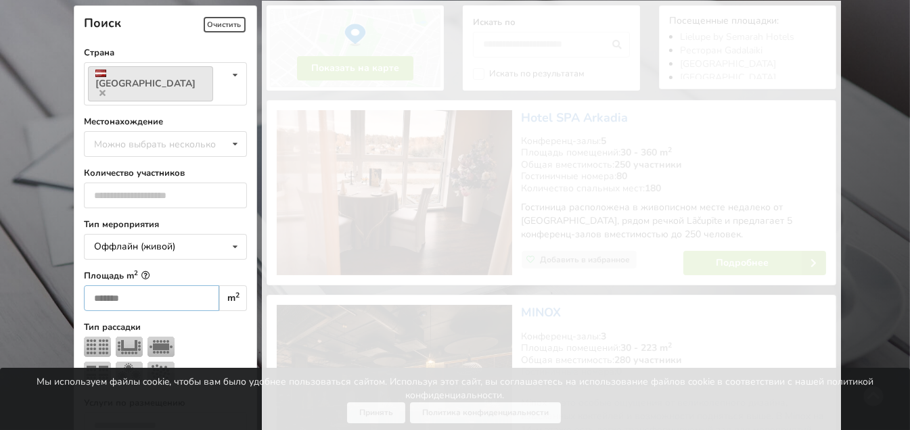
click at [188, 286] on input "**" at bounding box center [151, 299] width 135 height 26
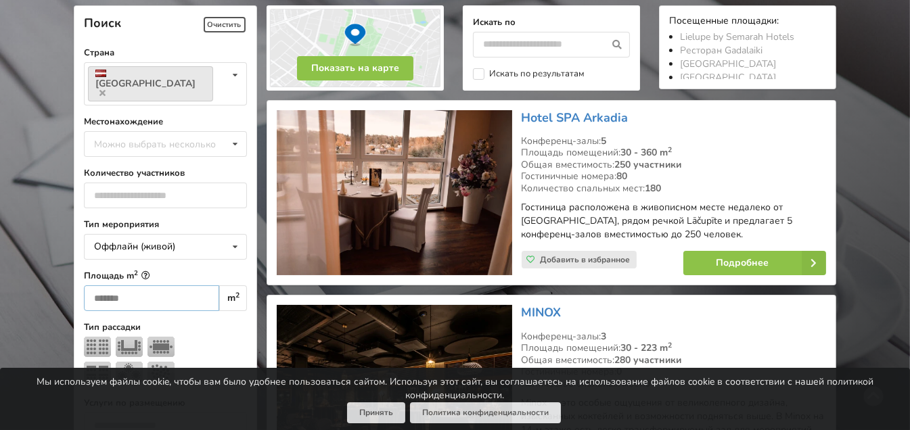
click at [188, 286] on input "**" at bounding box center [151, 299] width 135 height 26
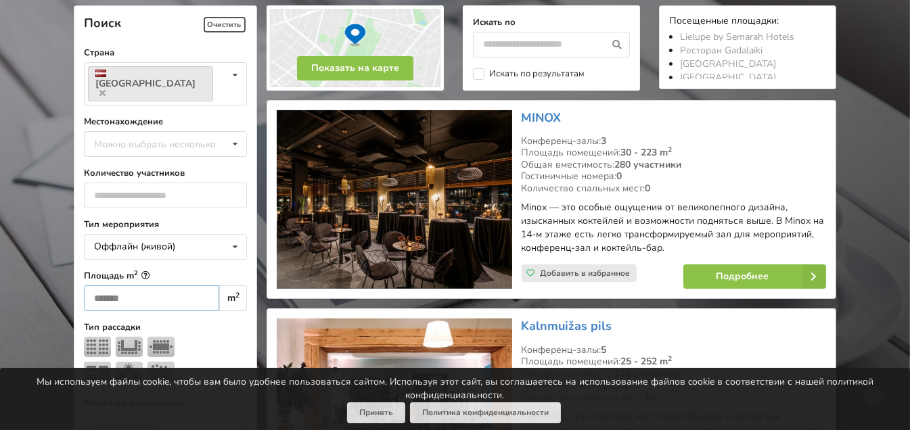
click at [188, 286] on input "**" at bounding box center [151, 299] width 135 height 26
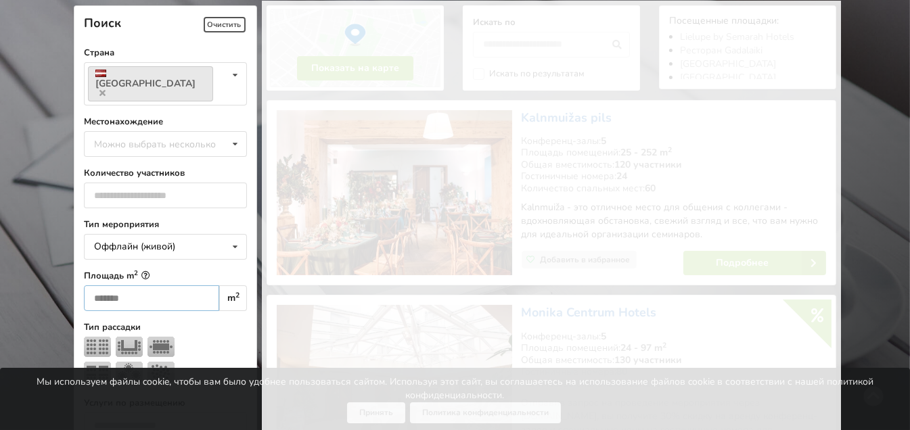
click at [188, 286] on input "**" at bounding box center [151, 299] width 135 height 26
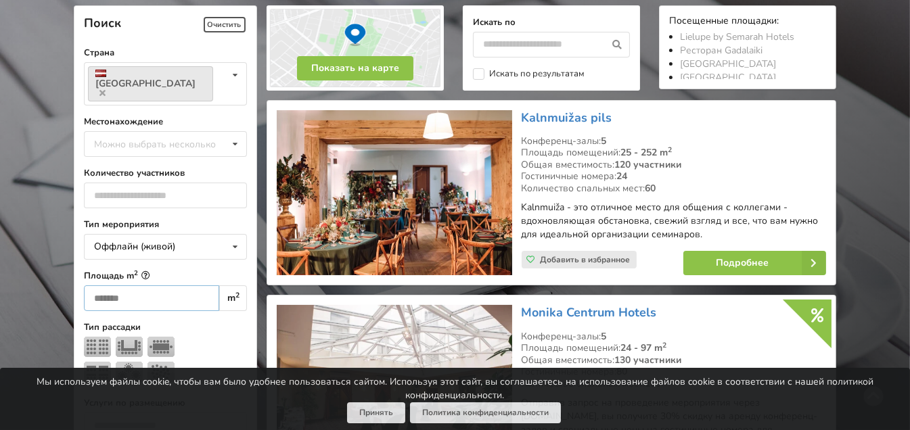
click at [188, 286] on input "**" at bounding box center [151, 299] width 135 height 26
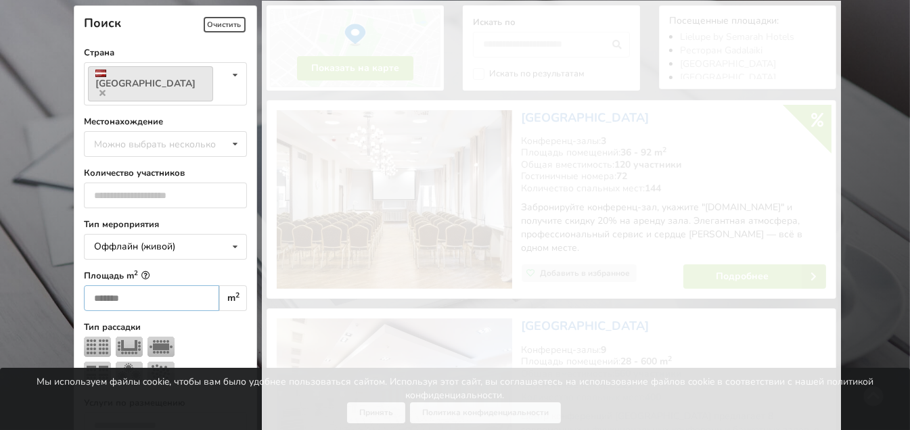
click at [188, 286] on input "**" at bounding box center [151, 299] width 135 height 26
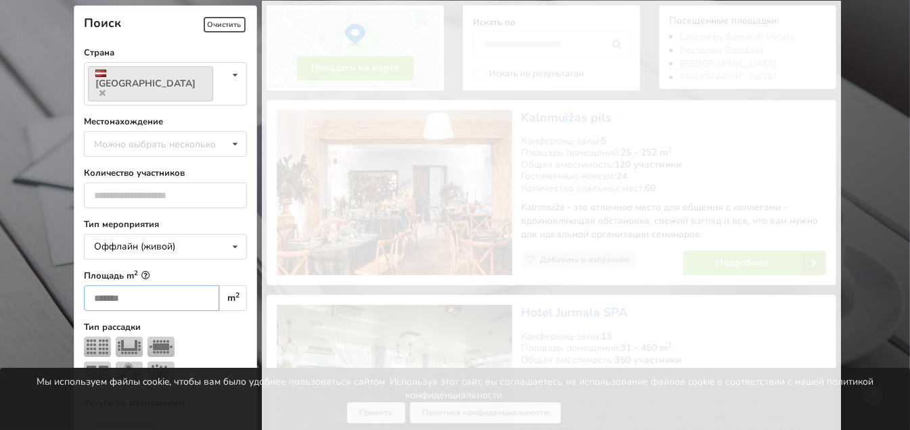
click at [188, 286] on input "**" at bounding box center [151, 299] width 135 height 26
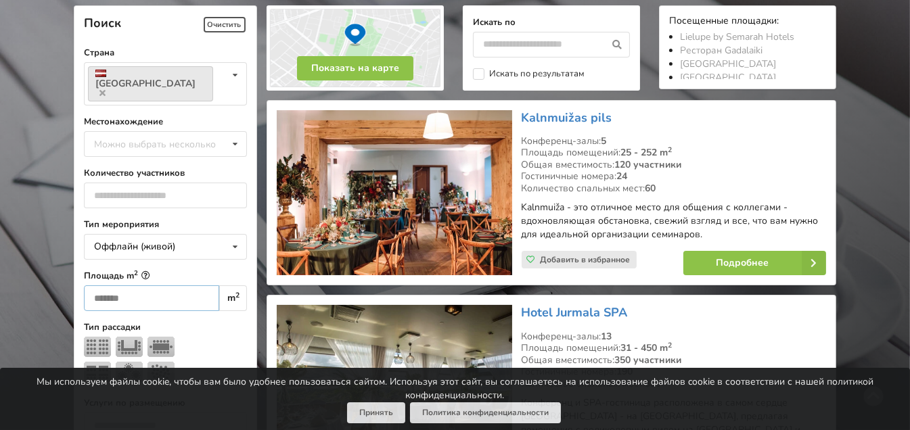
click at [188, 286] on input "**" at bounding box center [151, 299] width 135 height 26
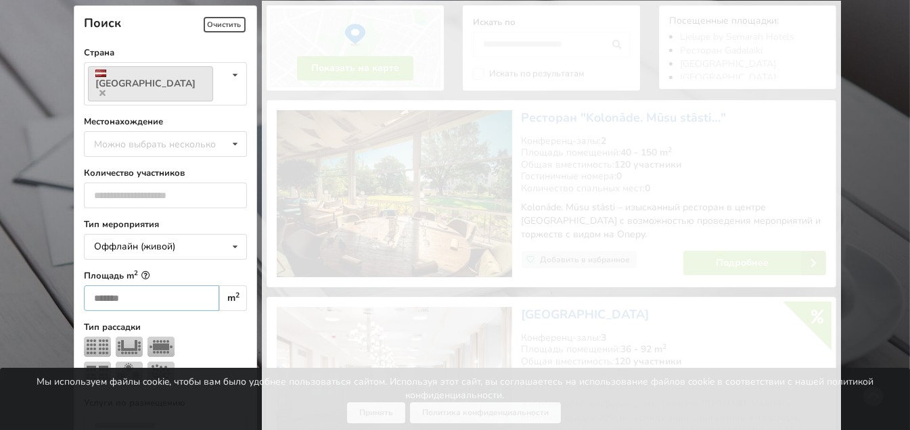
click at [188, 286] on input "**" at bounding box center [151, 299] width 135 height 26
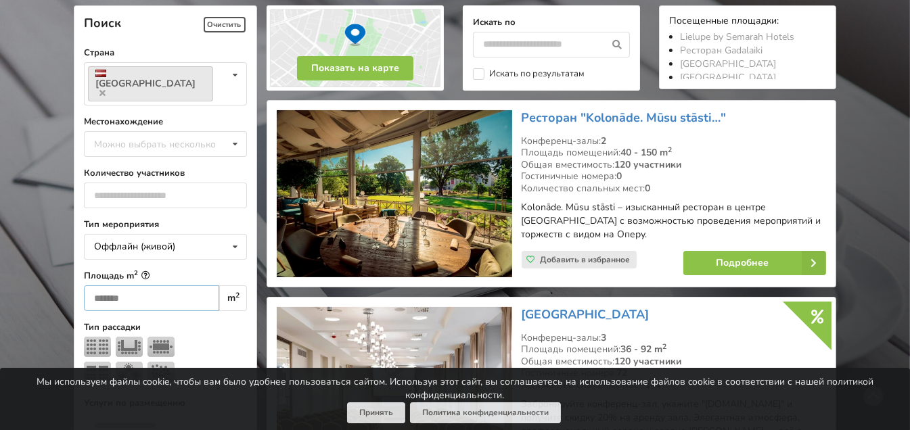
click at [188, 286] on input "**" at bounding box center [151, 299] width 135 height 26
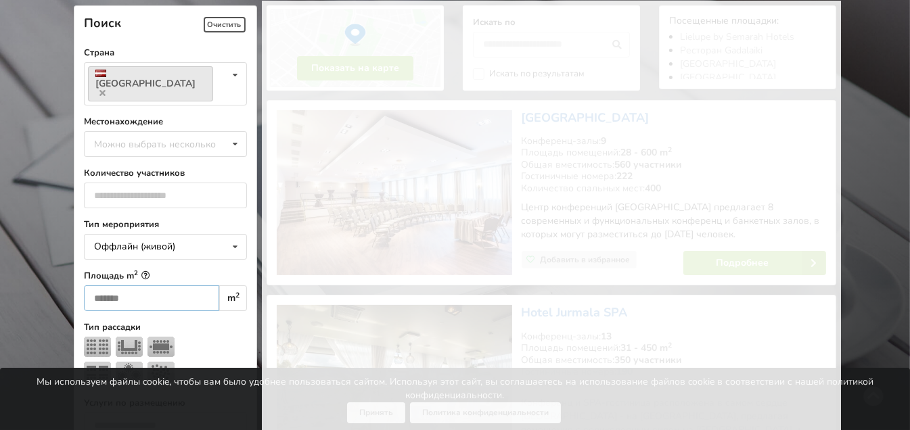
click at [188, 286] on input "**" at bounding box center [151, 299] width 135 height 26
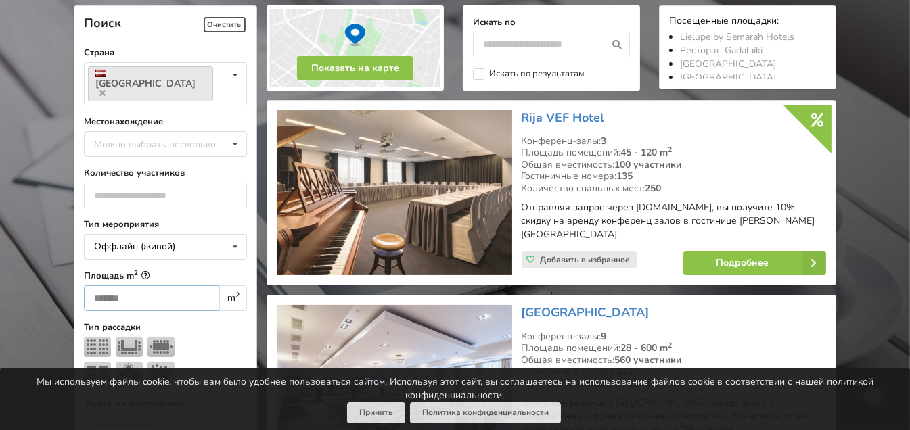
click at [188, 286] on input "**" at bounding box center [151, 299] width 135 height 26
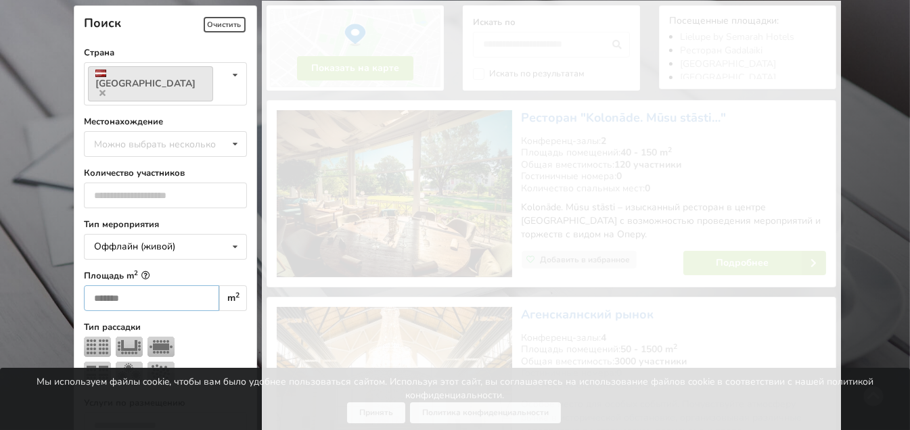
click at [188, 286] on input "**" at bounding box center [151, 299] width 135 height 26
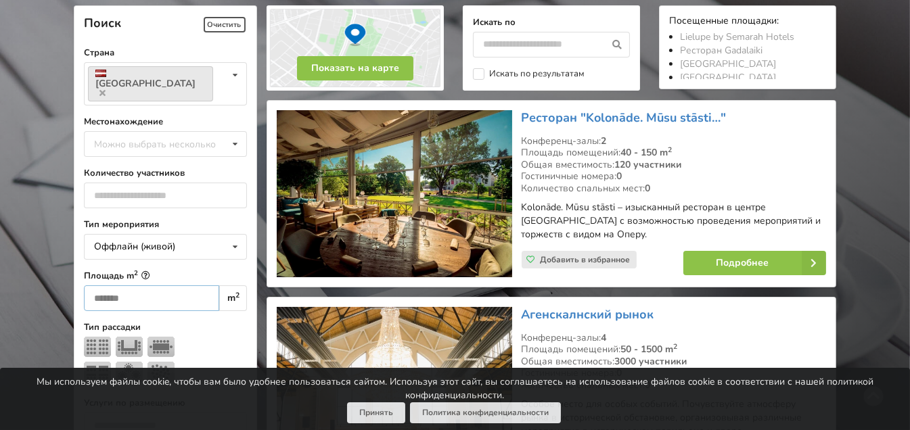
click at [188, 286] on input "**" at bounding box center [151, 299] width 135 height 26
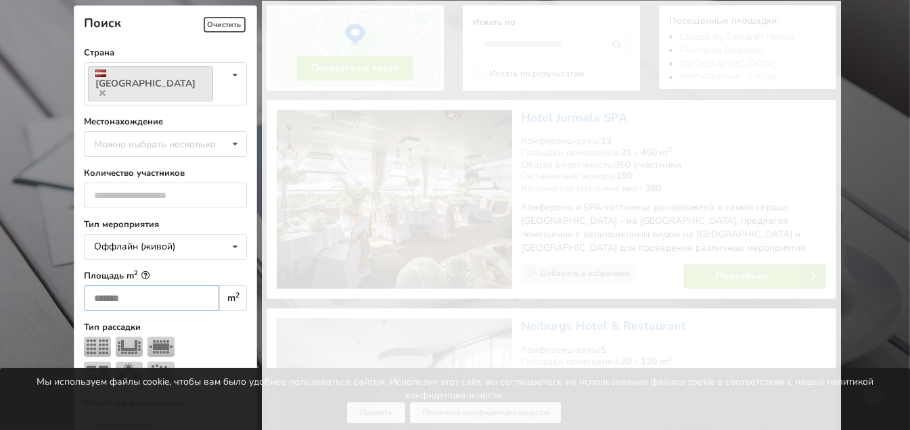
click at [188, 286] on input "**" at bounding box center [151, 299] width 135 height 26
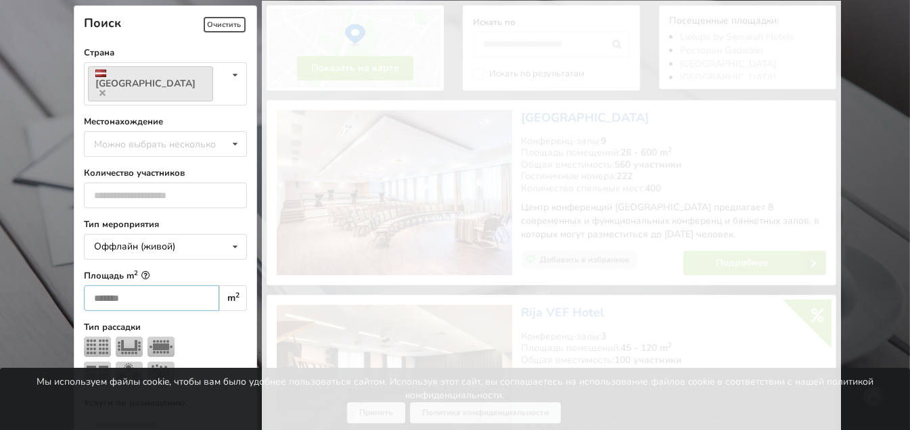
click at [188, 286] on input "**" at bounding box center [151, 299] width 135 height 26
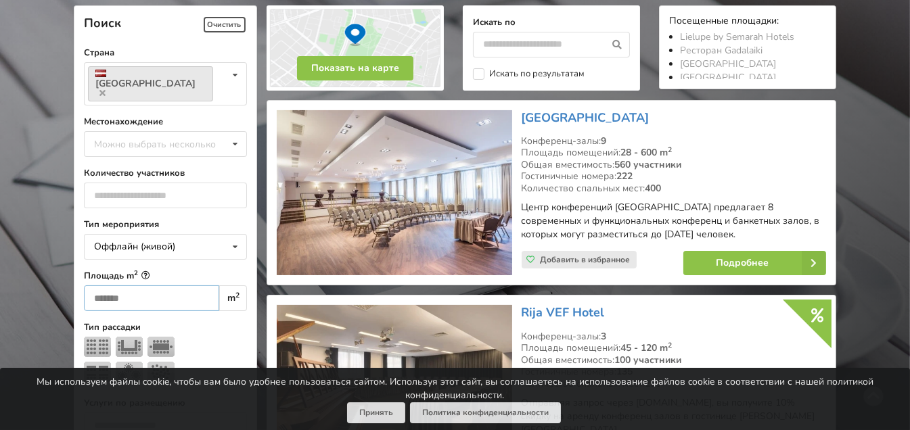
click at [188, 286] on input "**" at bounding box center [151, 299] width 135 height 26
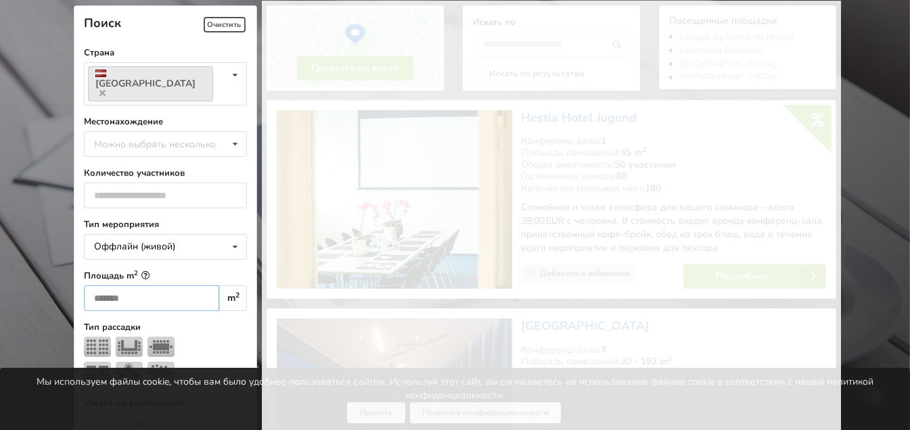
click at [188, 286] on input "**" at bounding box center [151, 299] width 135 height 26
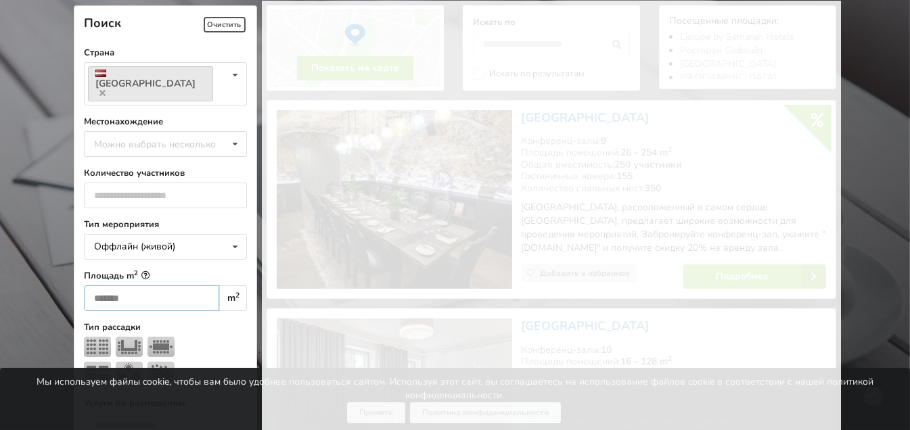
click at [188, 286] on input "**" at bounding box center [151, 299] width 135 height 26
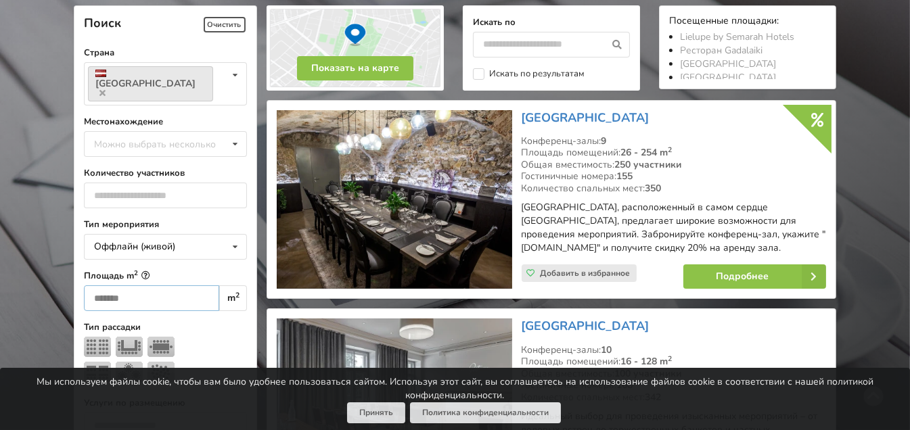
click at [188, 286] on input "**" at bounding box center [151, 299] width 135 height 26
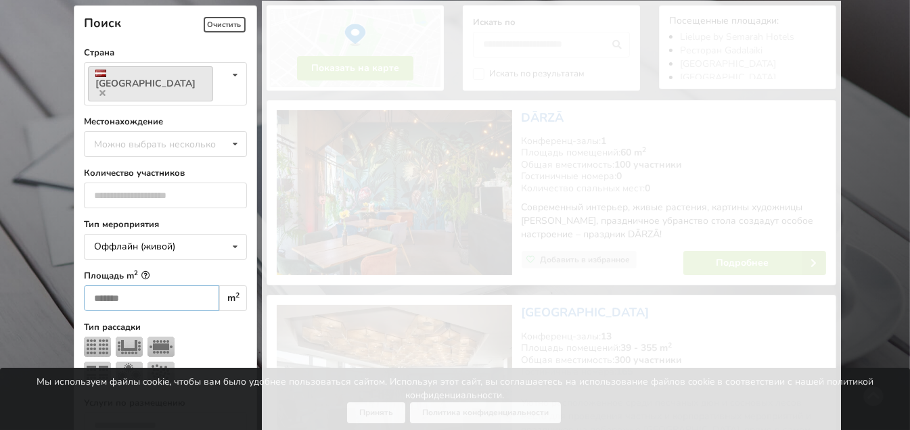
click at [188, 286] on input "**" at bounding box center [151, 299] width 135 height 26
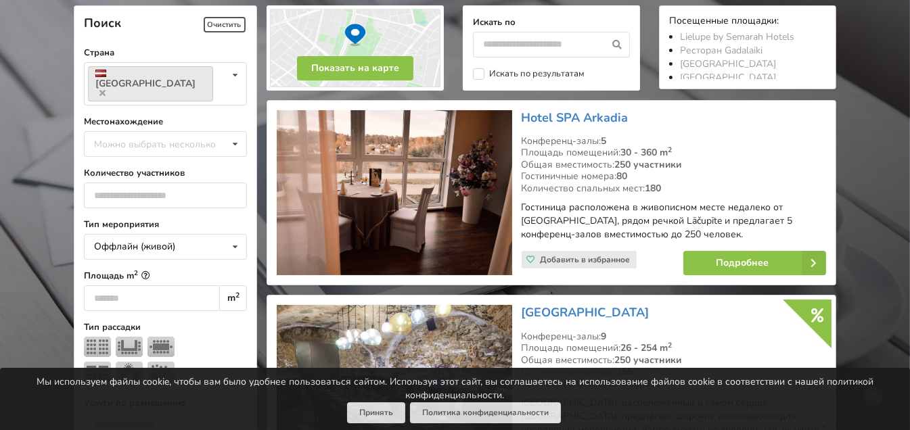
click at [236, 337] on div at bounding box center [165, 362] width 163 height 50
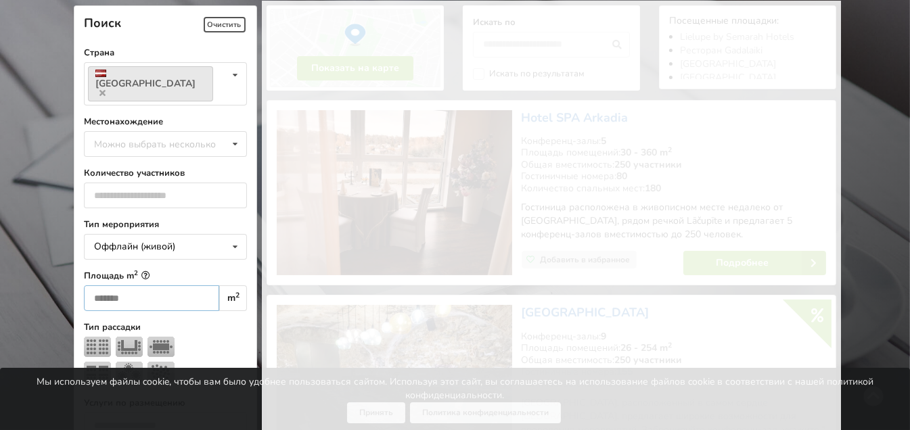
click at [186, 286] on input "**" at bounding box center [151, 299] width 135 height 26
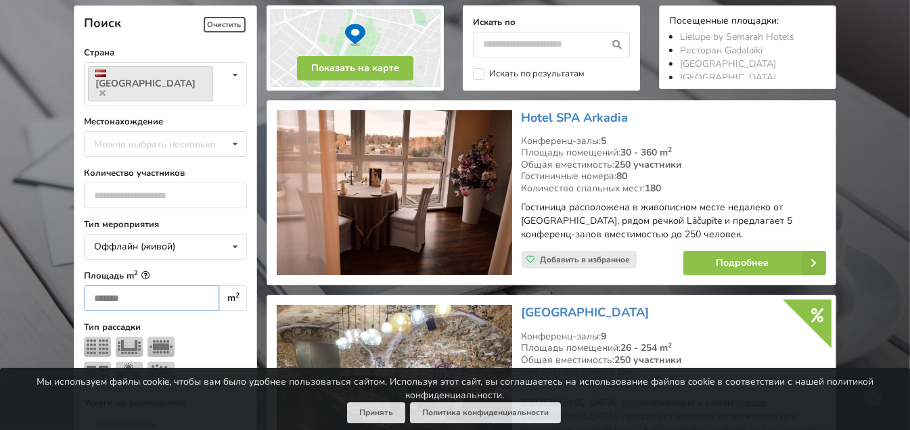
click at [186, 286] on input "**" at bounding box center [151, 299] width 135 height 26
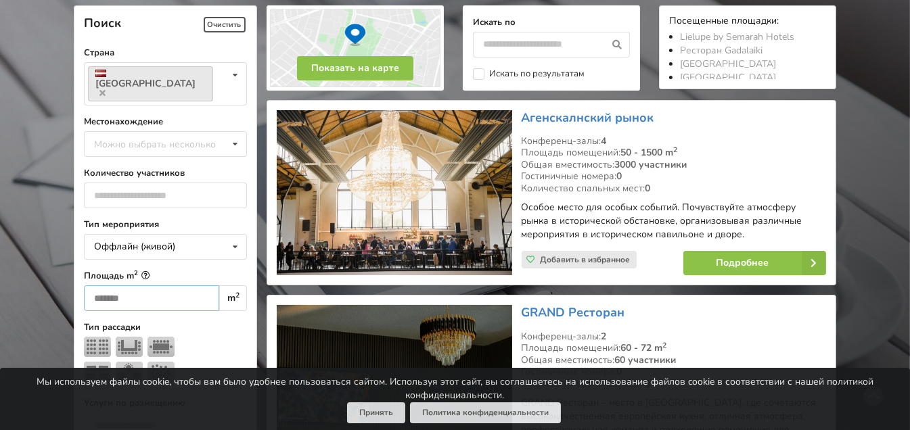
click at [185, 286] on input "**" at bounding box center [151, 299] width 135 height 26
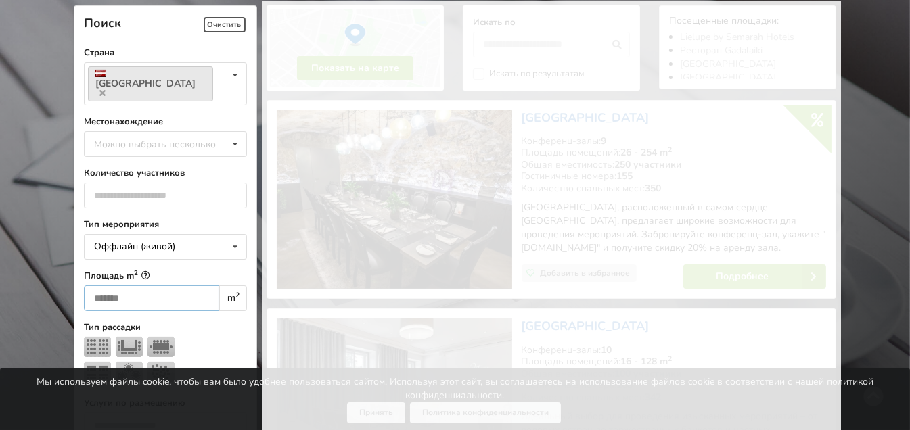
click at [185, 286] on input "**" at bounding box center [151, 299] width 135 height 26
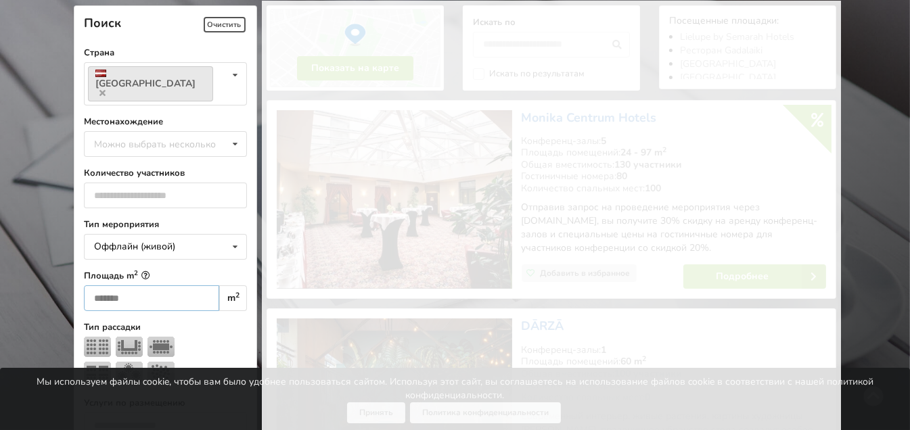
click at [185, 286] on input "**" at bounding box center [151, 299] width 135 height 26
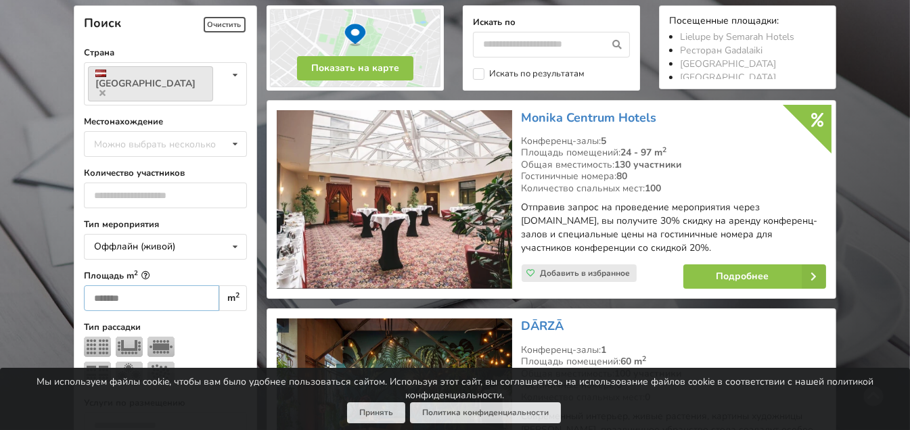
click at [185, 286] on input "**" at bounding box center [151, 299] width 135 height 26
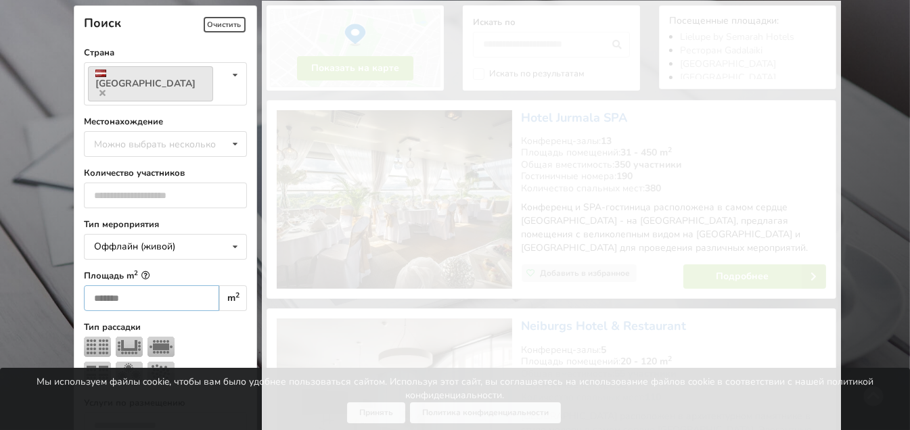
click at [185, 286] on input "**" at bounding box center [151, 299] width 135 height 26
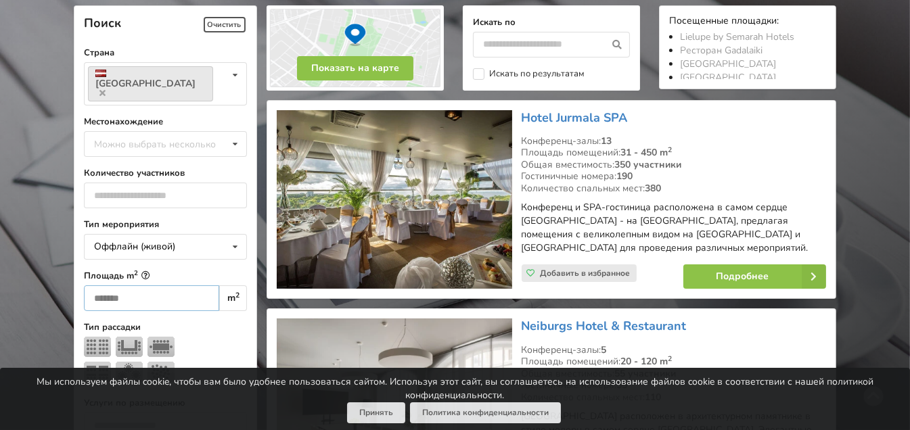
click at [185, 286] on input "**" at bounding box center [151, 299] width 135 height 26
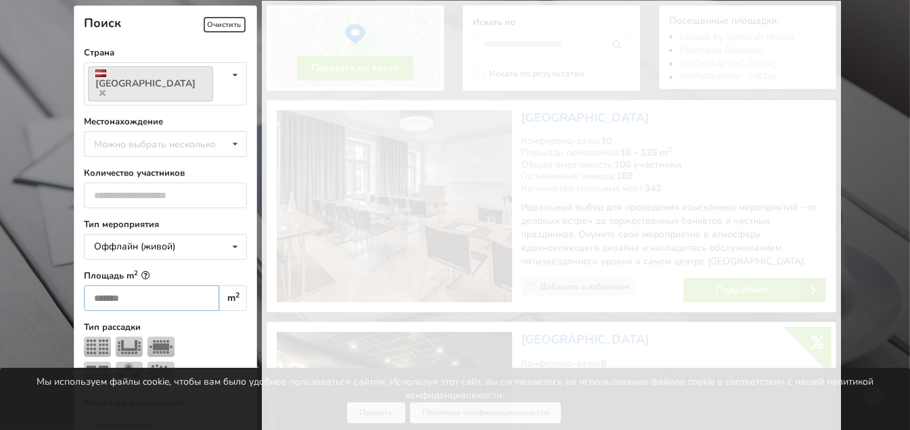
click at [185, 286] on input "**" at bounding box center [151, 299] width 135 height 26
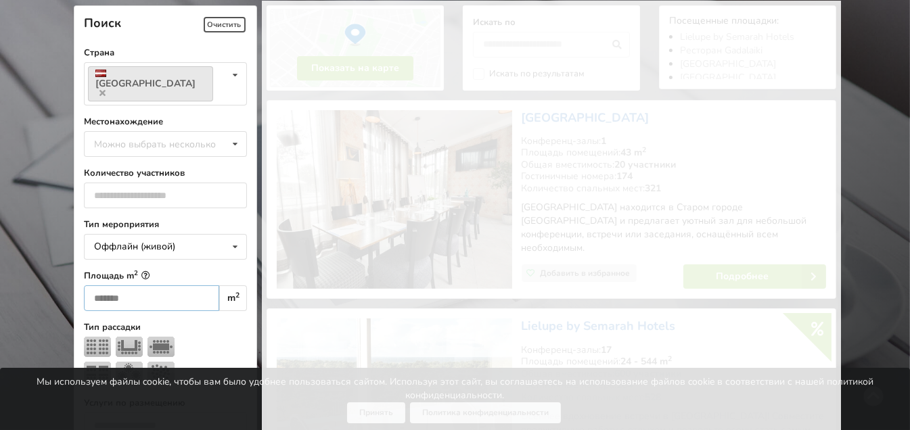
click at [185, 286] on input "**" at bounding box center [151, 299] width 135 height 26
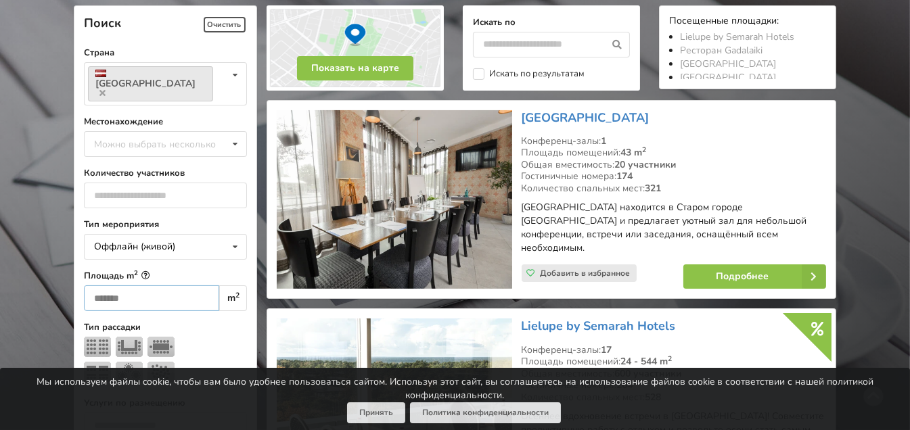
click at [185, 286] on input "**" at bounding box center [151, 299] width 135 height 26
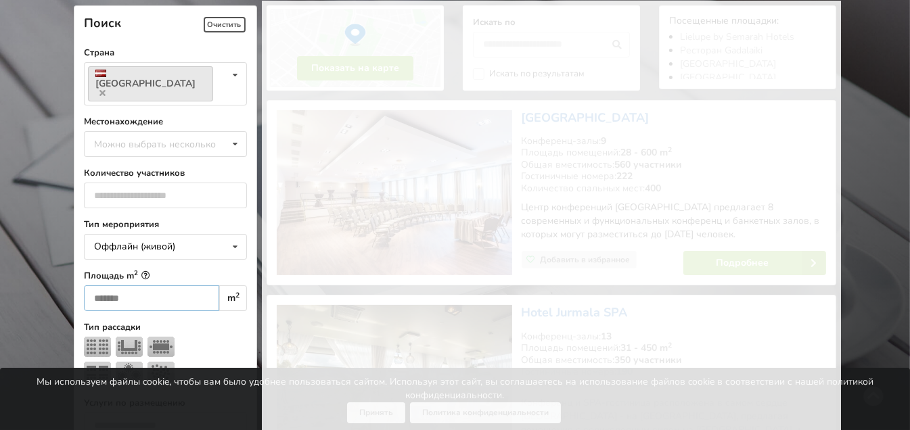
click at [185, 286] on input "**" at bounding box center [151, 299] width 135 height 26
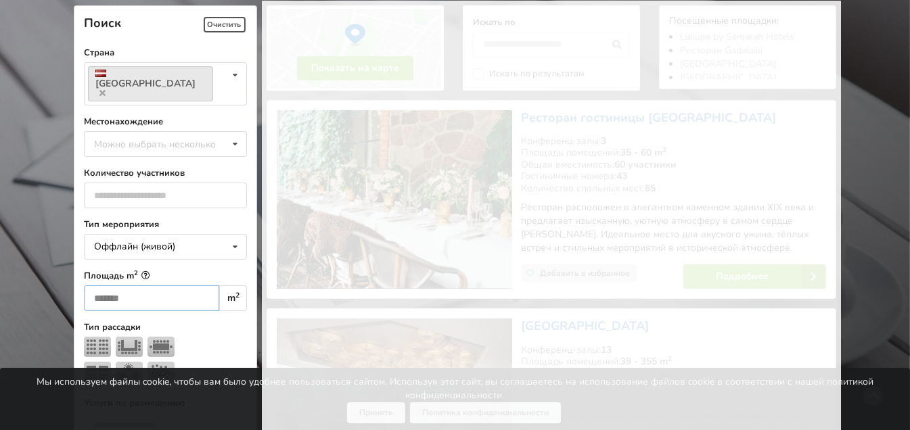
click at [185, 286] on input "**" at bounding box center [151, 299] width 135 height 26
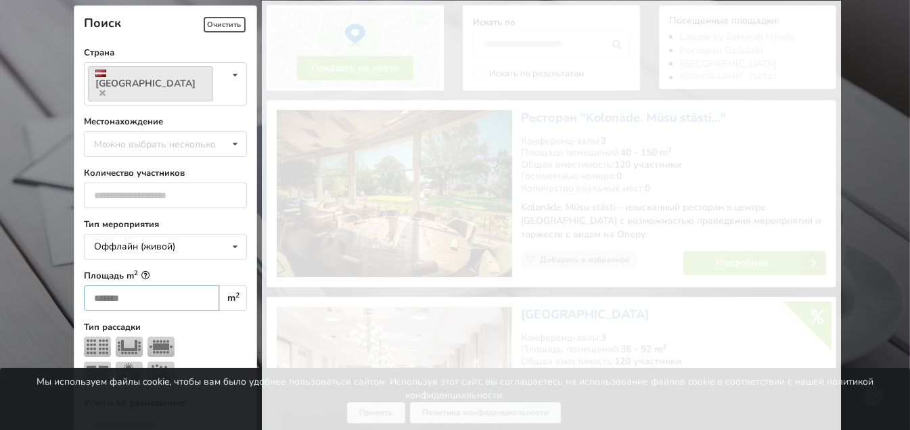
click at [185, 286] on input "**" at bounding box center [151, 299] width 135 height 26
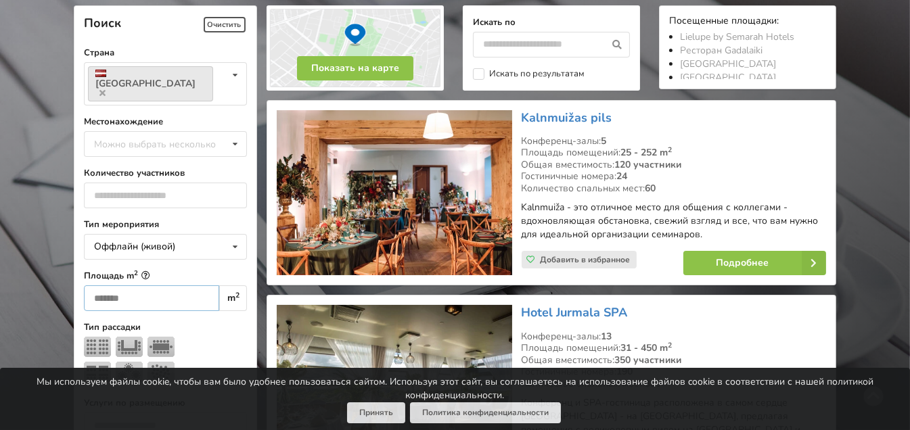
click at [185, 286] on input "**" at bounding box center [151, 299] width 135 height 26
click at [189, 286] on input "**" at bounding box center [151, 299] width 135 height 26
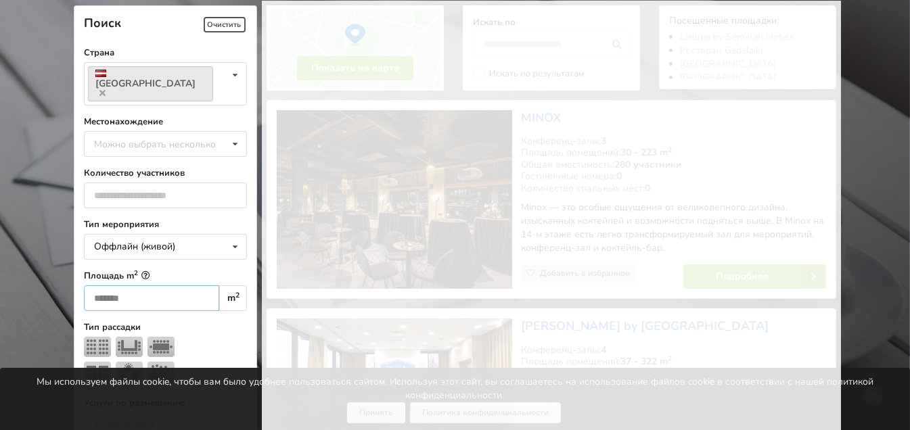
click at [189, 286] on input "**" at bounding box center [151, 299] width 135 height 26
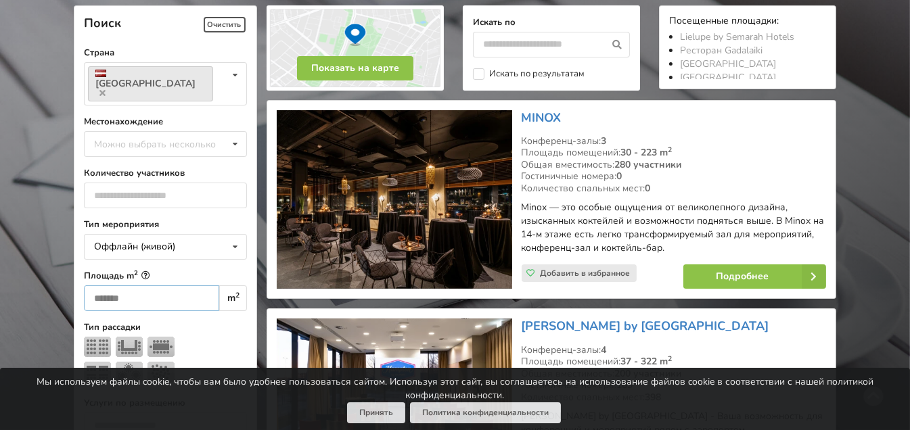
click at [189, 286] on input "**" at bounding box center [151, 299] width 135 height 26
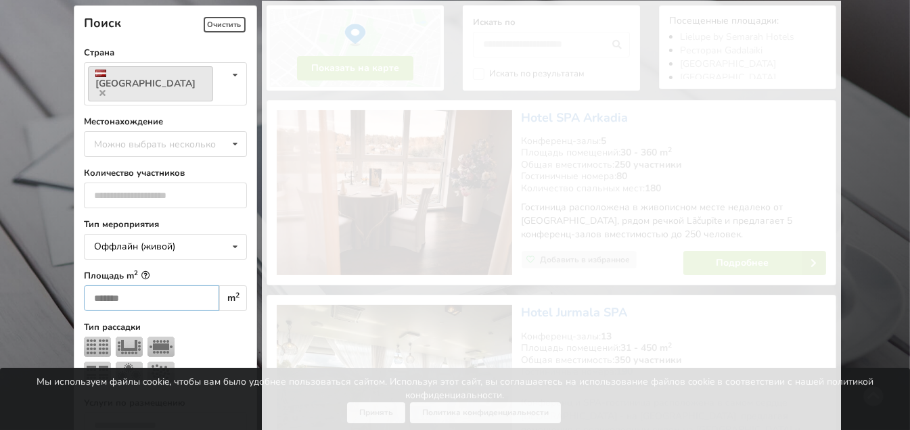
click at [187, 286] on input "**" at bounding box center [151, 299] width 135 height 26
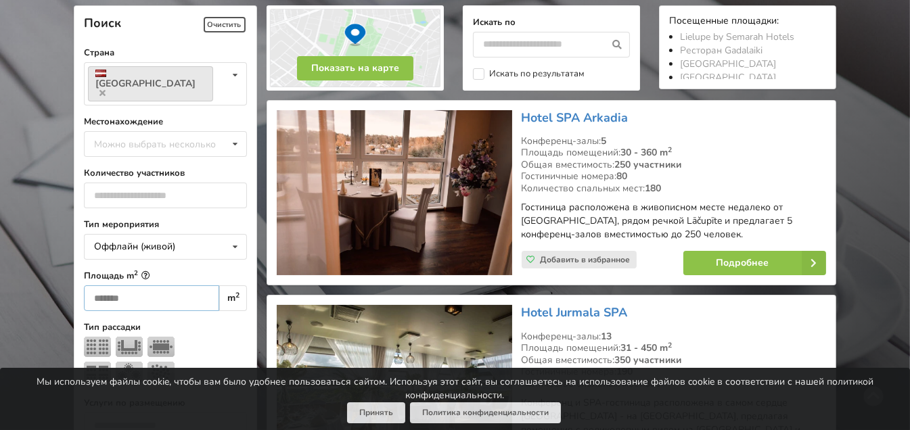
click at [187, 286] on input "**" at bounding box center [151, 299] width 135 height 26
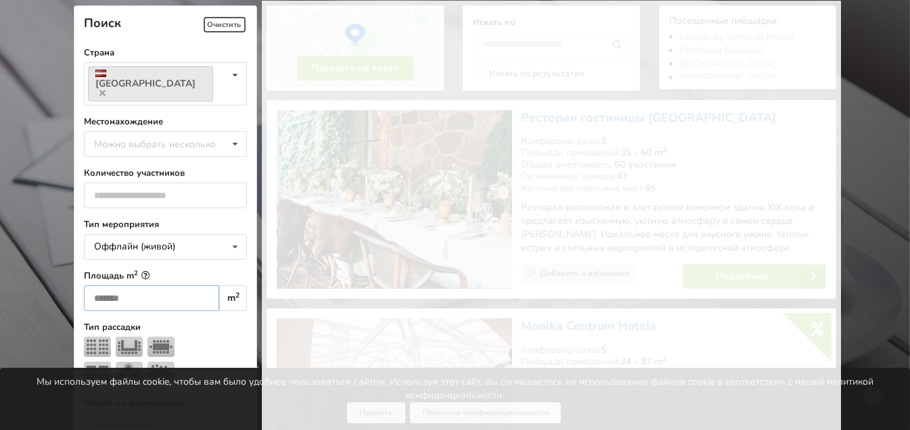
click at [187, 286] on input "**" at bounding box center [151, 299] width 135 height 26
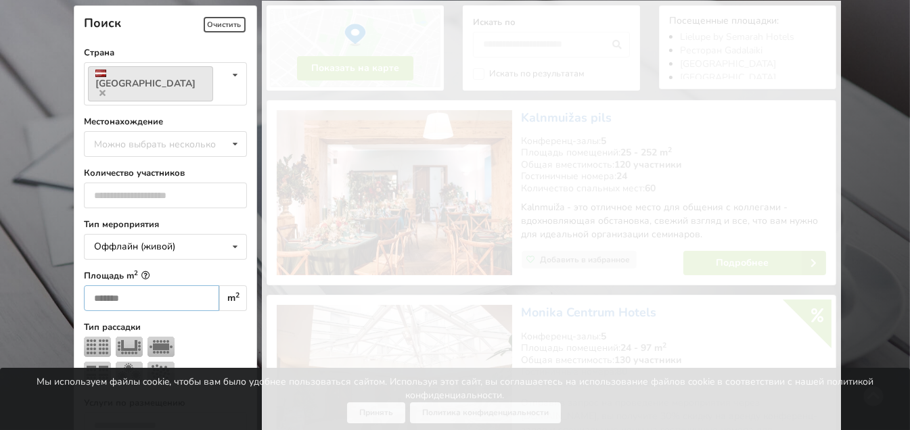
click at [187, 286] on input "**" at bounding box center [151, 299] width 135 height 26
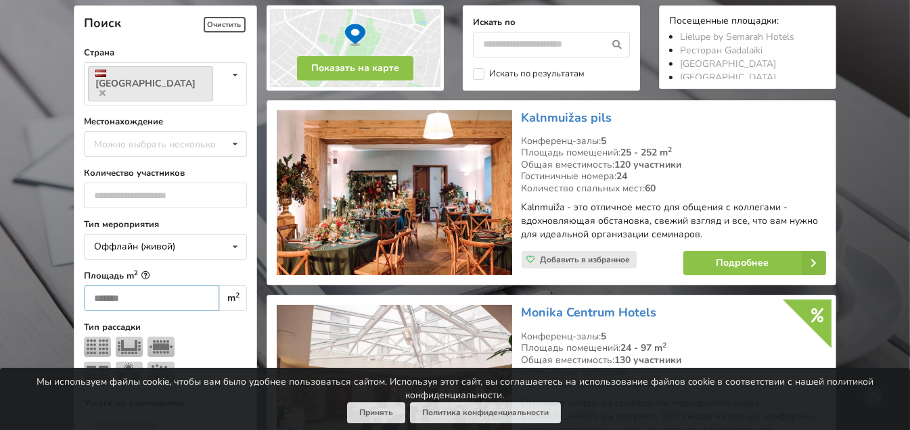
click at [187, 286] on input "**" at bounding box center [151, 299] width 135 height 26
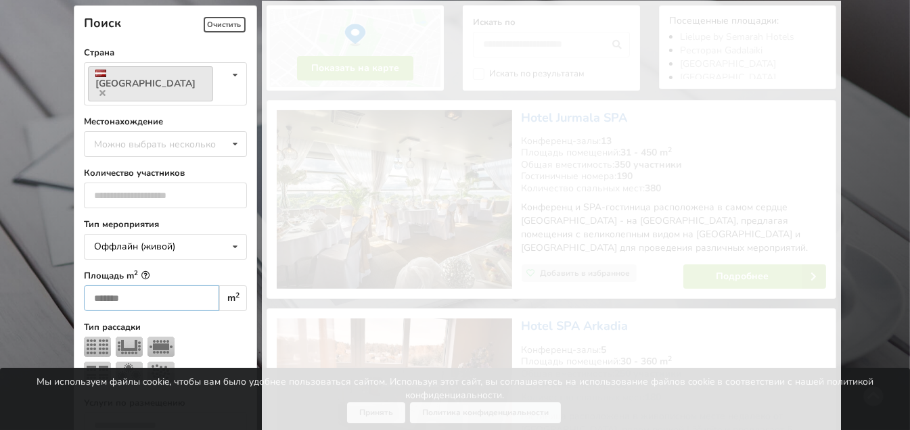
click at [187, 286] on input "**" at bounding box center [151, 299] width 135 height 26
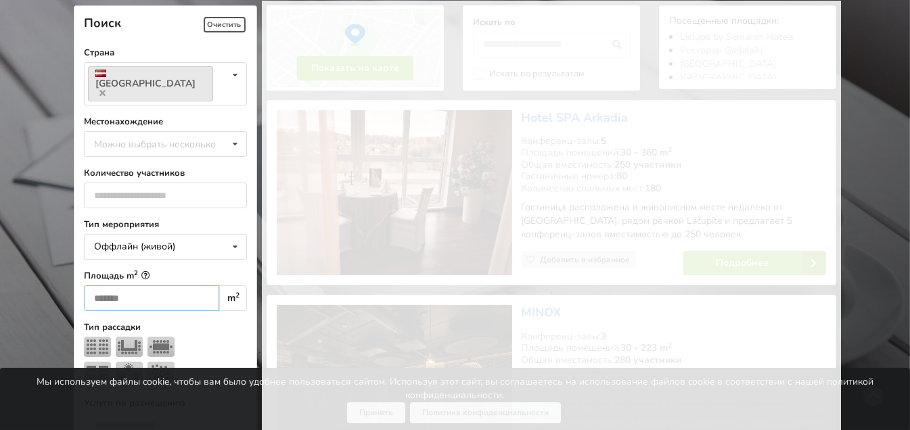
click at [187, 286] on input "**" at bounding box center [151, 299] width 135 height 26
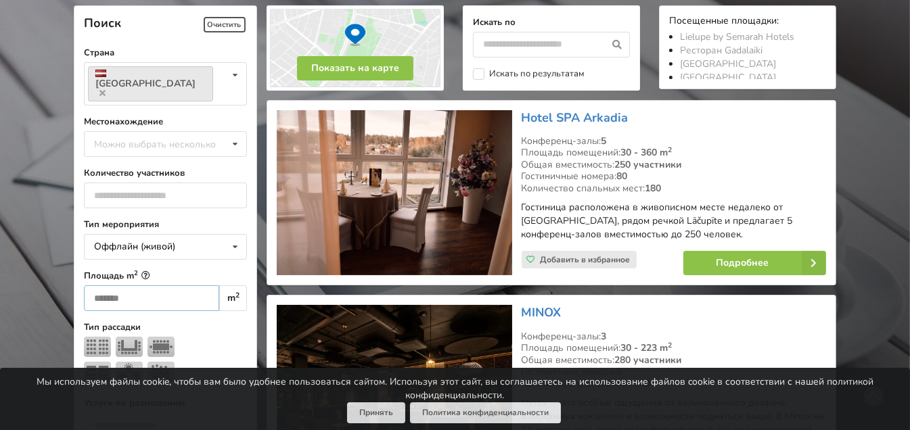
click at [187, 286] on input "**" at bounding box center [151, 299] width 135 height 26
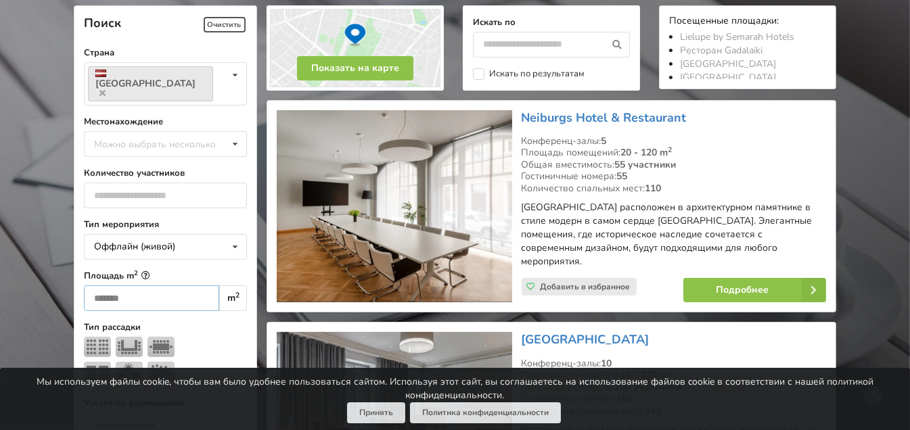
click at [187, 286] on input "**" at bounding box center [151, 299] width 135 height 26
click at [187, 286] on input "*" at bounding box center [151, 299] width 135 height 26
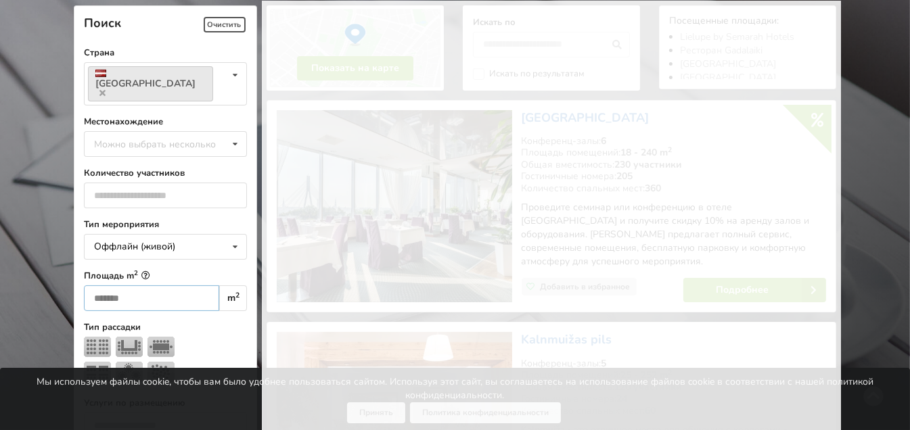
click at [187, 286] on input "*" at bounding box center [151, 299] width 135 height 26
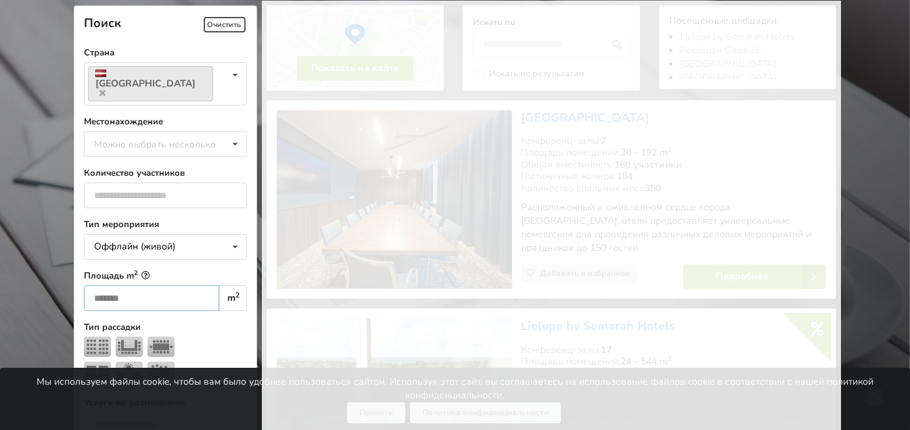
click at [187, 286] on input "*" at bounding box center [151, 299] width 135 height 26
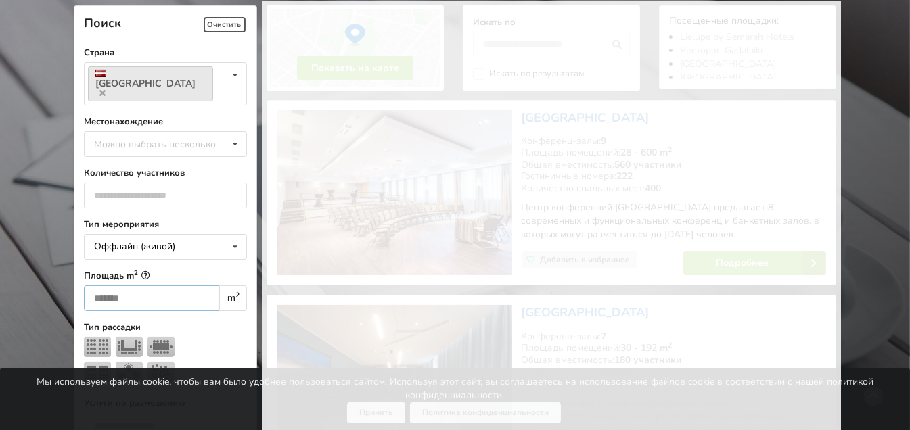
click at [187, 286] on input "*" at bounding box center [151, 299] width 135 height 26
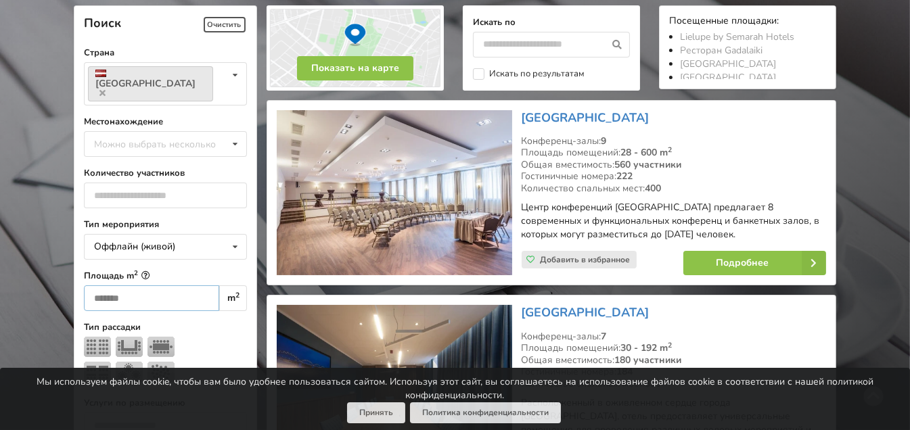
click at [187, 286] on input "*" at bounding box center [151, 299] width 135 height 26
type input "*"
click at [187, 286] on input "*" at bounding box center [151, 299] width 135 height 26
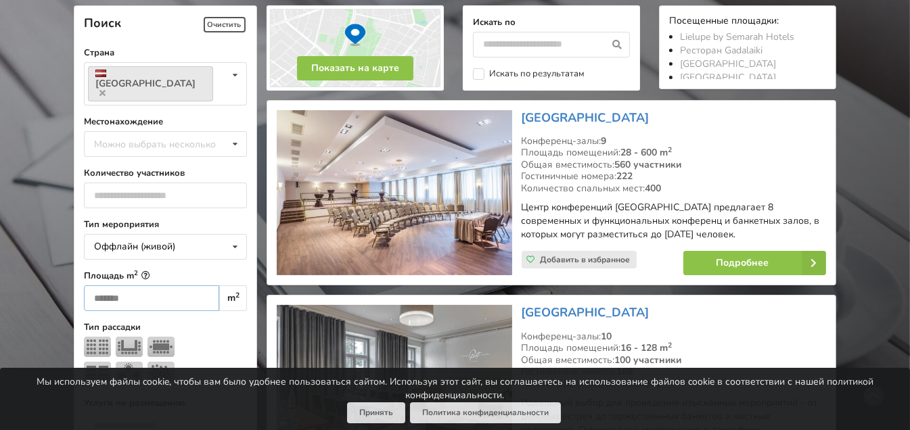
click at [187, 286] on input "*" at bounding box center [151, 299] width 135 height 26
click at [198, 321] on label "Тип рассадки" at bounding box center [165, 328] width 163 height 14
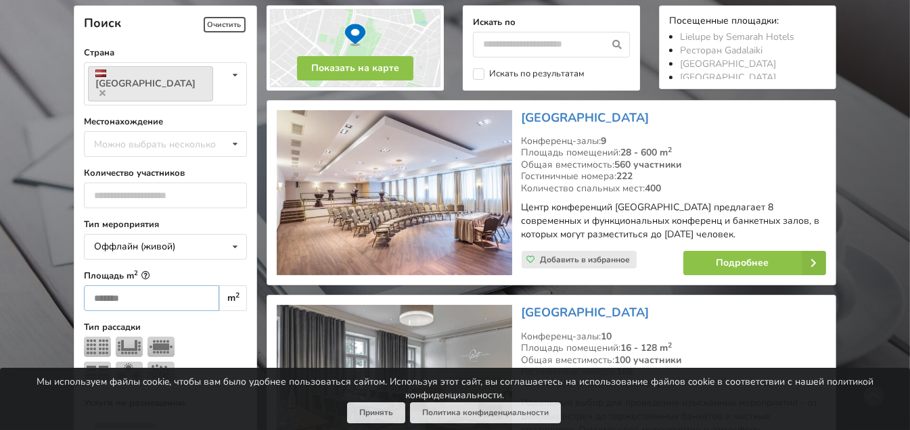
click at [128, 286] on input "*" at bounding box center [151, 299] width 135 height 26
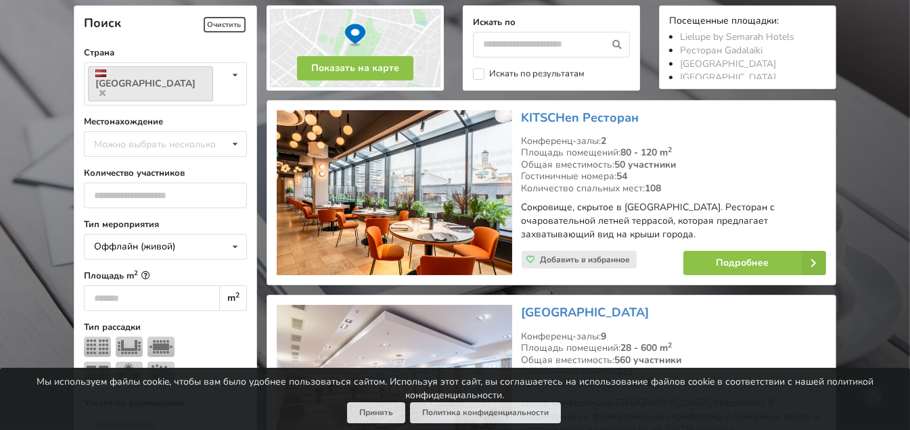
click at [205, 321] on label "Тип рассадки" at bounding box center [165, 328] width 163 height 14
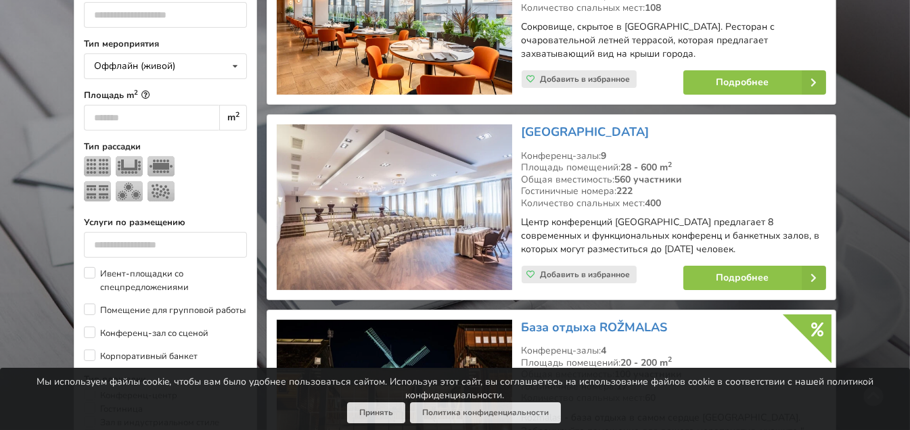
scroll to position [254, 0]
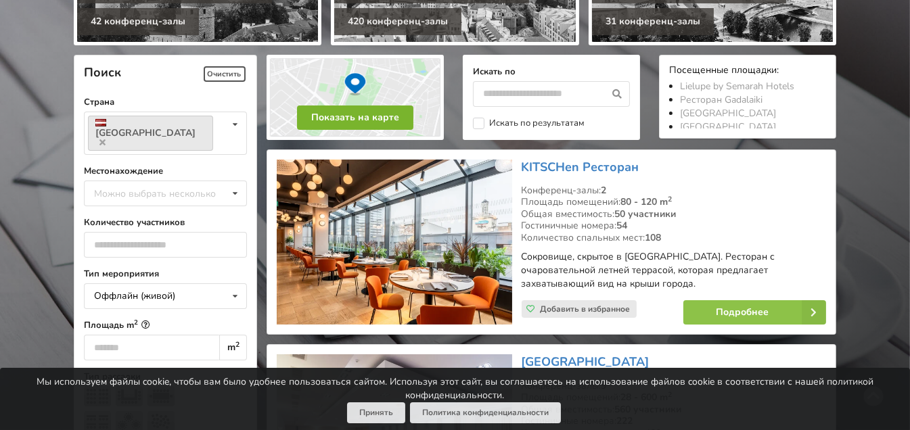
click at [343, 112] on button "Показать на карте" at bounding box center [355, 118] width 116 height 24
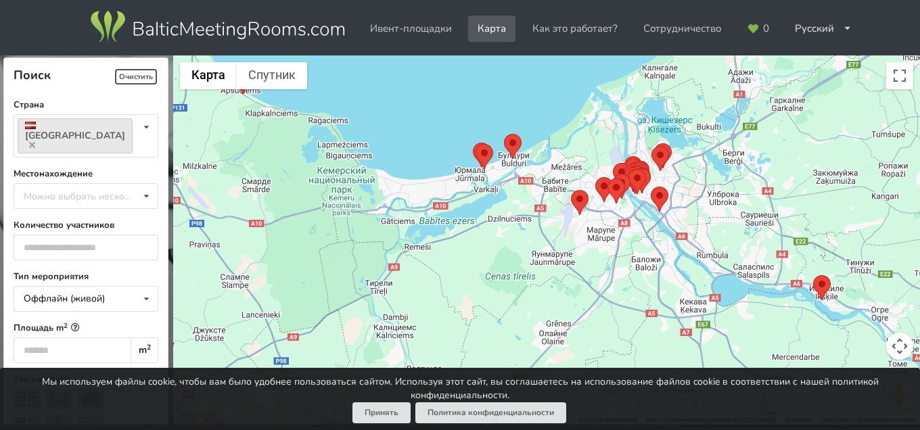
drag, startPoint x: 592, startPoint y: 160, endPoint x: 551, endPoint y: 288, distance: 133.8
click at [551, 288] on div at bounding box center [546, 240] width 747 height 370
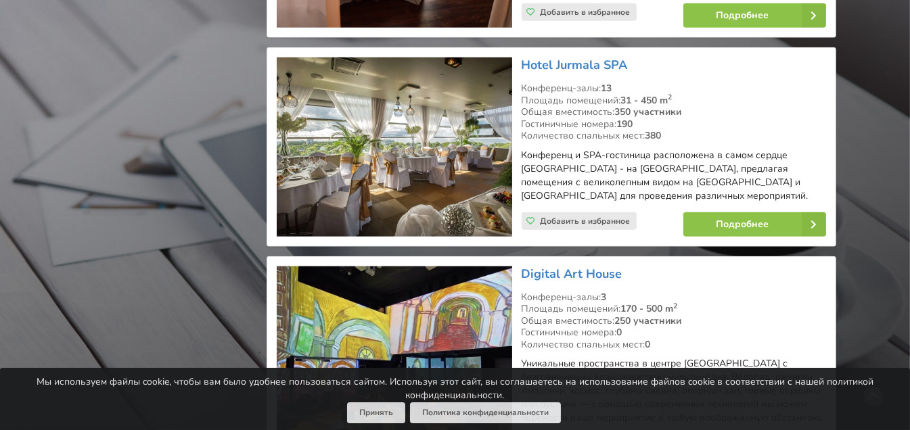
scroll to position [1988, 0]
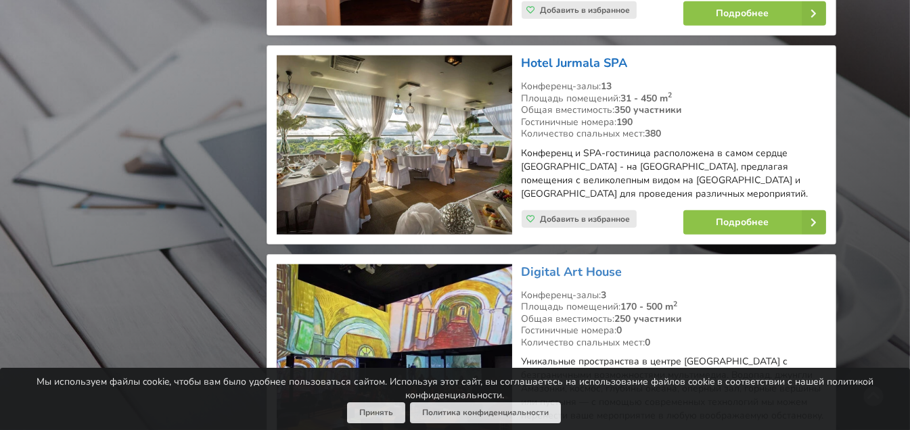
click at [555, 55] on link "Hotel Jurmala SPA" at bounding box center [575, 63] width 106 height 16
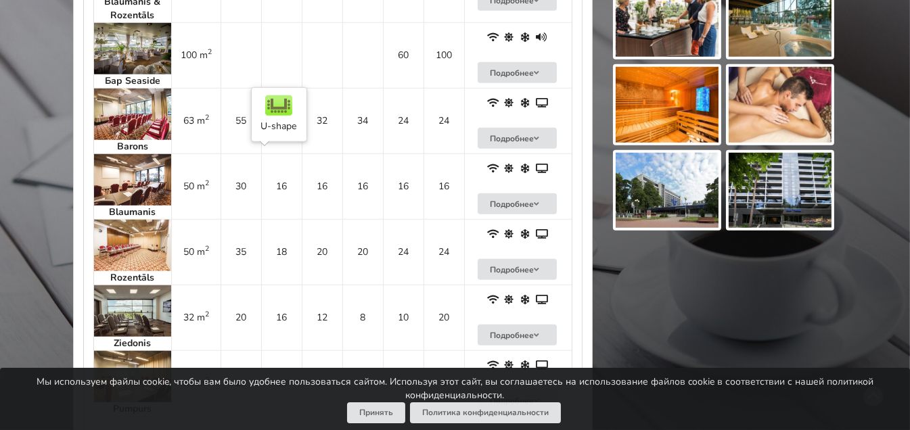
scroll to position [1470, 0]
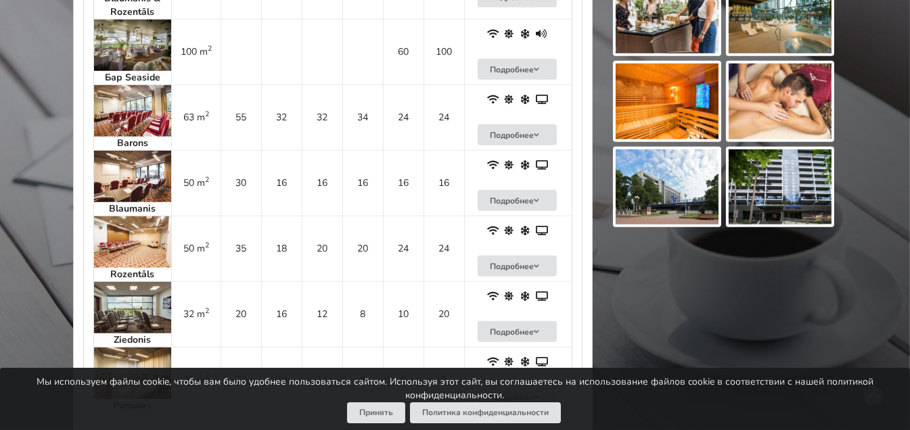
click at [116, 172] on img at bounding box center [132, 176] width 77 height 51
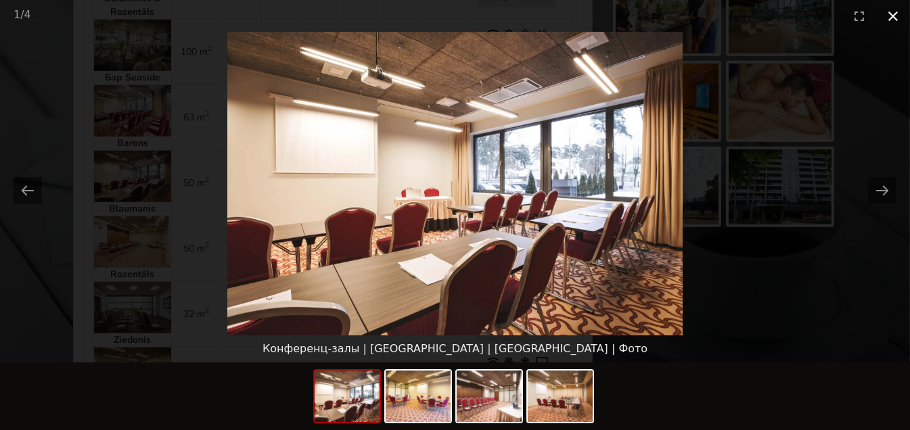
click at [892, 13] on button "Close gallery" at bounding box center [893, 16] width 34 height 32
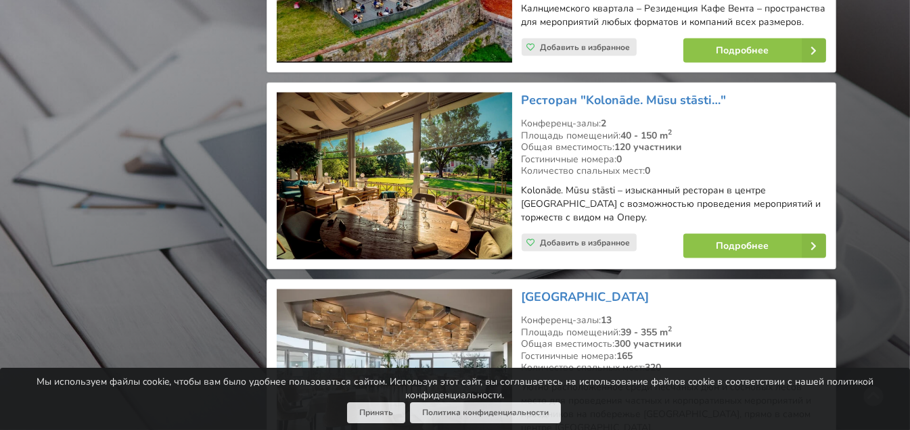
scroll to position [2996, 0]
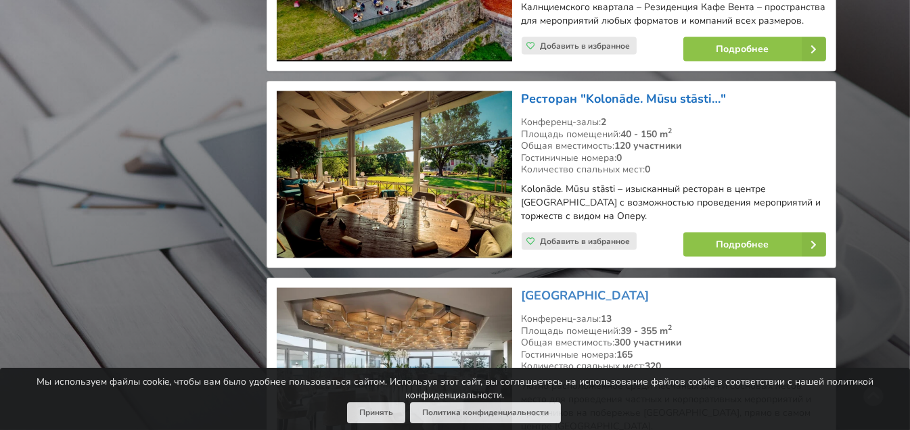
click at [586, 91] on link "Ресторан "Kolonāde. Mūsu stāsti…"" at bounding box center [624, 99] width 205 height 16
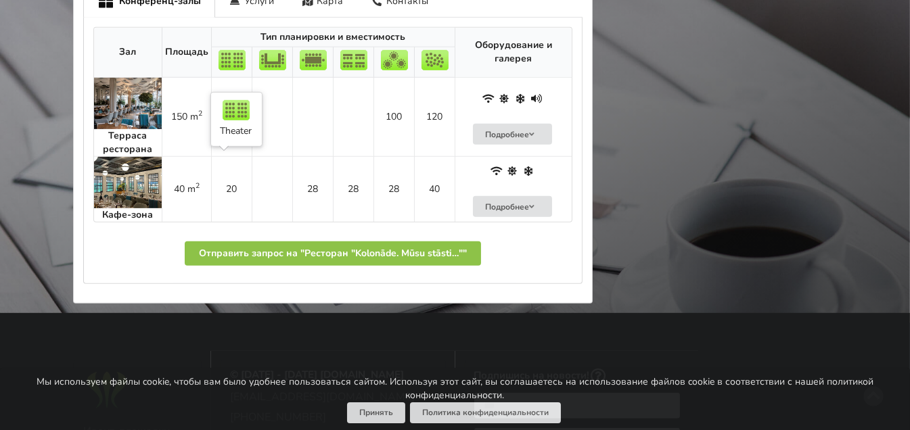
scroll to position [999, 0]
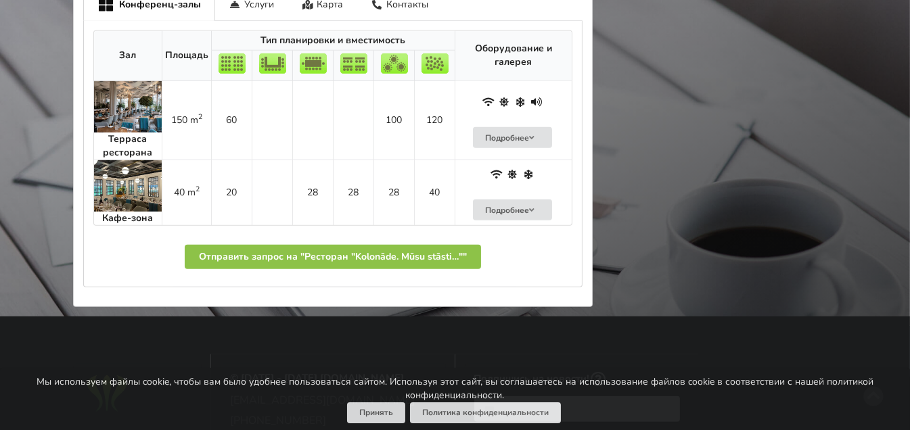
click at [131, 185] on img at bounding box center [128, 185] width 68 height 51
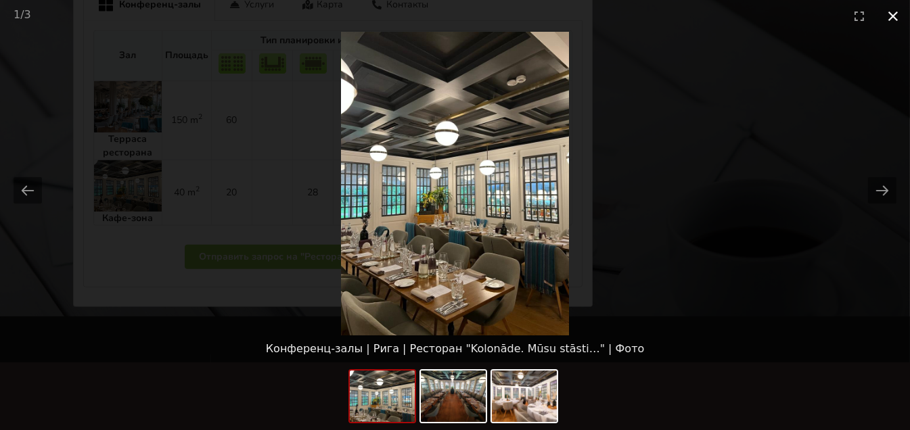
click at [890, 18] on button "Close gallery" at bounding box center [893, 16] width 34 height 32
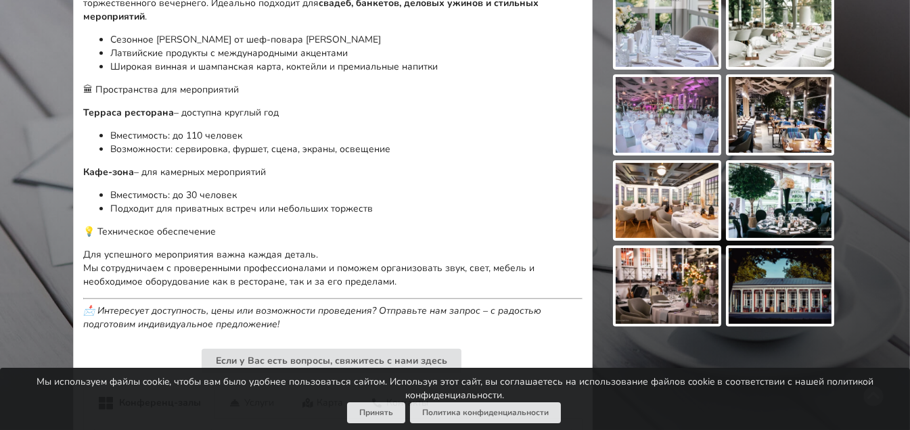
scroll to position [602, 0]
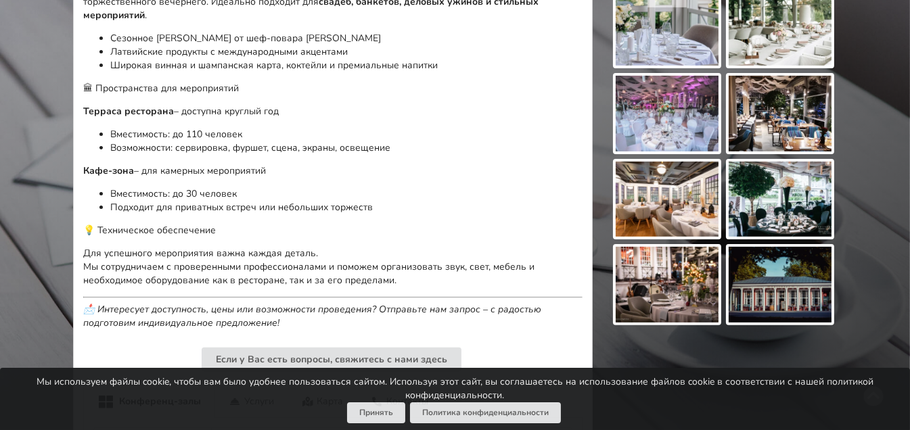
click at [777, 278] on img at bounding box center [780, 285] width 103 height 76
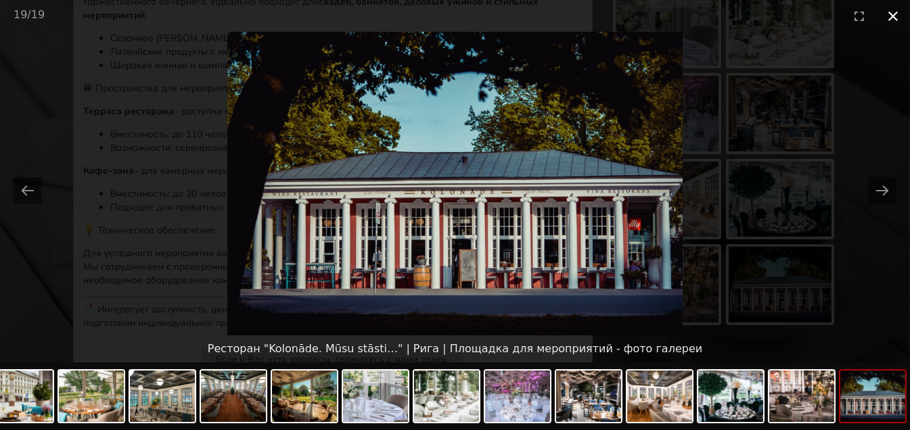
click at [899, 18] on button "Close gallery" at bounding box center [893, 16] width 34 height 32
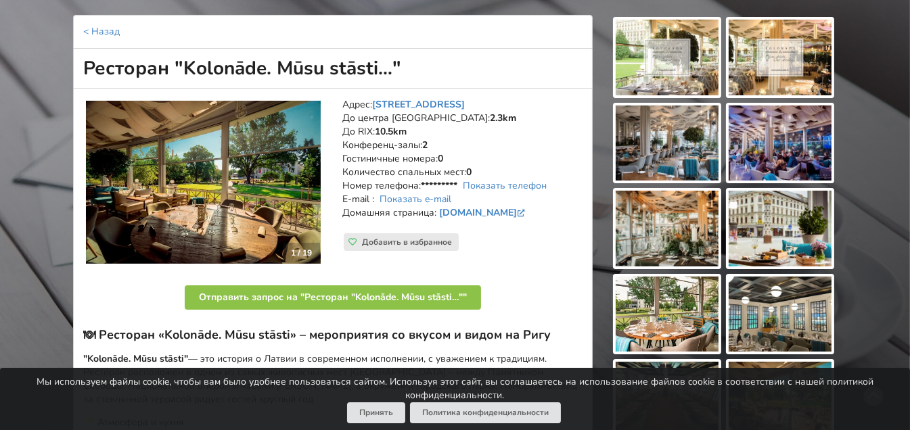
scroll to position [126, 0]
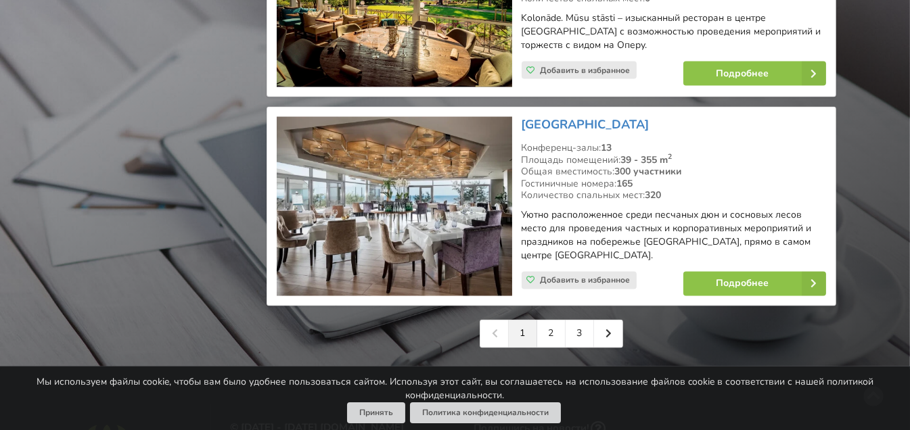
scroll to position [3256, 0]
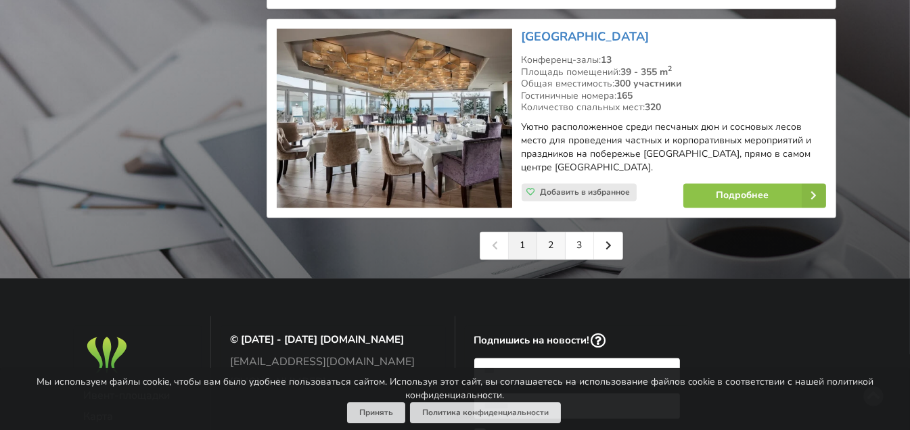
click at [554, 233] on link "2" at bounding box center [551, 246] width 28 height 27
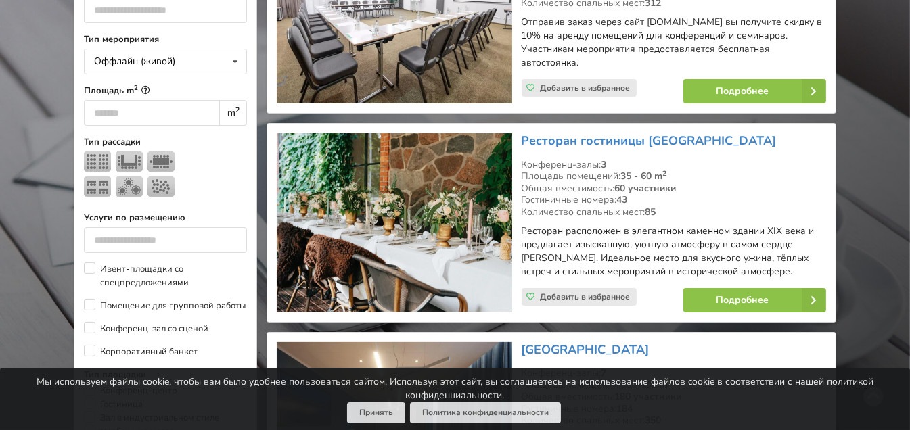
scroll to position [564, 0]
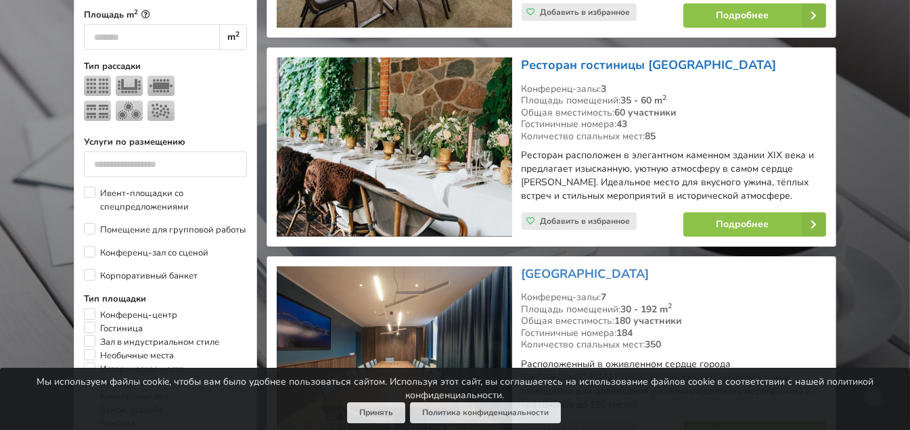
click at [596, 68] on link "Ресторан гостиницы [GEOGRAPHIC_DATA]" at bounding box center [649, 65] width 255 height 16
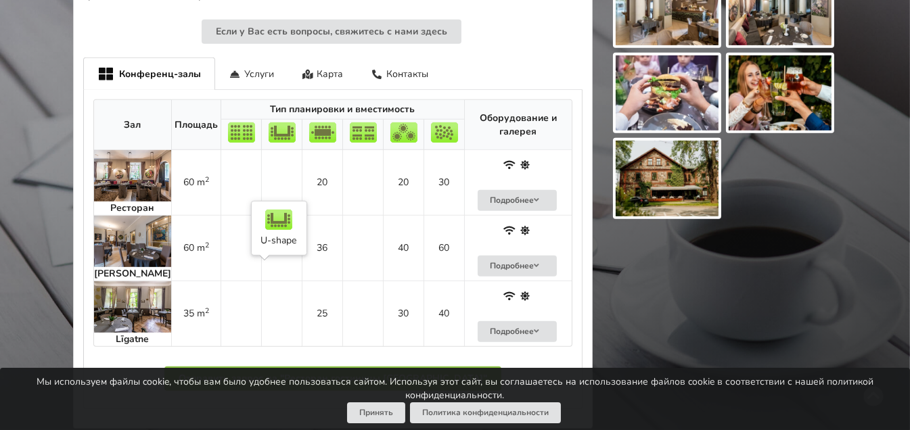
scroll to position [879, 0]
click at [131, 171] on img at bounding box center [132, 175] width 77 height 51
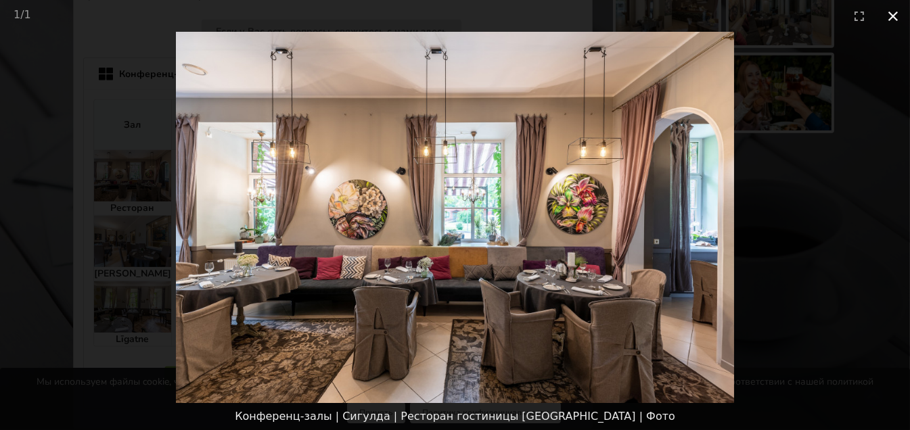
click at [897, 19] on button "Close gallery" at bounding box center [893, 16] width 34 height 32
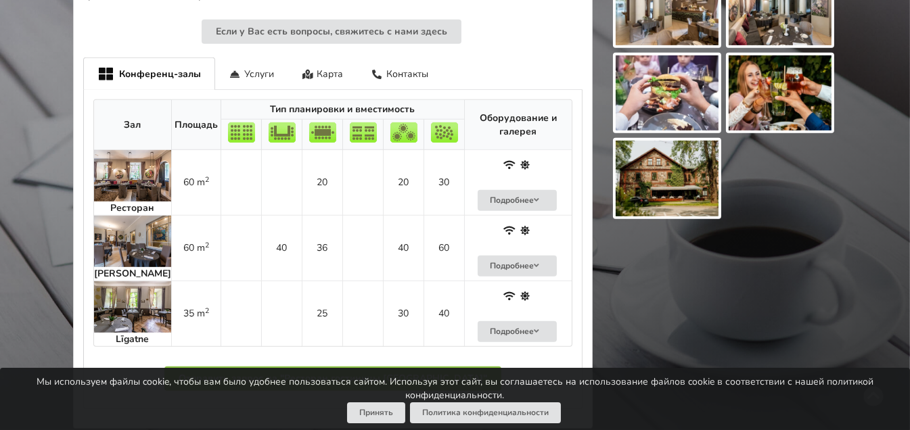
click at [141, 216] on img at bounding box center [132, 241] width 77 height 51
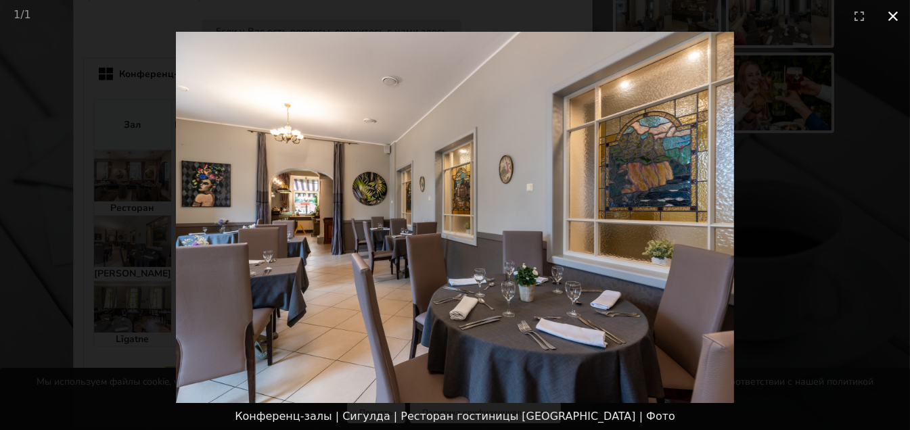
click at [888, 15] on button "Close gallery" at bounding box center [893, 16] width 34 height 32
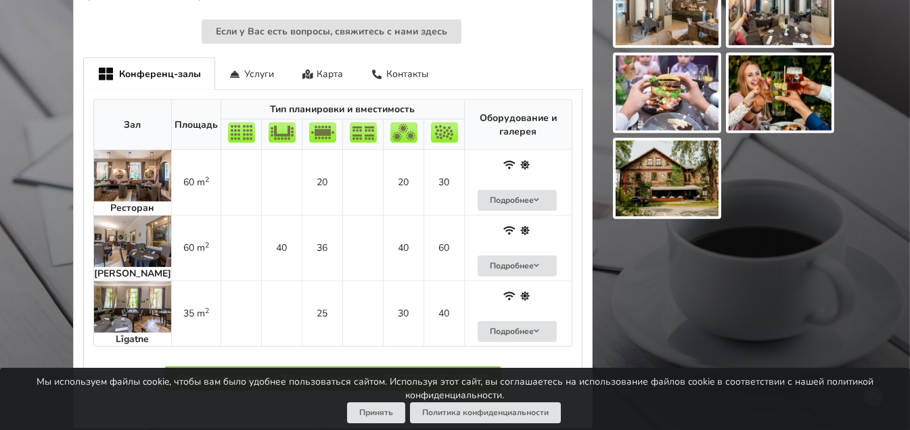
click at [131, 294] on img at bounding box center [132, 307] width 77 height 51
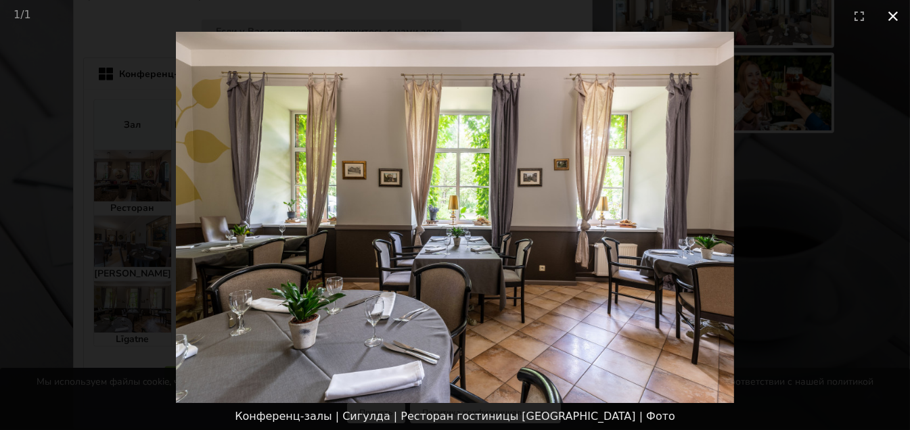
click at [894, 20] on button "Close gallery" at bounding box center [893, 16] width 34 height 32
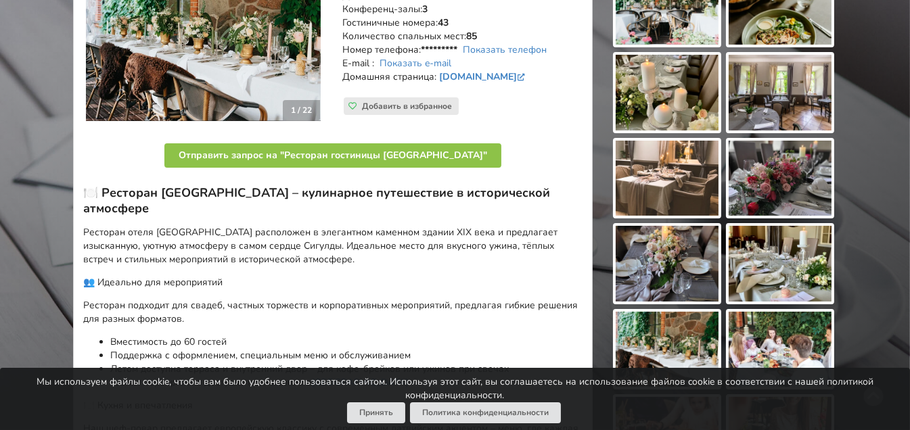
scroll to position [311, 0]
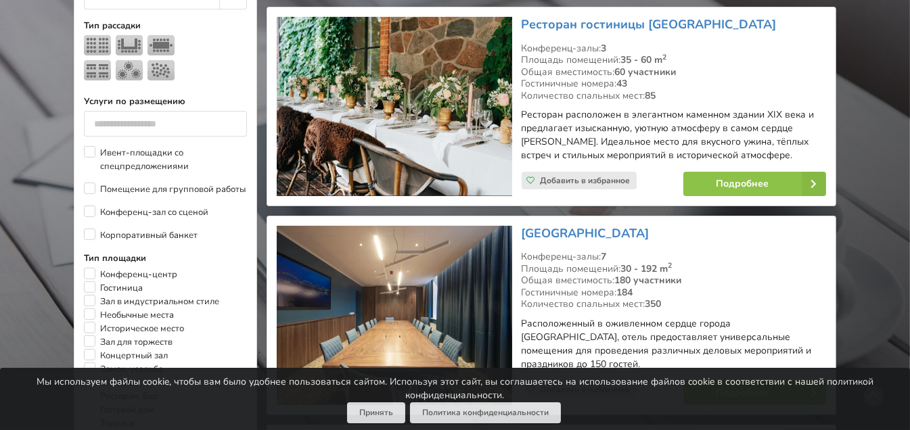
scroll to position [605, 0]
click at [606, 24] on link "Ресторан гостиницы [GEOGRAPHIC_DATA]" at bounding box center [649, 24] width 255 height 16
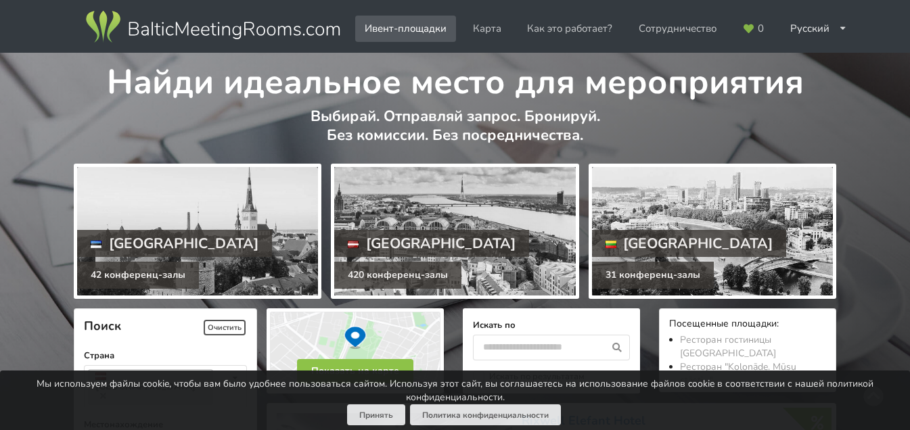
scroll to position [605, 0]
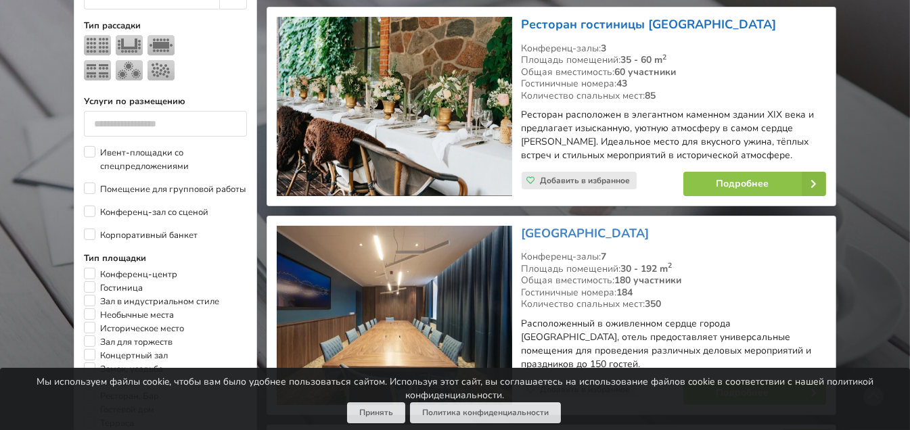
click at [571, 22] on link "Ресторан гостиницы [GEOGRAPHIC_DATA]" at bounding box center [649, 24] width 255 height 16
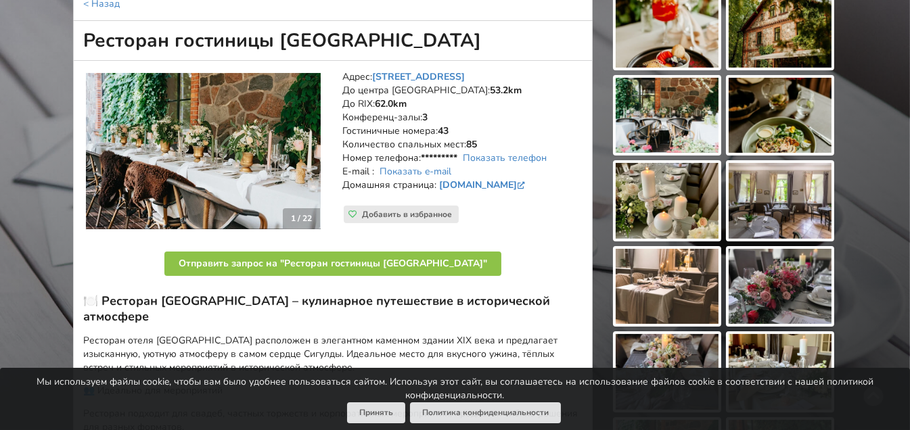
scroll to position [216, 0]
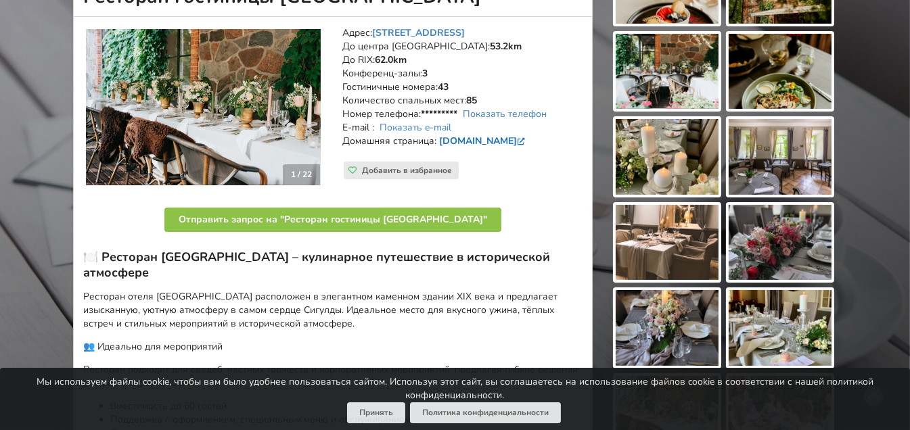
click at [469, 139] on link "[DOMAIN_NAME]" at bounding box center [483, 141] width 89 height 13
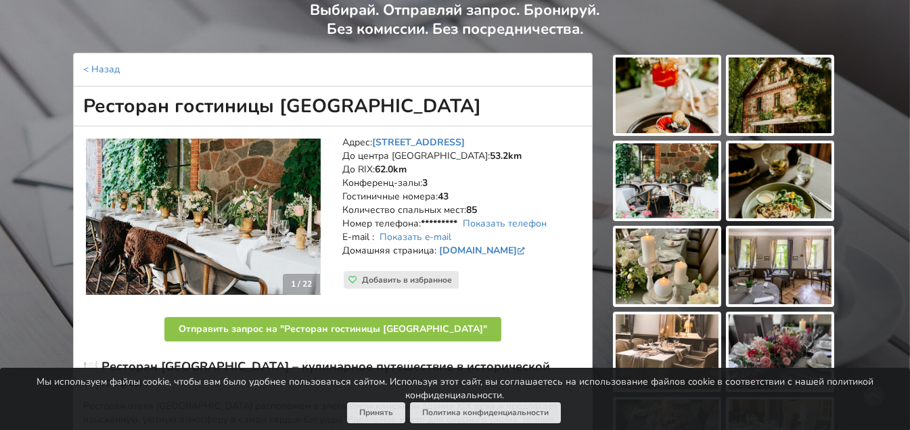
scroll to position [89, 0]
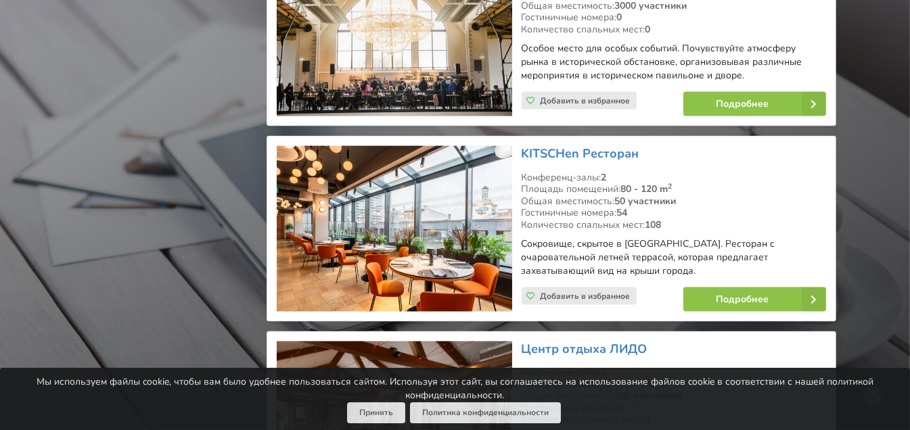
scroll to position [2718, 0]
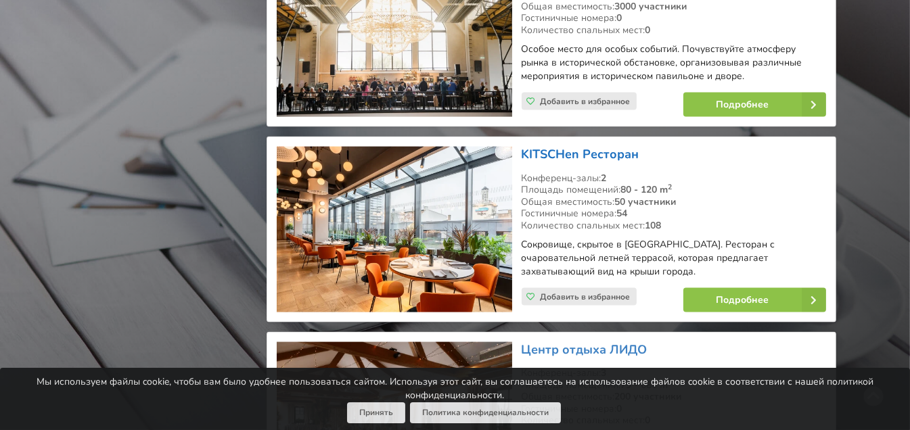
click at [557, 146] on link "KITSCHen Ресторан" at bounding box center [581, 154] width 118 height 16
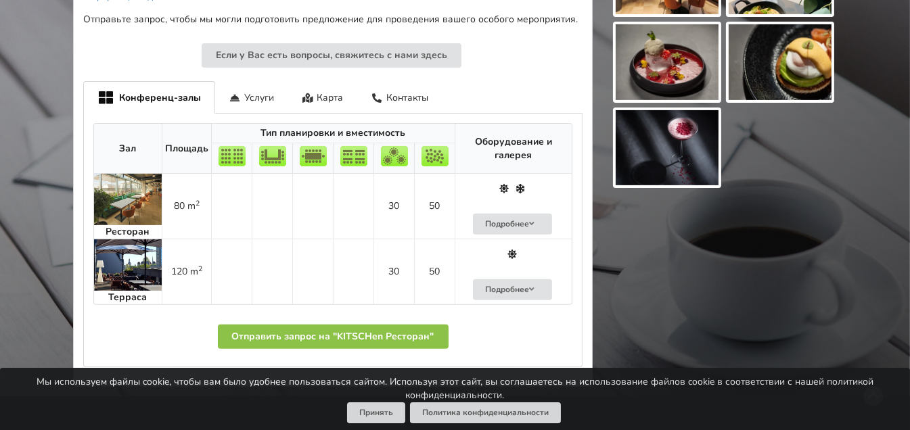
scroll to position [654, 0]
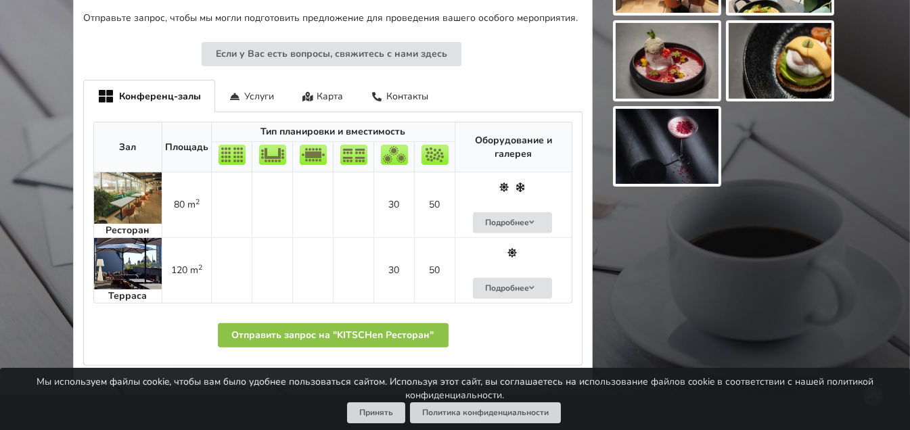
click at [127, 196] on img at bounding box center [128, 198] width 68 height 51
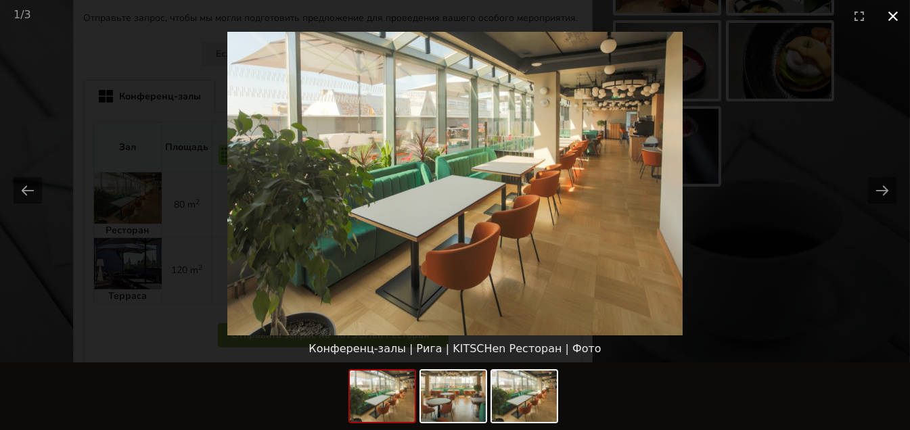
click at [892, 20] on button "Close gallery" at bounding box center [893, 16] width 34 height 32
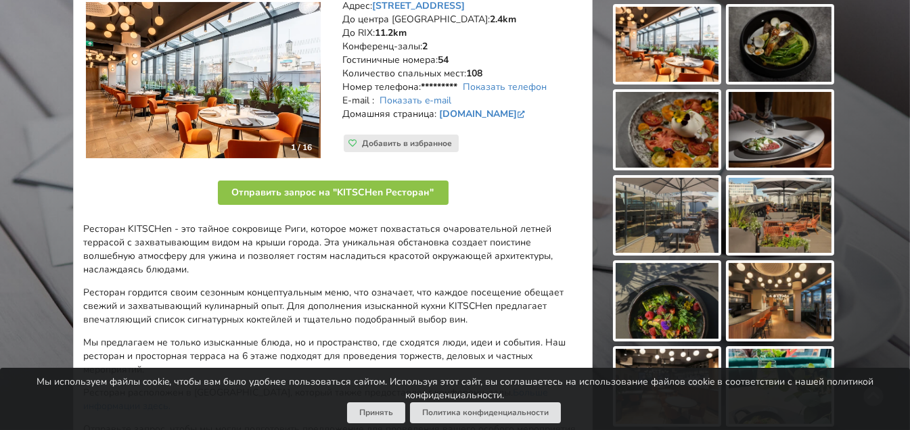
scroll to position [0, 0]
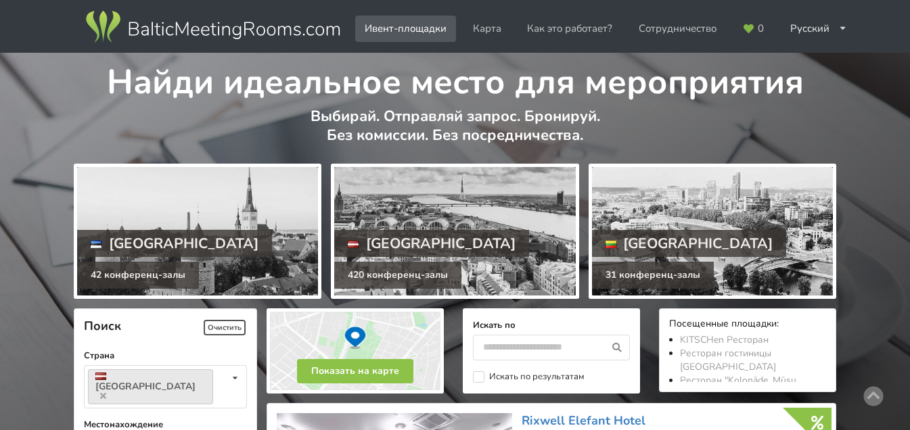
scroll to position [3087, 0]
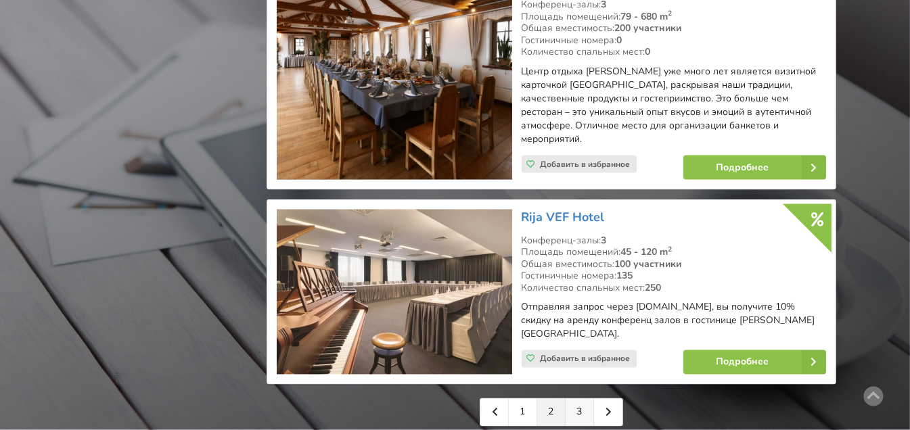
click at [582, 399] on link "3" at bounding box center [580, 412] width 28 height 27
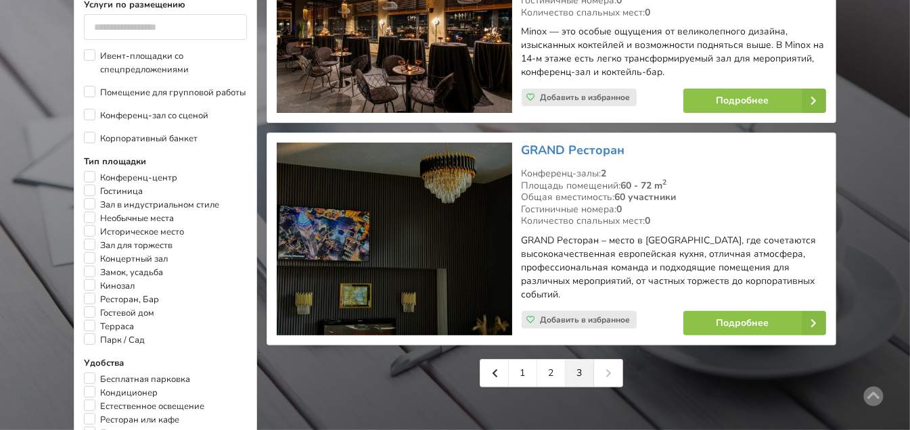
scroll to position [705, 0]
